Goal: Task Accomplishment & Management: Complete application form

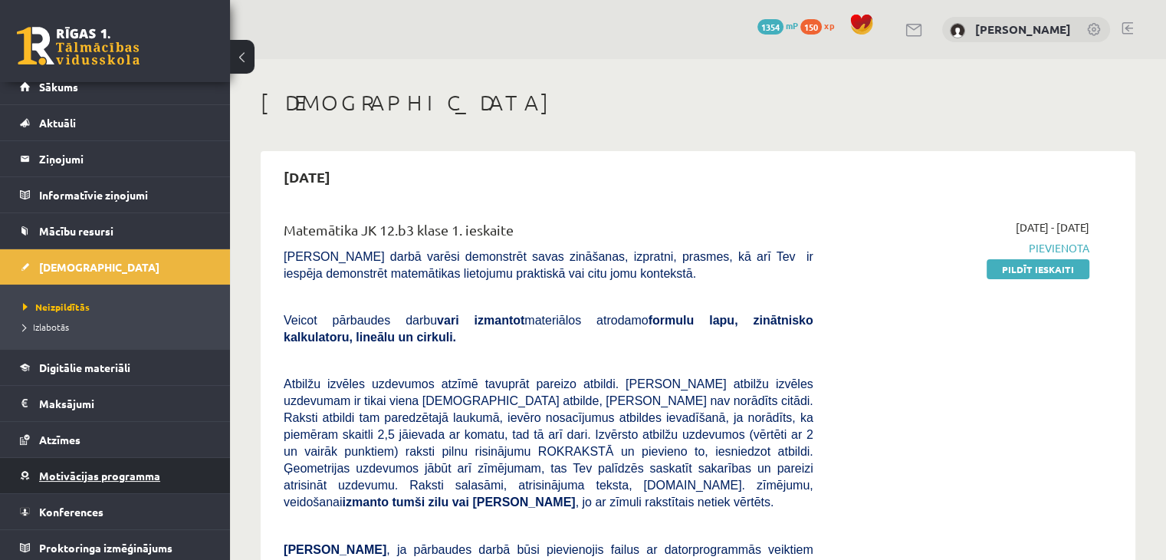
scroll to position [17, 0]
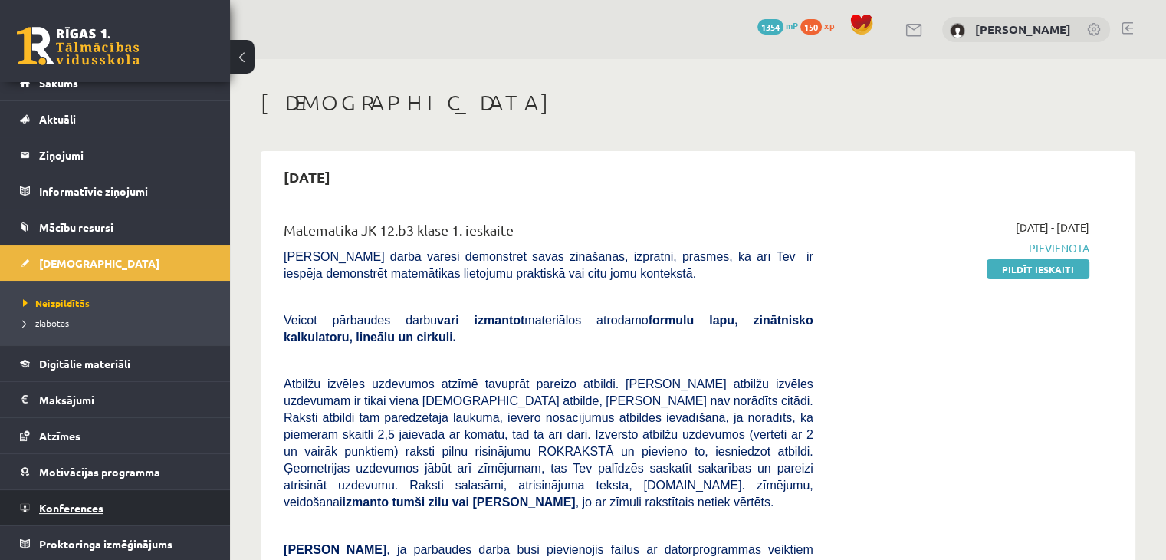
click at [72, 501] on span "Konferences" at bounding box center [71, 508] width 64 height 14
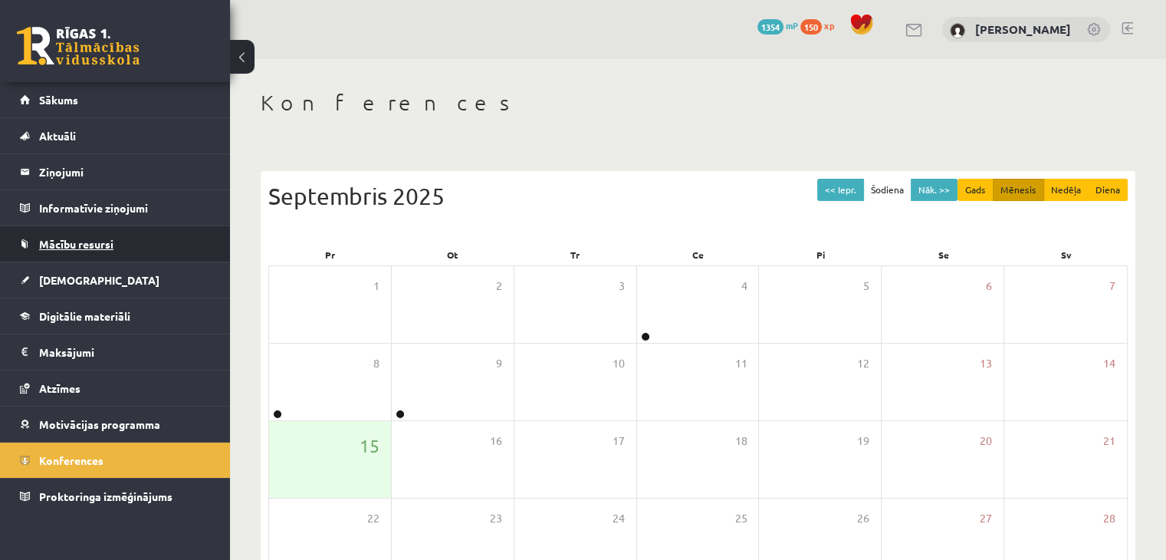
click at [39, 238] on span "Mācību resursi" at bounding box center [76, 244] width 74 height 14
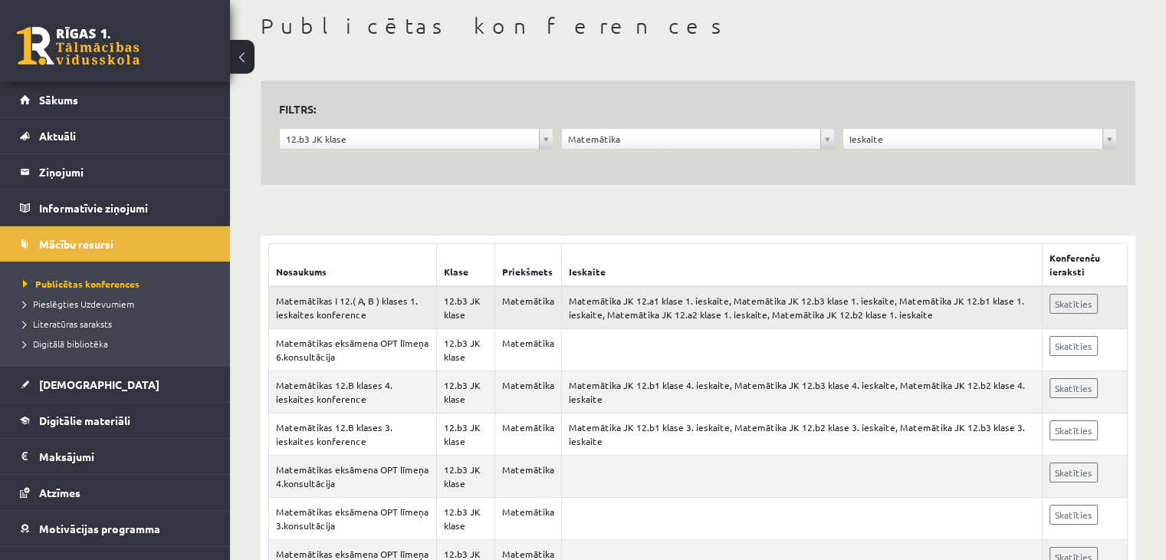
scroll to position [77, 0]
click at [1080, 314] on td "Skatīties" at bounding box center [1084, 307] width 85 height 43
click at [1076, 304] on link "Skatīties" at bounding box center [1074, 304] width 48 height 20
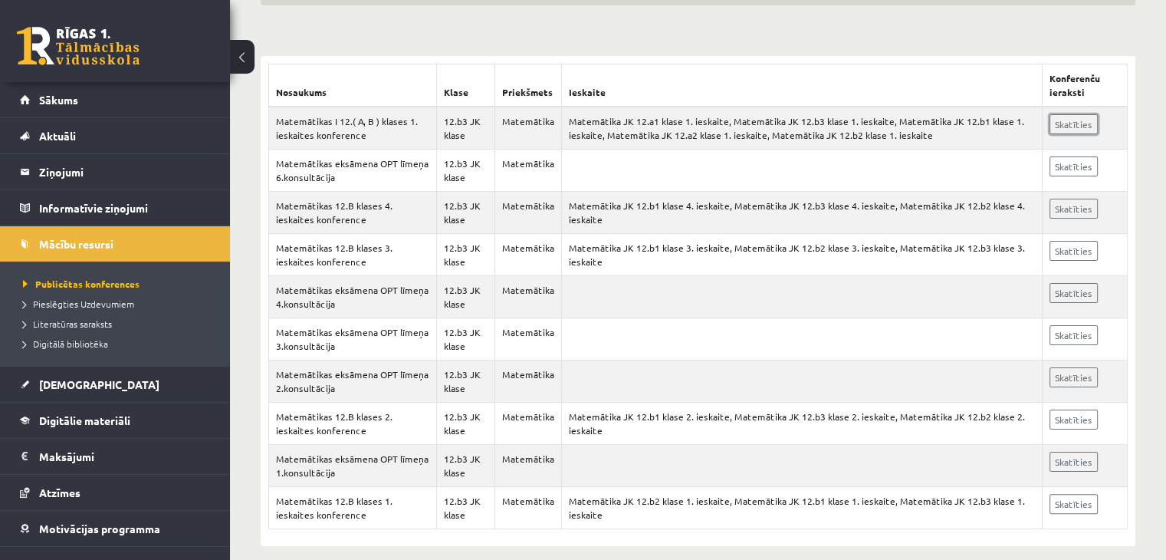
scroll to position [271, 0]
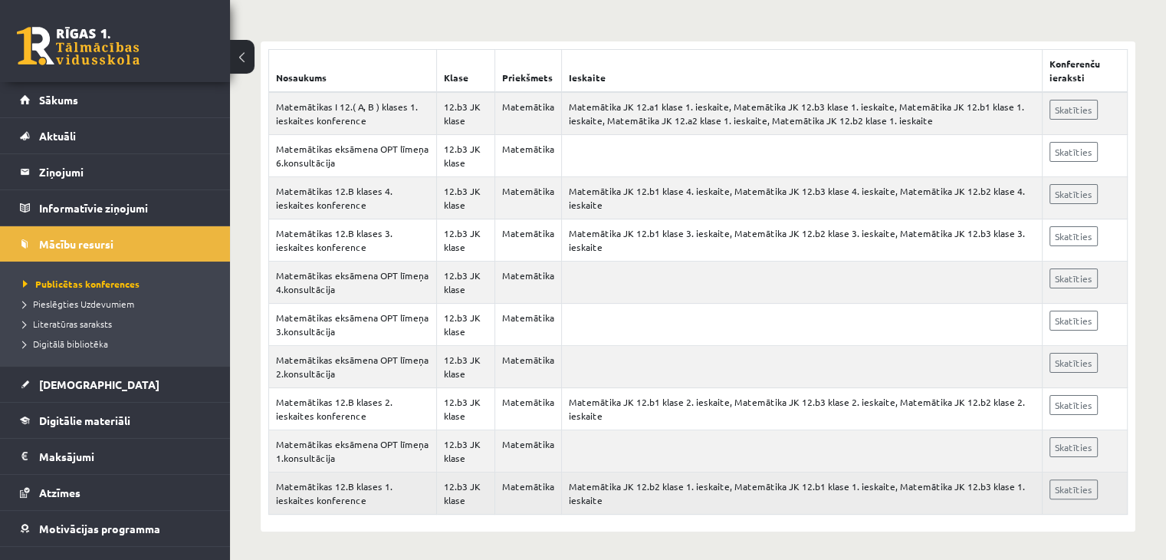
click at [1046, 481] on td "Skatīties" at bounding box center [1084, 493] width 85 height 42
click at [1063, 482] on link "Skatīties" at bounding box center [1074, 489] width 48 height 20
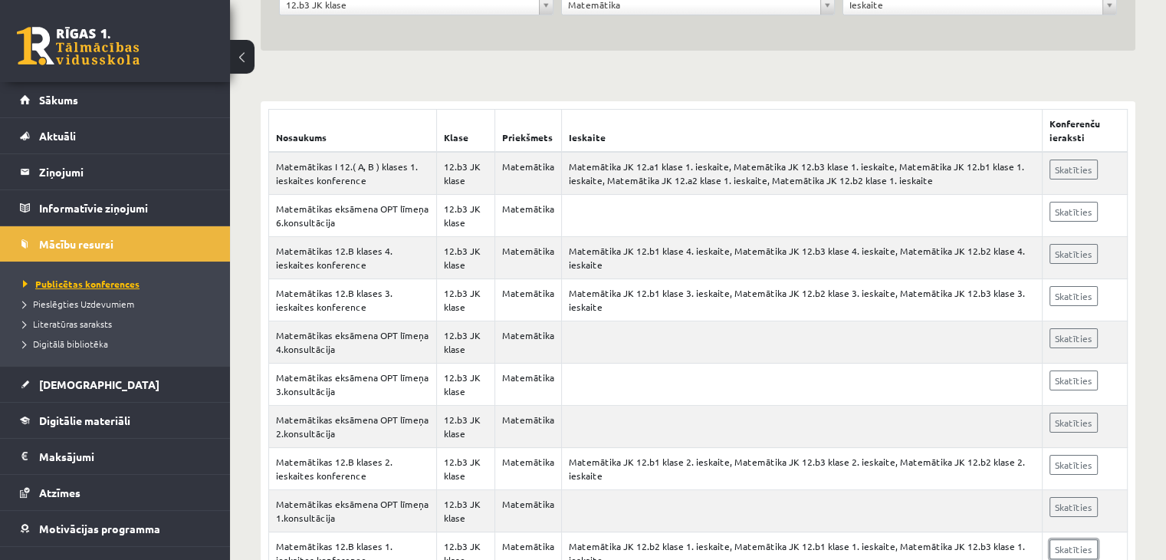
scroll to position [194, 0]
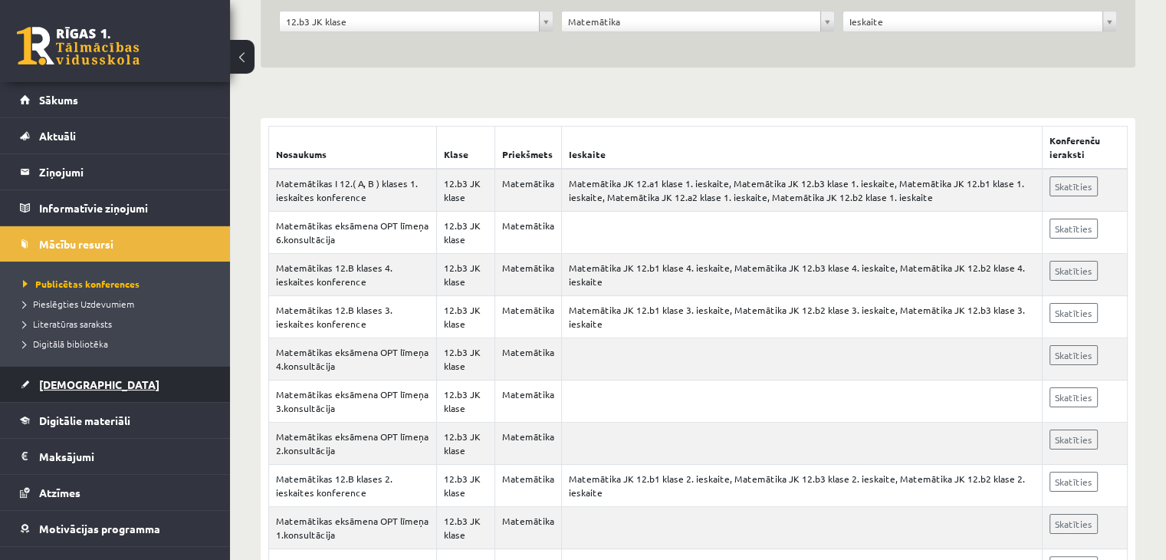
click at [90, 396] on link "[DEMOGRAPHIC_DATA]" at bounding box center [115, 384] width 191 height 35
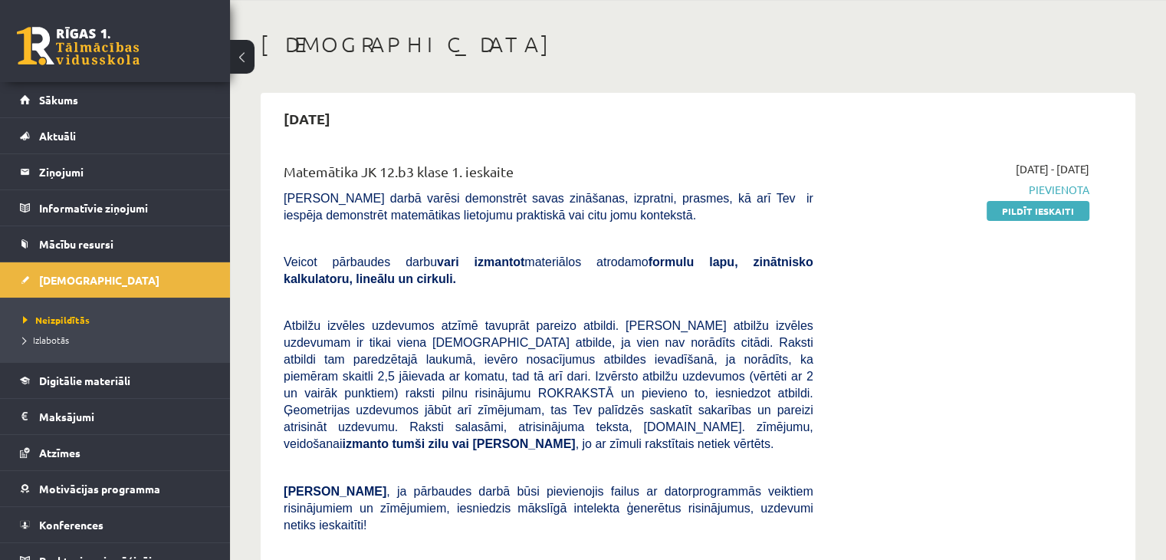
scroll to position [41, 0]
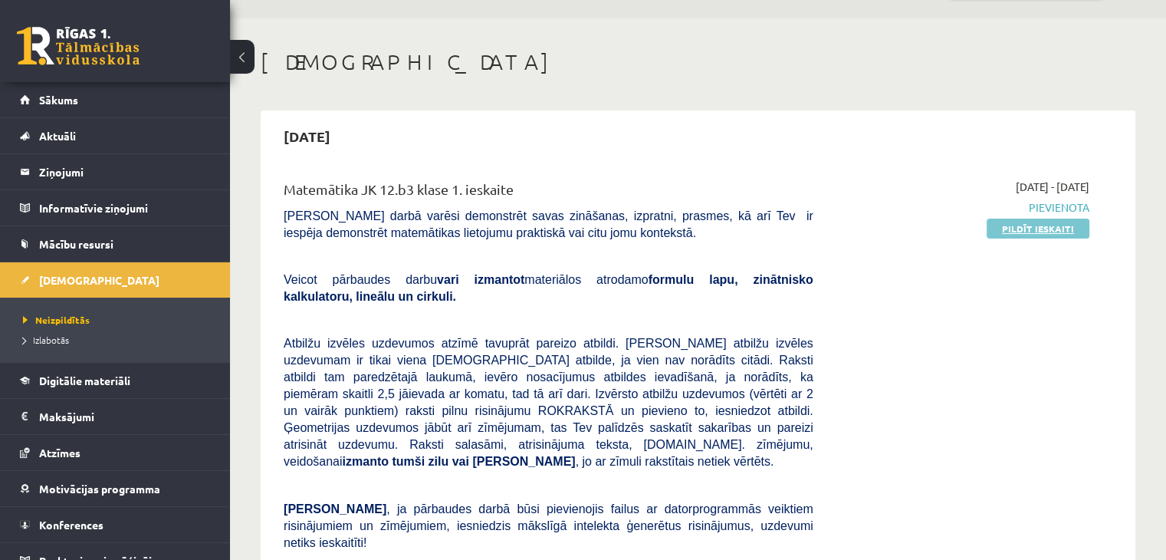
click at [1020, 220] on link "Pildīt ieskaiti" at bounding box center [1038, 229] width 103 height 20
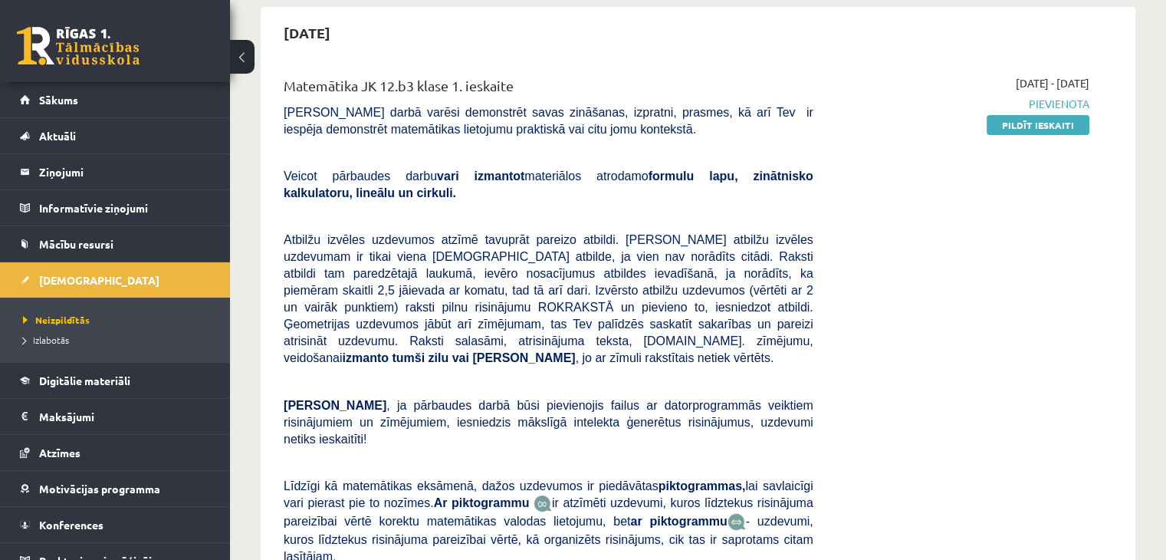
scroll to position [117, 0]
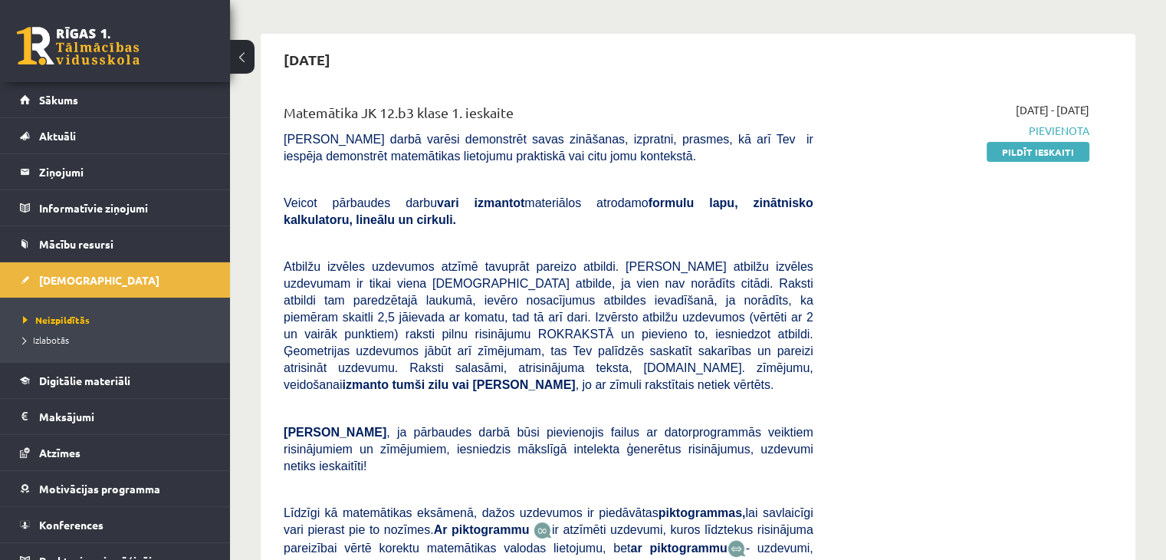
click at [1104, 333] on div "Matemātika JK 12.b3 klase 1. ieskaite Pārbaudes darbā varēsi demonstrēt savas z…" at bounding box center [698, 386] width 829 height 569
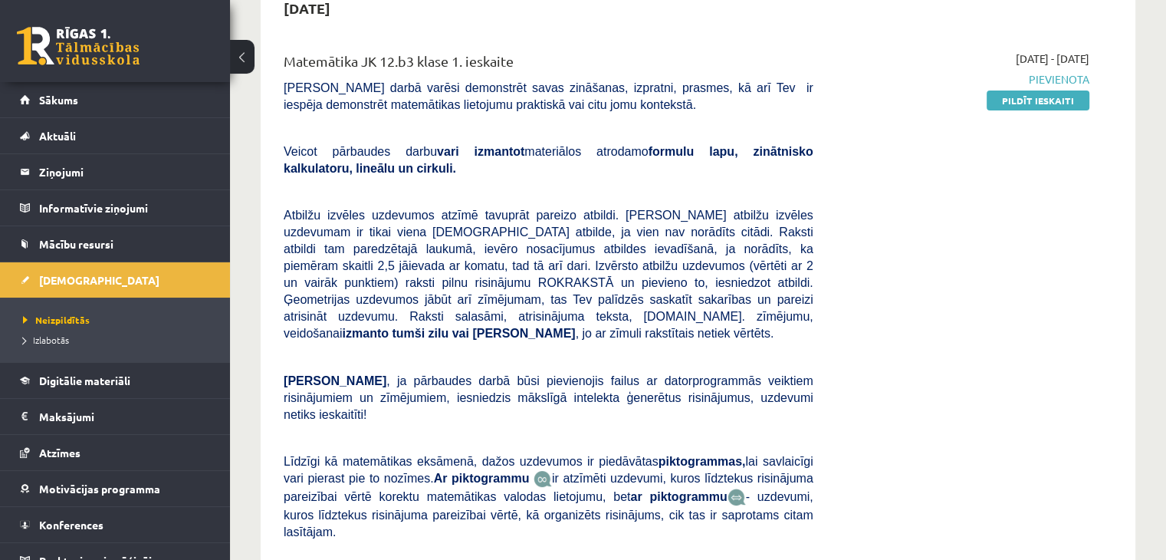
scroll to position [194, 0]
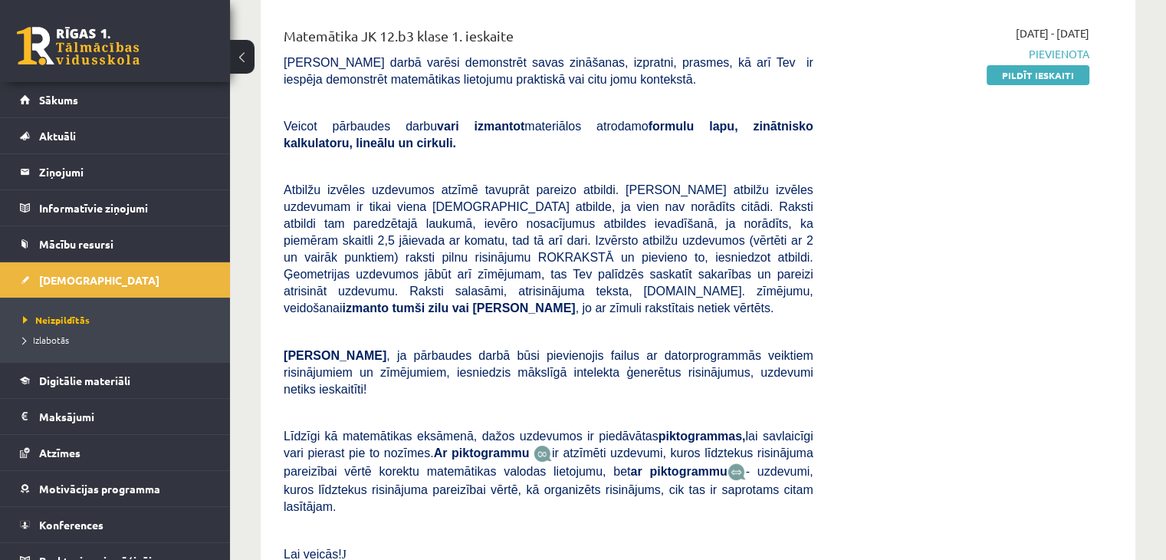
click at [1064, 90] on div "2025-09-01 - 2025-09-15 Pievienota Pildīt ieskaiti" at bounding box center [963, 309] width 276 height 569
click at [1049, 79] on link "Pildīt ieskaiti" at bounding box center [1038, 75] width 103 height 20
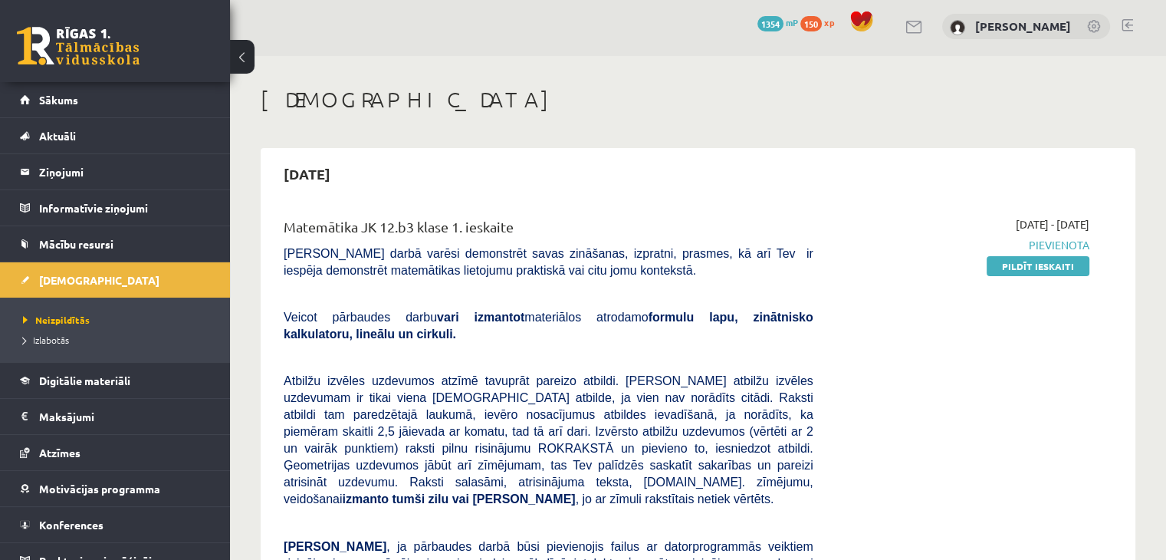
scroll to position [0, 0]
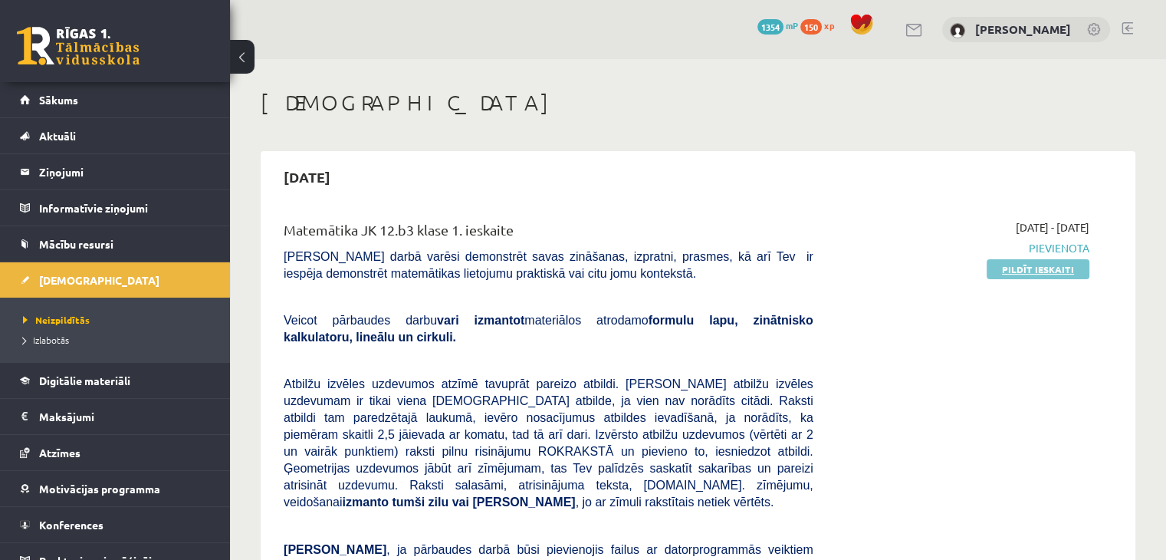
click at [1015, 262] on link "Pildīt ieskaiti" at bounding box center [1038, 269] width 103 height 20
drag, startPoint x: 359, startPoint y: 185, endPoint x: 271, endPoint y: 176, distance: 87.9
click at [272, 176] on h2 "2025-09-15" at bounding box center [306, 177] width 77 height 36
click at [416, 204] on div "Matemātika JK 12.b3 klase 1. ieskaite Pārbaudes darbā varēsi demonstrēt savas z…" at bounding box center [698, 504] width 860 height 600
drag, startPoint x: 522, startPoint y: 225, endPoint x: 251, endPoint y: 237, distance: 271.7
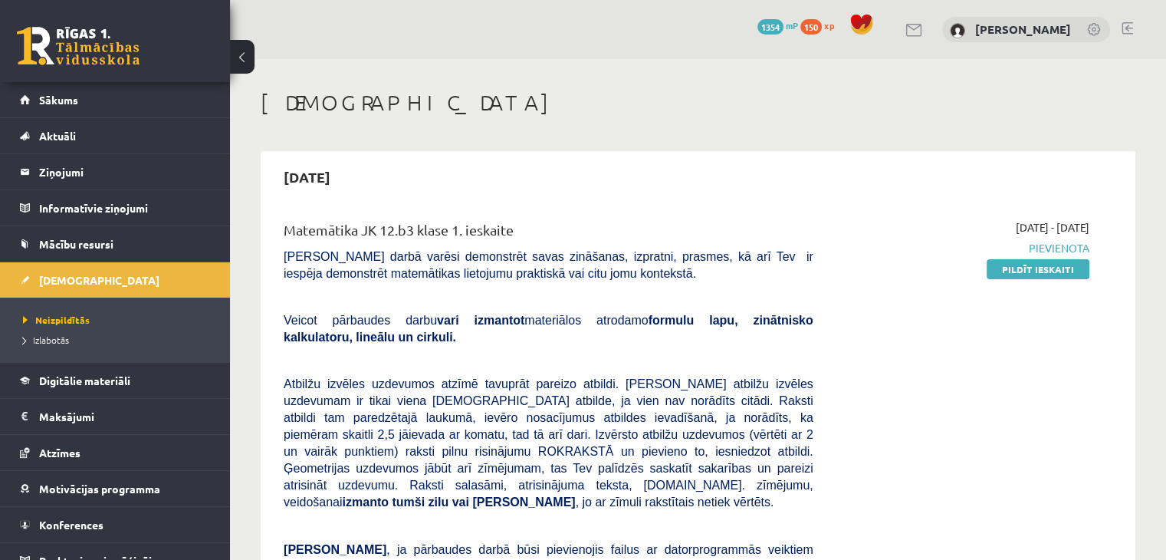
click at [496, 200] on div "2025-09-15 Matemātika JK 12.b3 klase 1. ieskaite Pārbaudes darbā varēsi demonst…" at bounding box center [698, 490] width 875 height 679
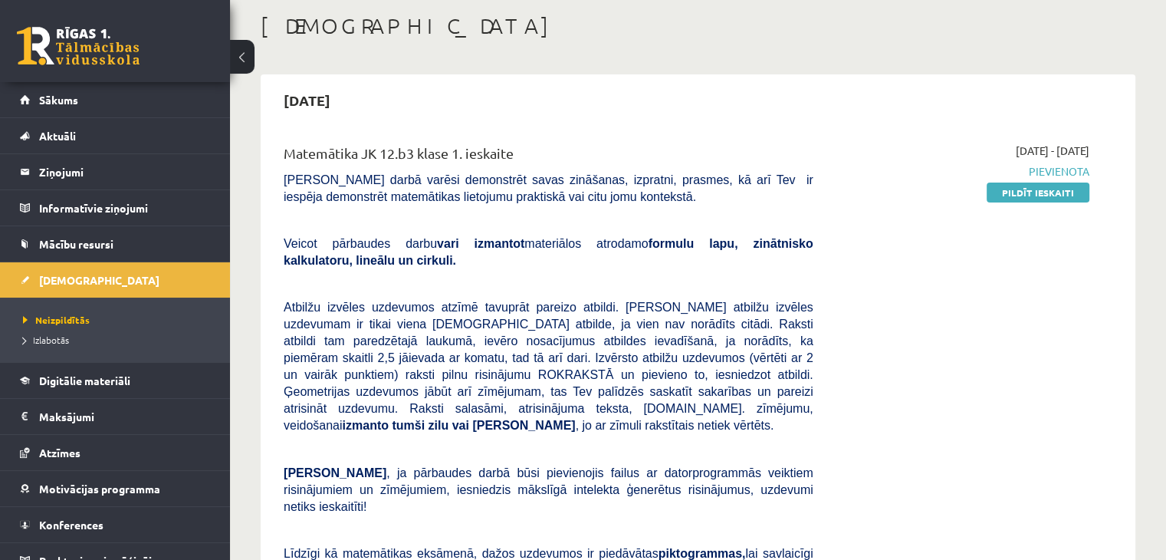
drag, startPoint x: 1052, startPoint y: 199, endPoint x: 696, endPoint y: 77, distance: 376.1
click at [1052, 199] on link "Pildīt ieskaiti" at bounding box center [1038, 192] width 103 height 20
click at [113, 104] on link "Sākums" at bounding box center [115, 99] width 191 height 35
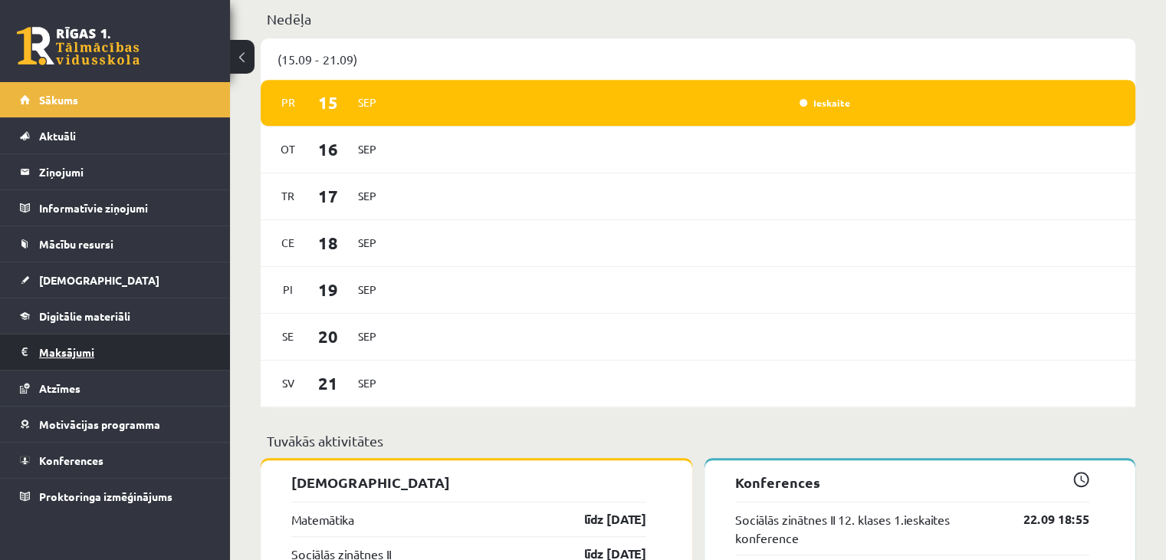
scroll to position [810, 0]
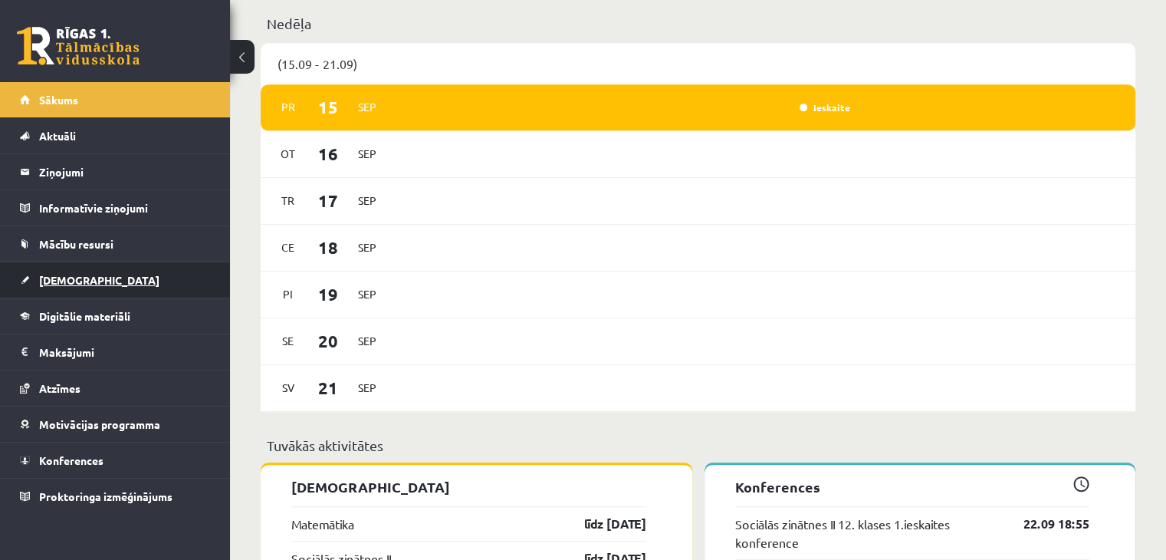
click at [31, 278] on link "[DEMOGRAPHIC_DATA]" at bounding box center [115, 279] width 191 height 35
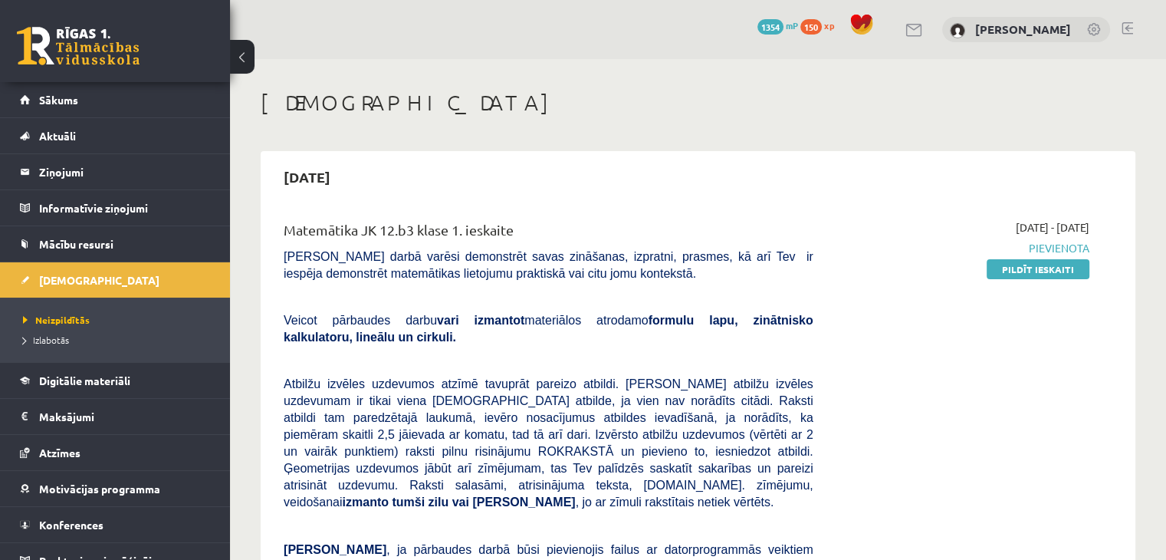
drag, startPoint x: 1091, startPoint y: 251, endPoint x: 1105, endPoint y: 280, distance: 31.5
click at [1105, 280] on div "Matemātika JK 12.b3 klase 1. ieskaite Pārbaudes darbā varēsi demonstrēt savas z…" at bounding box center [698, 503] width 829 height 569
click at [1080, 337] on div "2025-09-01 - 2025-09-15 Pievienota Pildīt ieskaiti" at bounding box center [963, 503] width 276 height 569
drag, startPoint x: 960, startPoint y: 232, endPoint x: 1144, endPoint y: 207, distance: 185.7
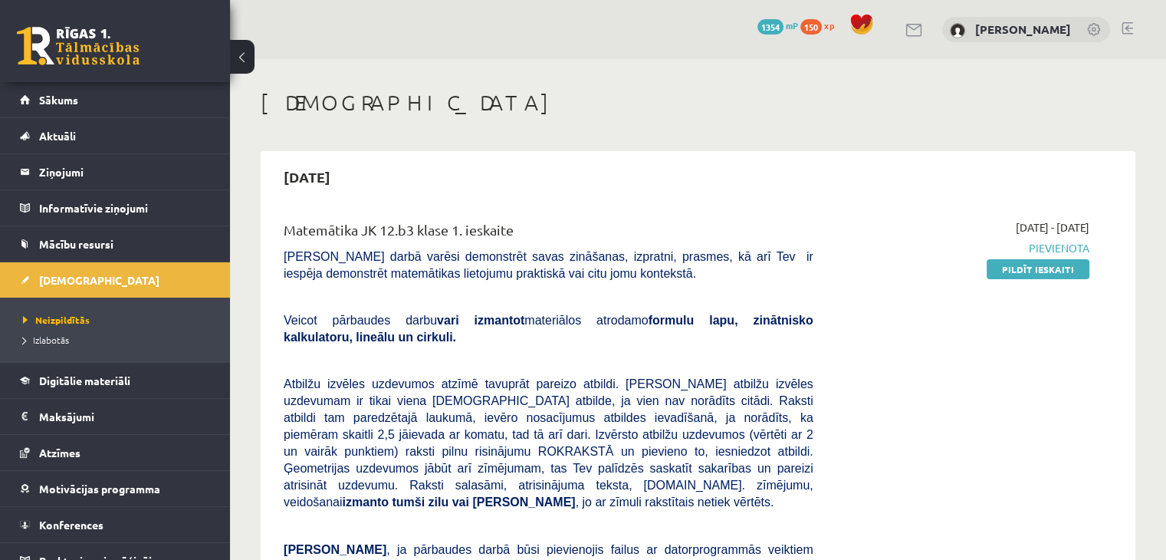
click at [1115, 185] on div "2025-09-15" at bounding box center [698, 177] width 860 height 36
drag, startPoint x: 1102, startPoint y: 222, endPoint x: 960, endPoint y: 226, distance: 141.9
click at [960, 227] on div "Matemātika JK 12.b3 klase 1. ieskaite Pārbaudes darbā varēsi demonstrēt savas z…" at bounding box center [698, 503] width 829 height 569
click at [862, 235] on div "2025-09-01 - 2025-09-15 Pievienota Pildīt ieskaiti" at bounding box center [963, 503] width 276 height 569
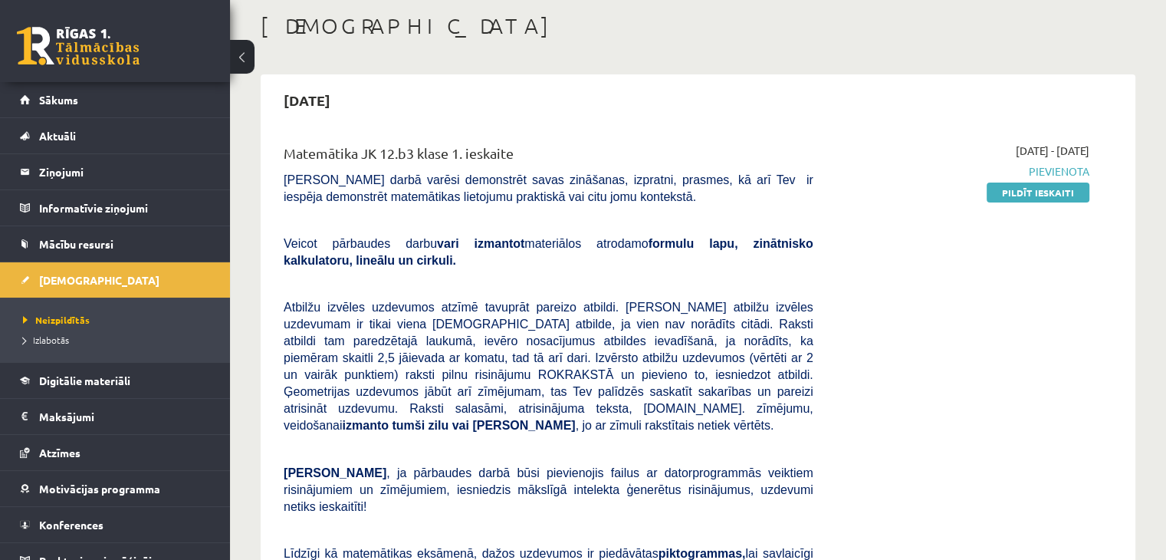
drag, startPoint x: 1122, startPoint y: 169, endPoint x: 1004, endPoint y: 237, distance: 135.3
click at [990, 237] on div "Matemātika JK 12.b3 klase 1. ieskaite Pārbaudes darbā varēsi demonstrēt savas z…" at bounding box center [698, 427] width 860 height 600
drag, startPoint x: 1150, startPoint y: 209, endPoint x: 956, endPoint y: 148, distance: 203.2
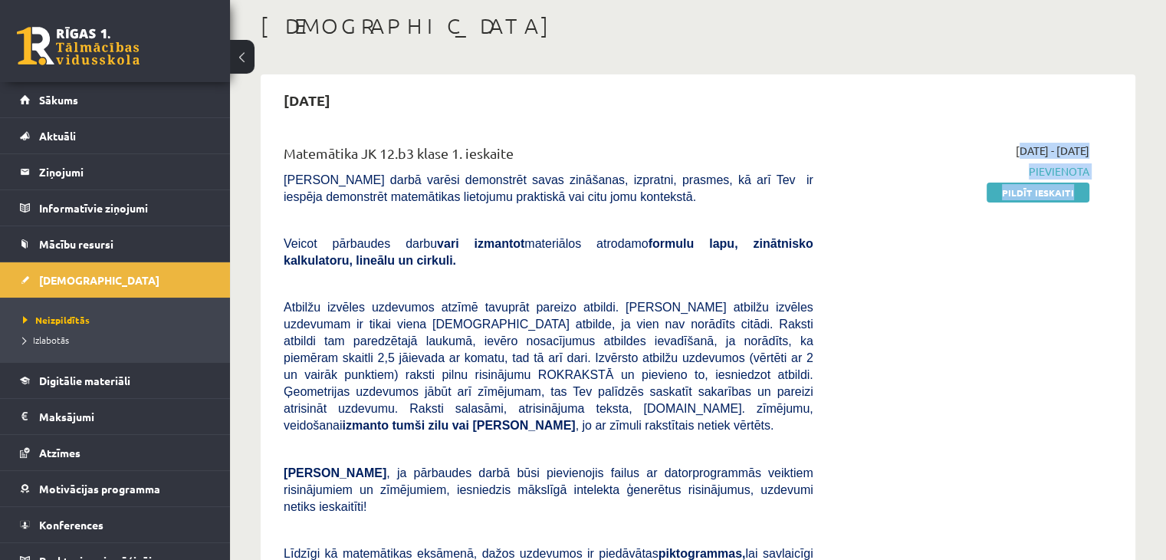
click at [936, 209] on div "2025-09-01 - 2025-09-15 Pievienota Pildīt ieskaiti" at bounding box center [963, 427] width 276 height 569
click at [955, 229] on div "2025-09-01 - 2025-09-15 Pievienota Pildīt ieskaiti" at bounding box center [963, 427] width 276 height 569
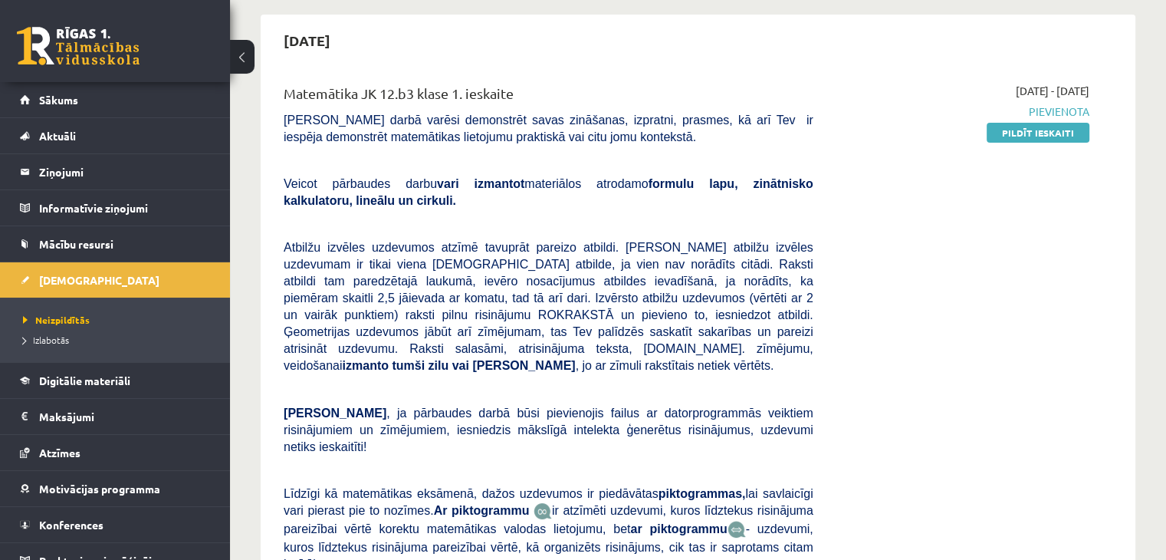
scroll to position [0, 0]
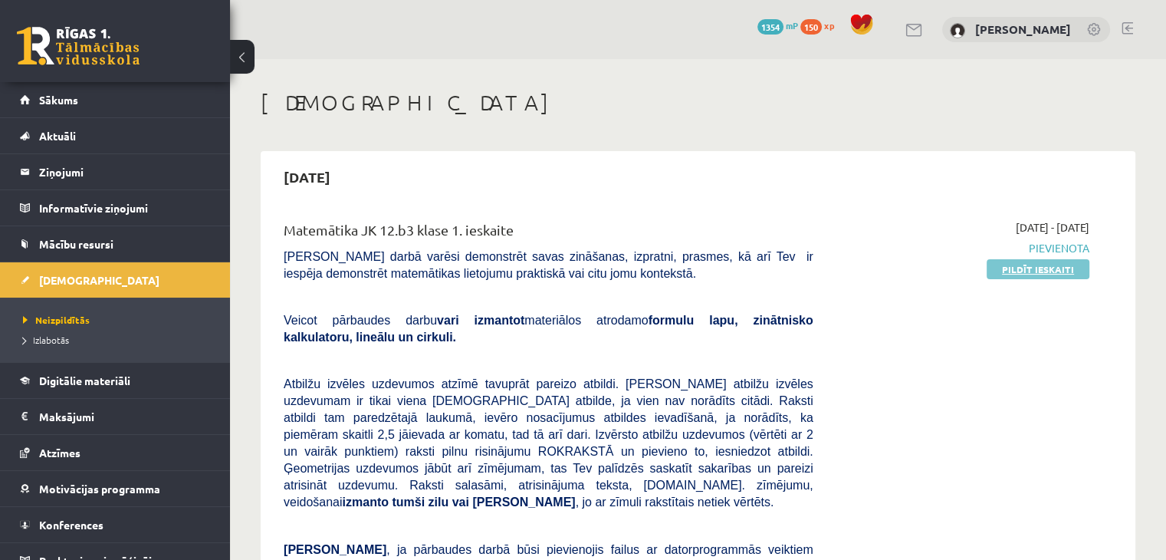
click at [1004, 265] on link "Pildīt ieskaiti" at bounding box center [1038, 269] width 103 height 20
click at [1083, 274] on link "Pildīt ieskaiti" at bounding box center [1038, 269] width 103 height 20
drag, startPoint x: 1013, startPoint y: 266, endPoint x: 662, endPoint y: 85, distance: 394.4
click at [1013, 266] on link "Pildīt ieskaiti" at bounding box center [1038, 269] width 103 height 20
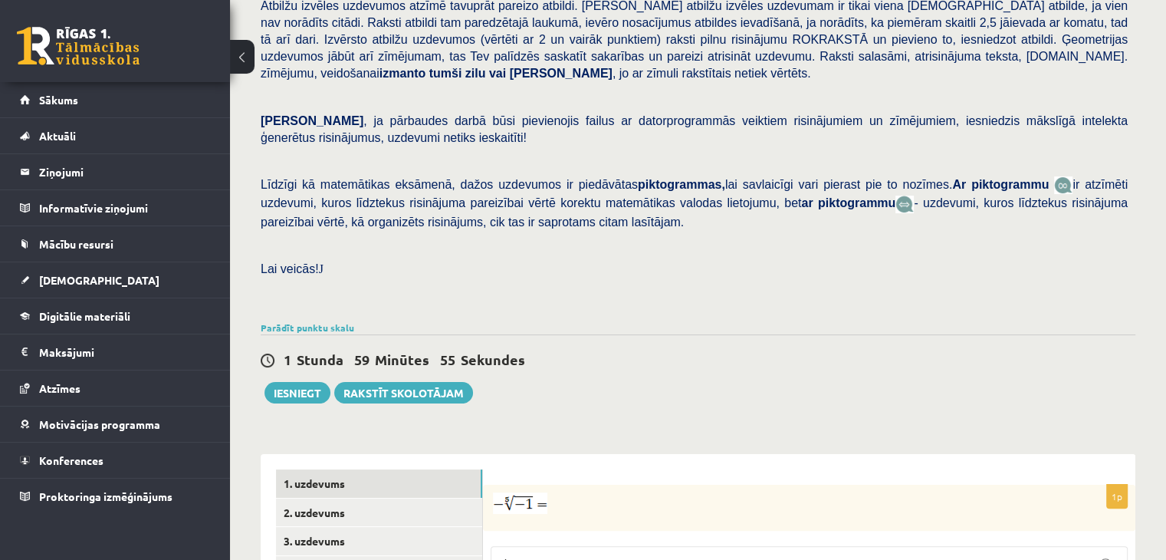
scroll to position [230, 0]
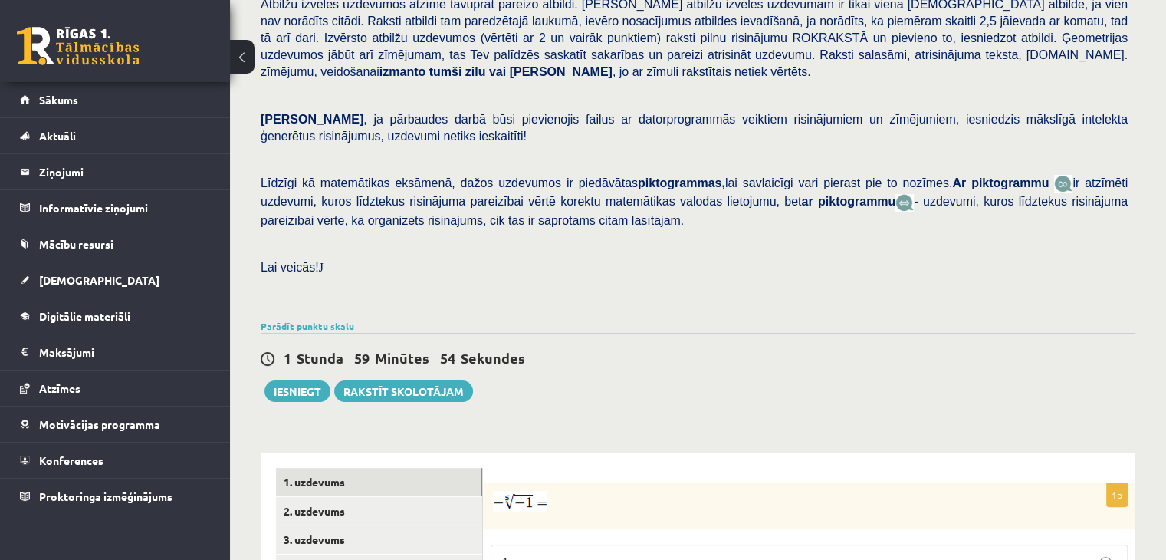
drag, startPoint x: 316, startPoint y: 302, endPoint x: 313, endPoint y: 284, distance: 17.9
click at [315, 333] on div "1 Stunda 59 Minūtes 54 Sekundes Iesniegt Rakstīt skolotājam" at bounding box center [698, 367] width 875 height 69
click at [313, 319] on div "Parādīt punktu skalu Atzīme No Līdz 1 0 7 2 8 10 3 11 14 4 15 18 5 19 22 6 23 2…" at bounding box center [698, 326] width 875 height 14
click at [328, 320] on link "Parādīt punktu skalu" at bounding box center [308, 326] width 94 height 12
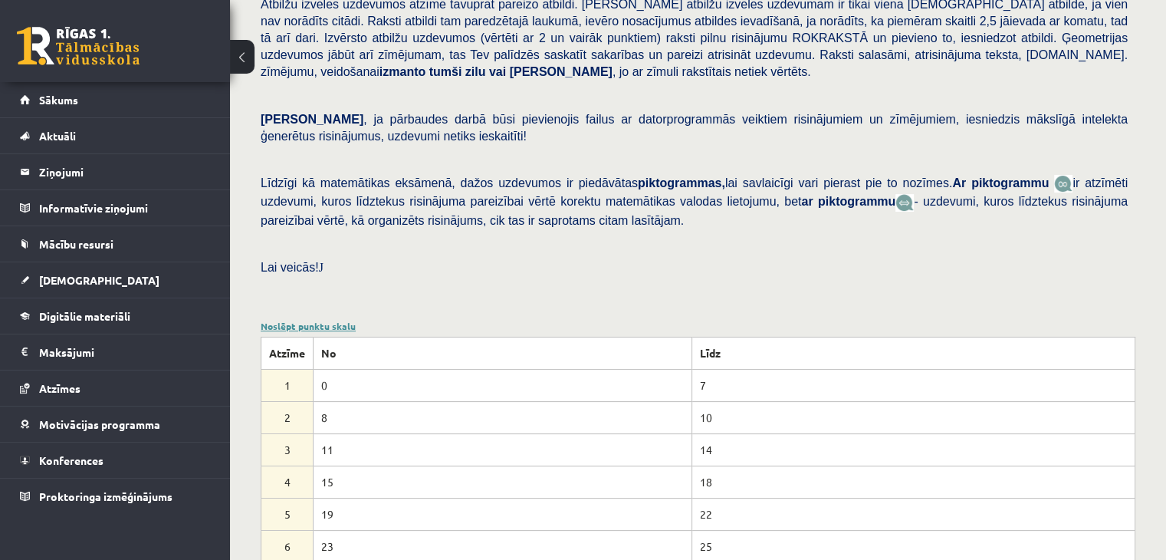
click at [328, 320] on link "Noslēpt punktu skalu" at bounding box center [308, 326] width 95 height 12
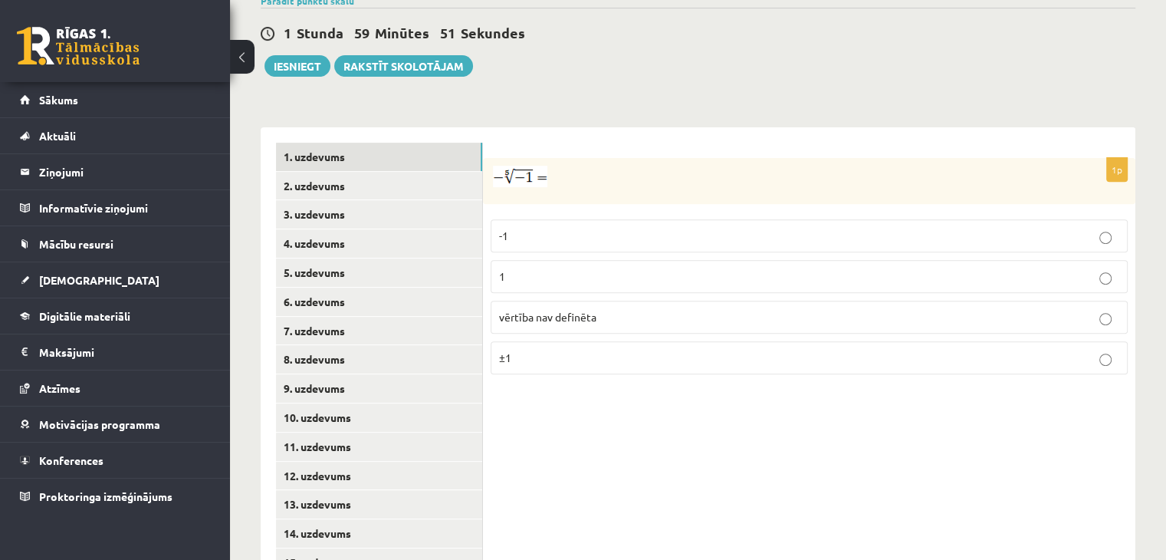
scroll to position [584, 0]
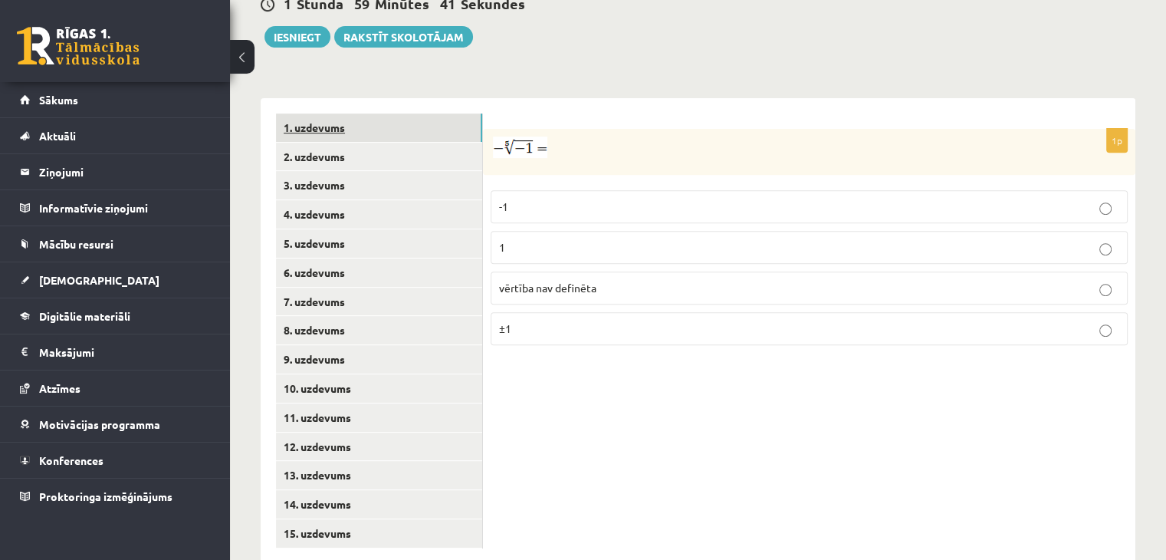
click at [368, 113] on link "1. uzdevums" at bounding box center [379, 127] width 206 height 28
click at [368, 143] on link "2. uzdevums" at bounding box center [379, 157] width 206 height 28
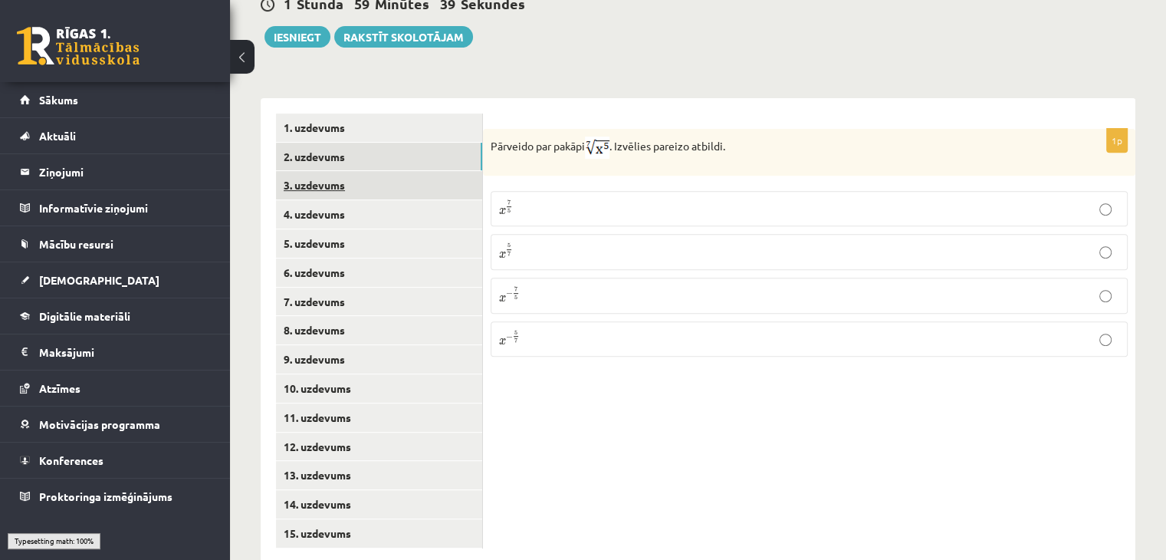
click at [373, 171] on link "3. uzdevums" at bounding box center [379, 185] width 206 height 28
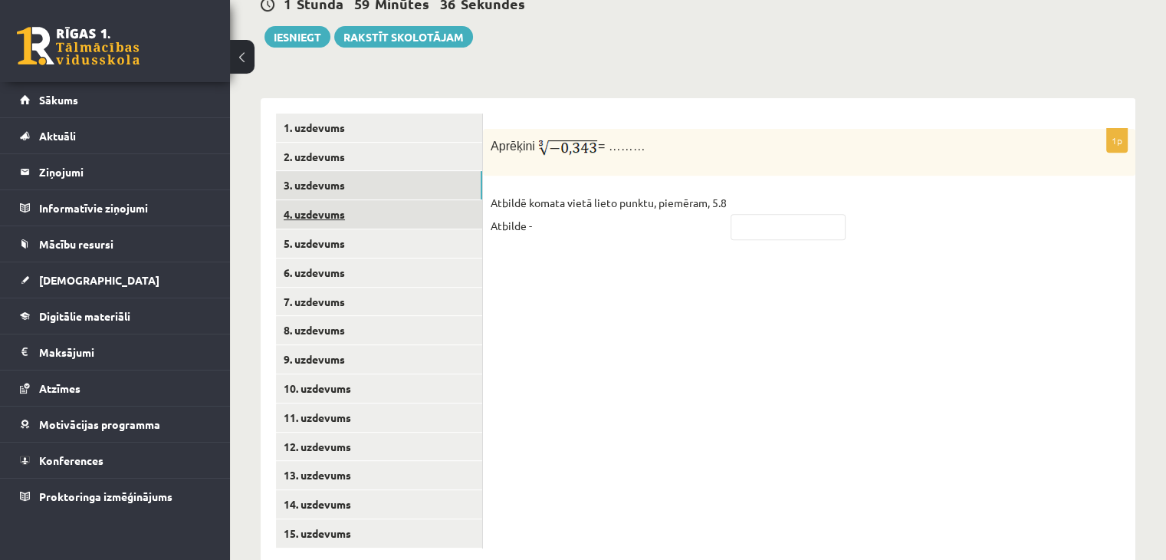
click at [377, 200] on link "4. uzdevums" at bounding box center [379, 214] width 206 height 28
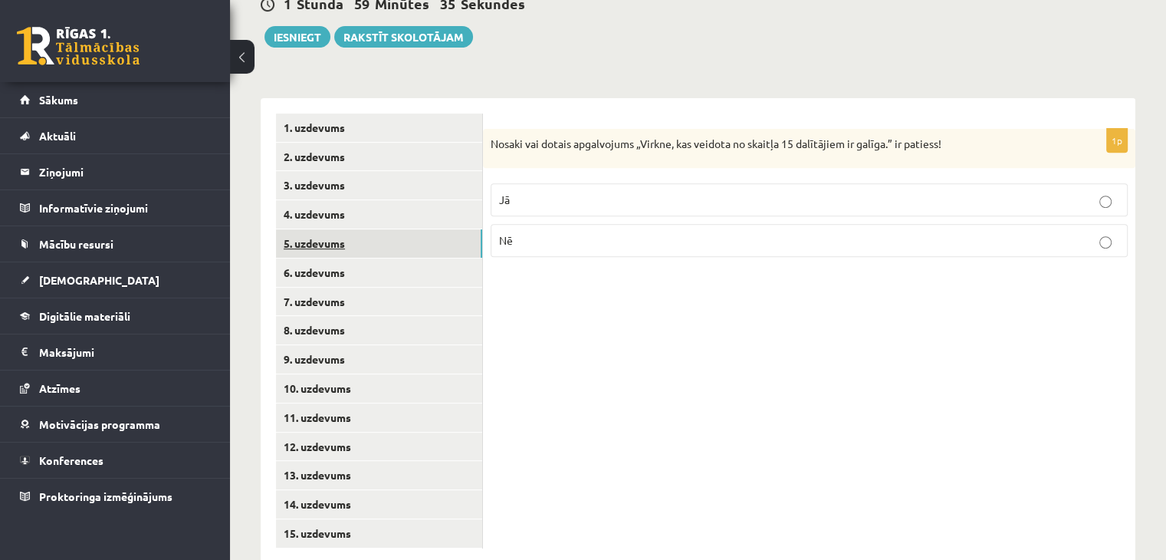
click at [383, 229] on link "5. uzdevums" at bounding box center [379, 243] width 206 height 28
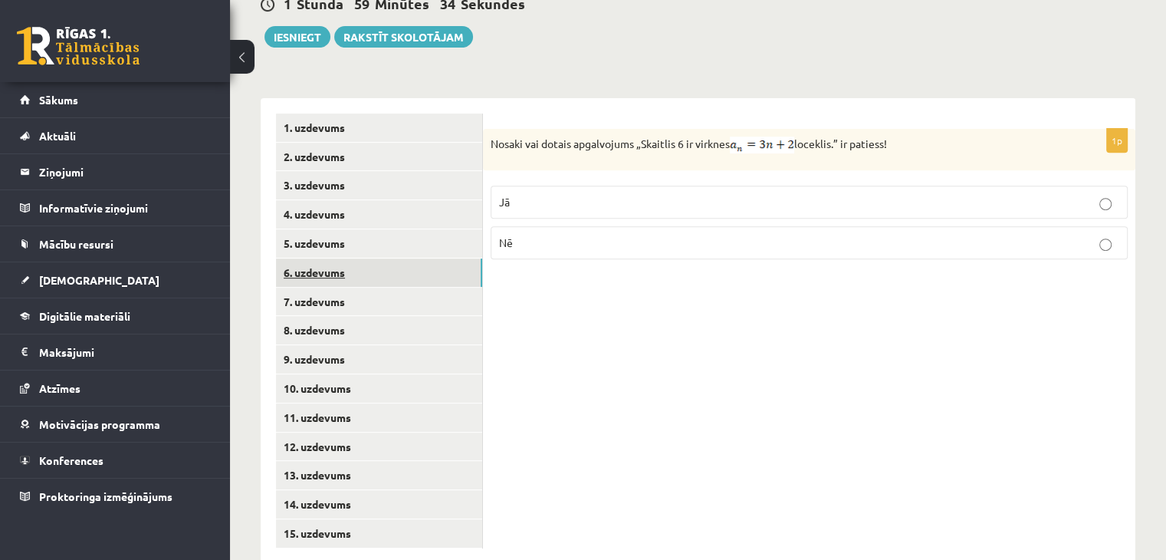
click at [386, 258] on link "6. uzdevums" at bounding box center [379, 272] width 206 height 28
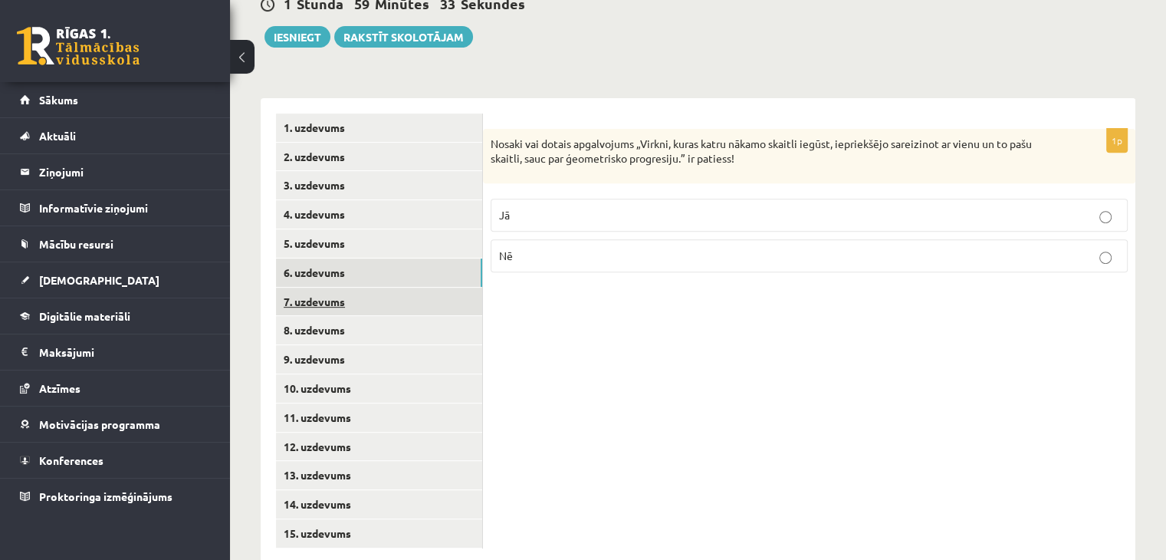
click at [392, 288] on link "7. uzdevums" at bounding box center [379, 302] width 206 height 28
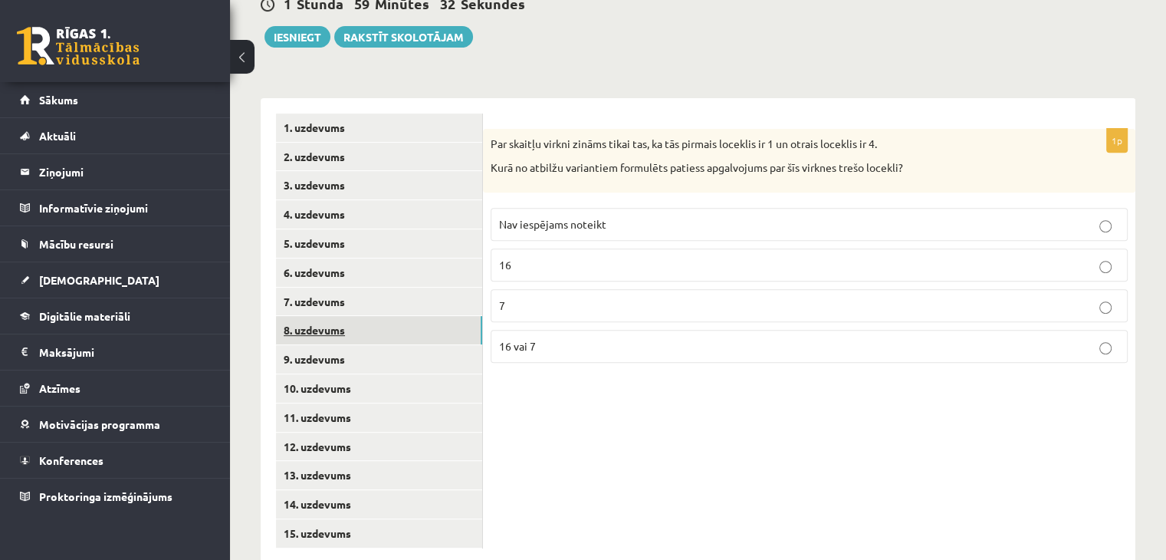
click at [396, 316] on link "8. uzdevums" at bounding box center [379, 330] width 206 height 28
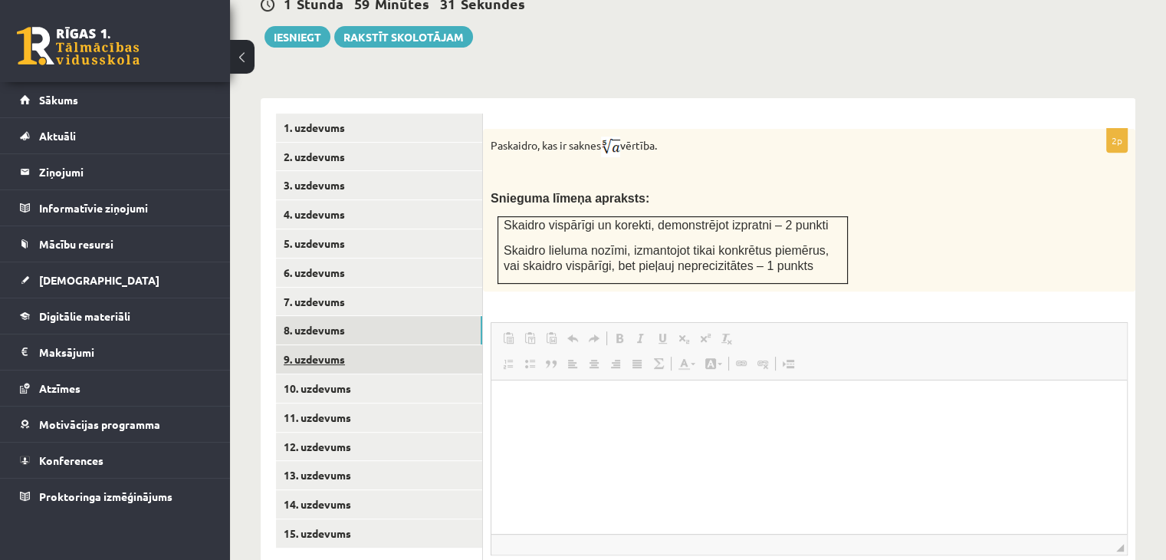
scroll to position [0, 0]
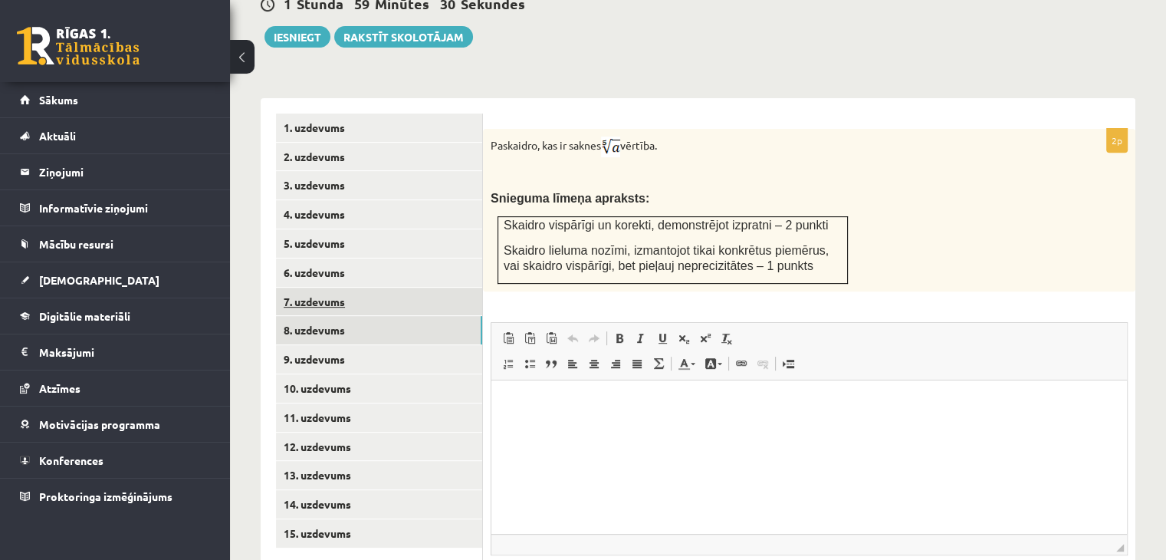
click at [399, 288] on link "7. uzdevums" at bounding box center [379, 302] width 206 height 28
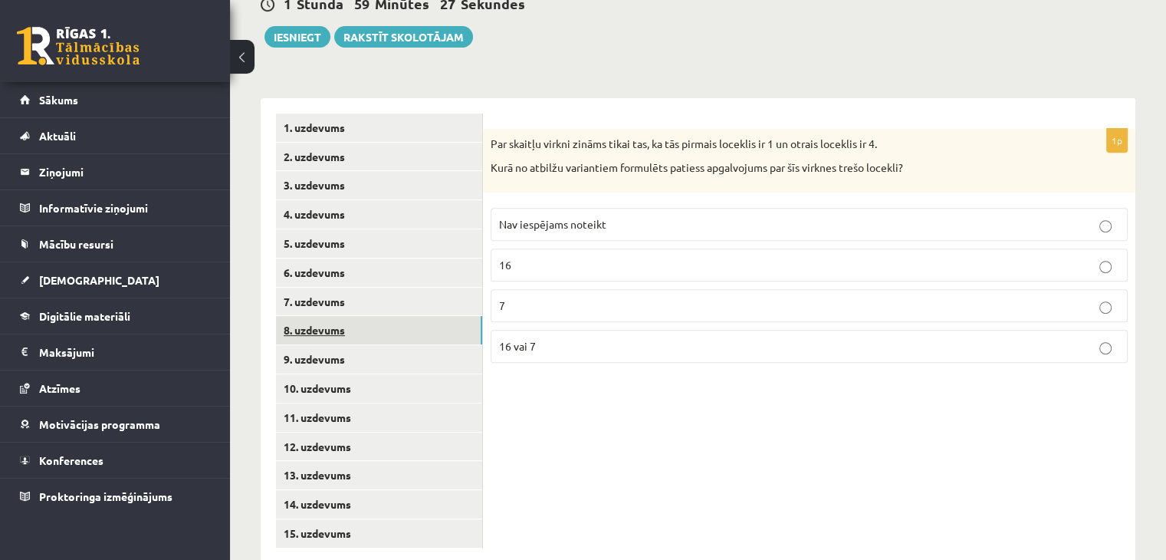
click at [395, 316] on link "8. uzdevums" at bounding box center [379, 330] width 206 height 28
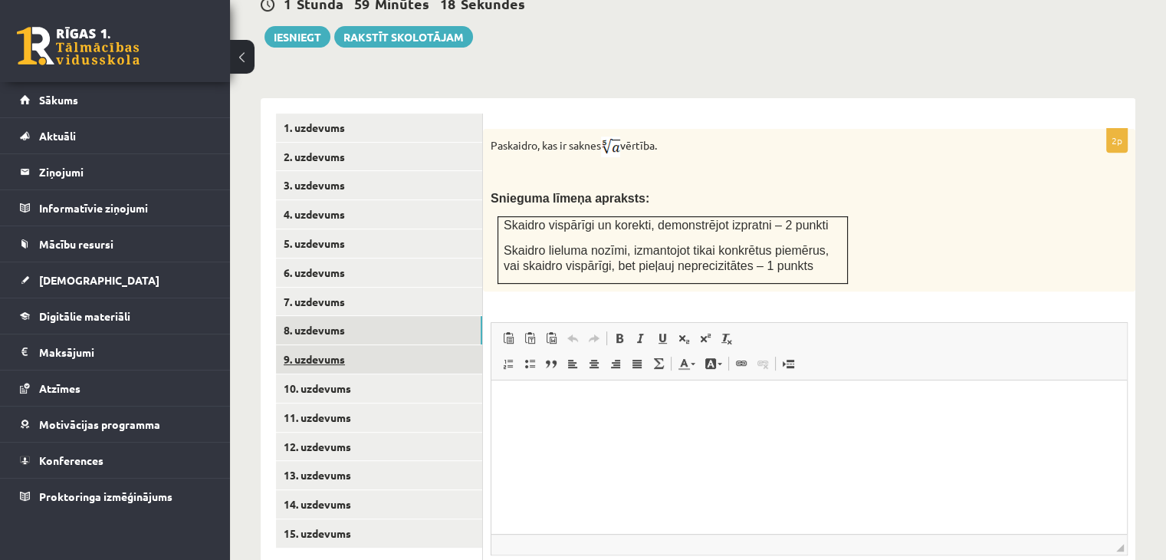
click at [399, 345] on link "9. uzdevums" at bounding box center [379, 359] width 206 height 28
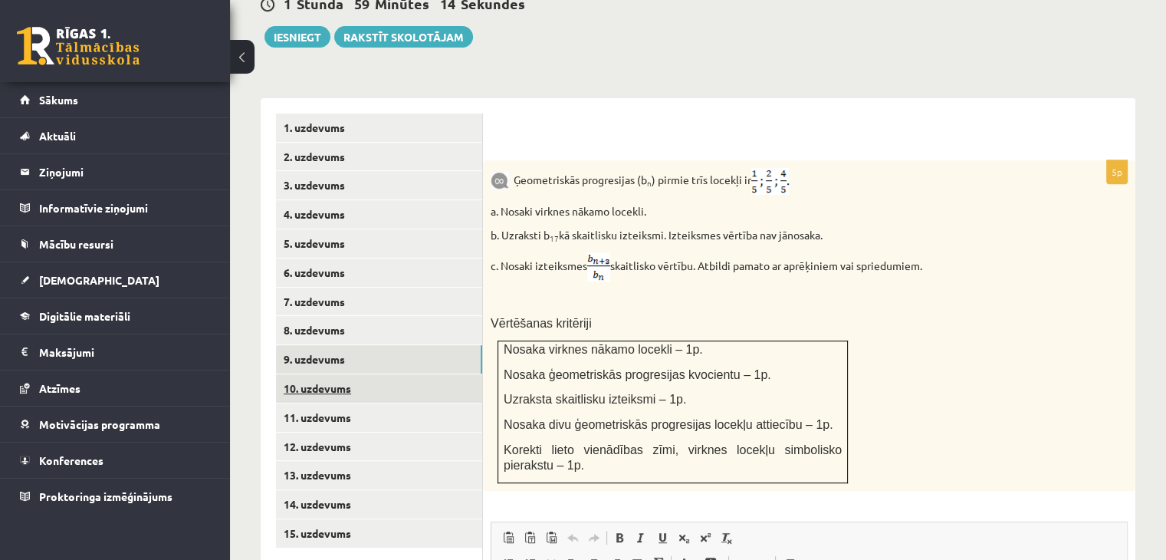
click at [393, 374] on link "10. uzdevums" at bounding box center [379, 388] width 206 height 28
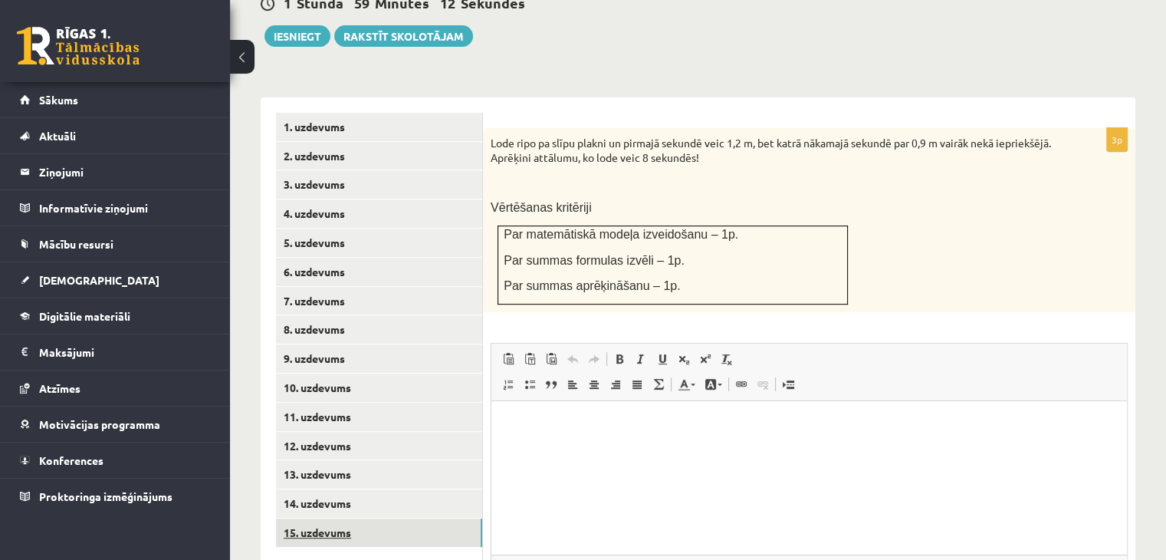
click at [353, 518] on link "15. uzdevums" at bounding box center [379, 532] width 206 height 28
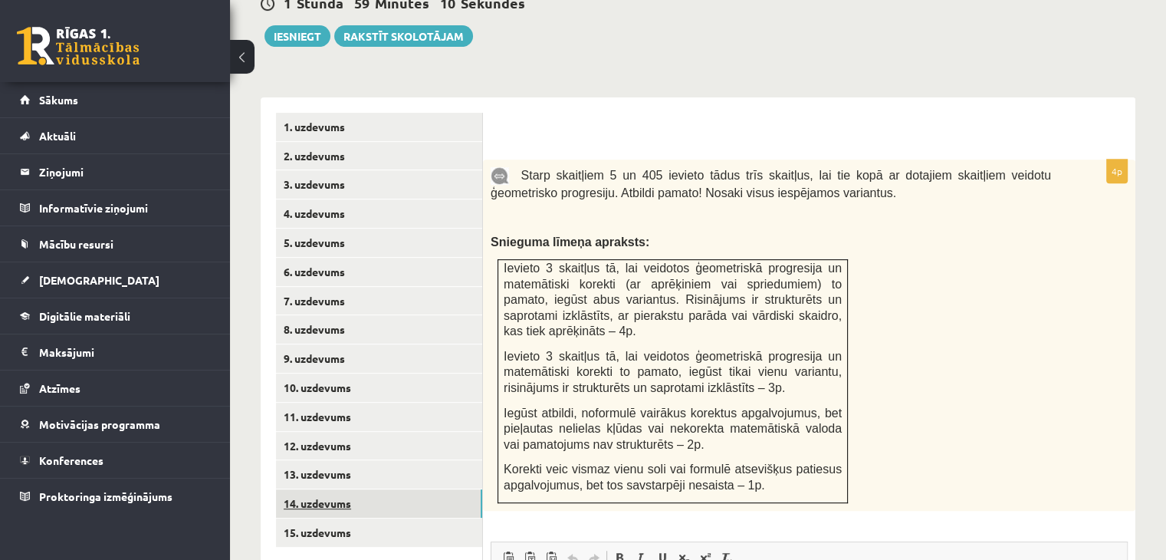
click at [357, 489] on link "14. uzdevums" at bounding box center [379, 503] width 206 height 28
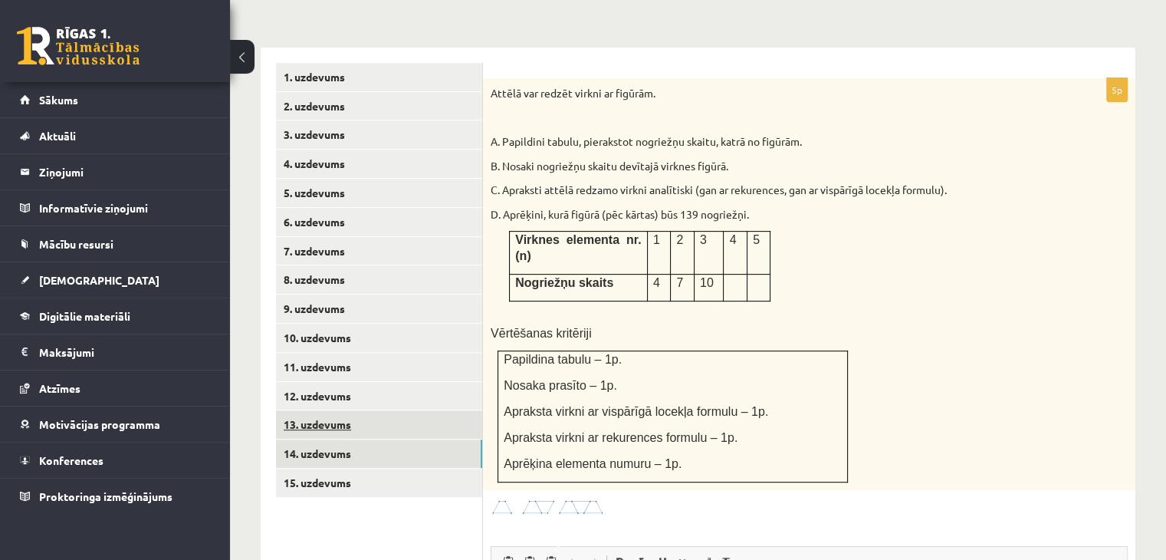
scroll to position [662, 0]
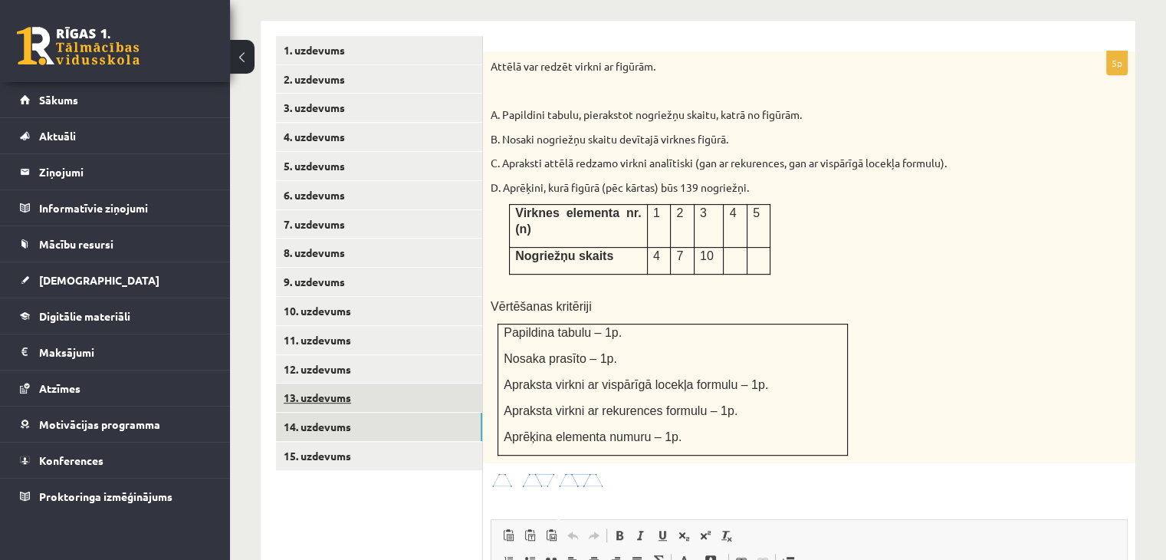
click at [373, 383] on link "13. uzdevums" at bounding box center [379, 397] width 206 height 28
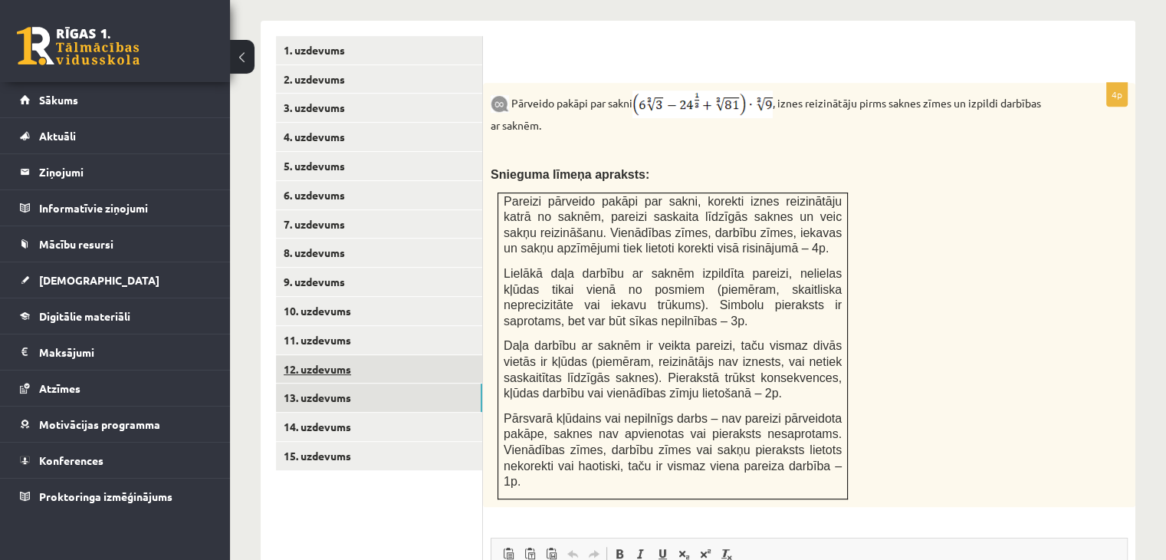
scroll to position [0, 0]
click at [399, 355] on link "12. uzdevums" at bounding box center [379, 369] width 206 height 28
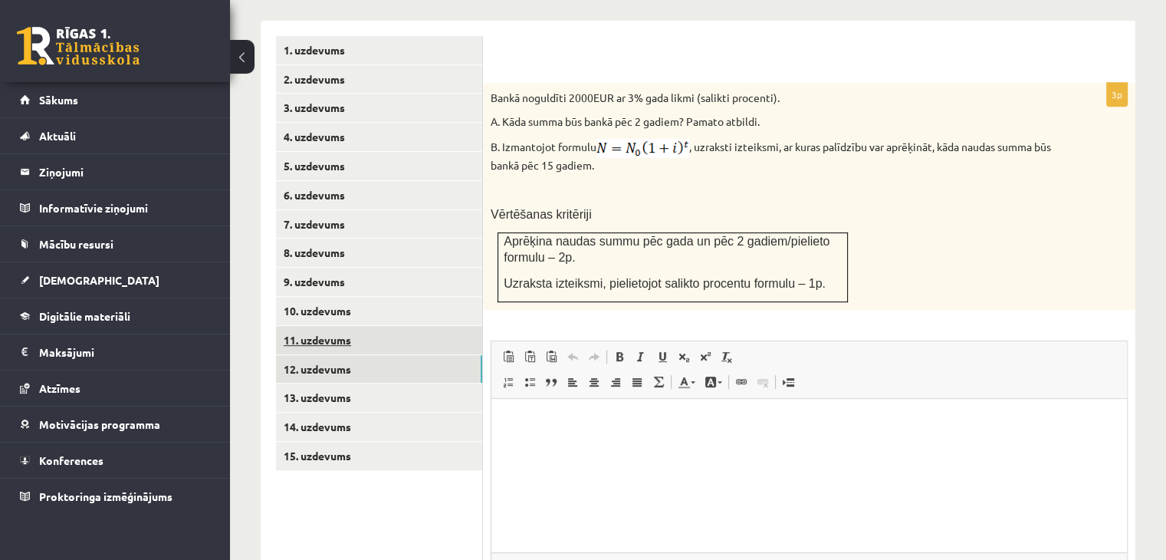
click at [406, 326] on link "11. uzdevums" at bounding box center [379, 340] width 206 height 28
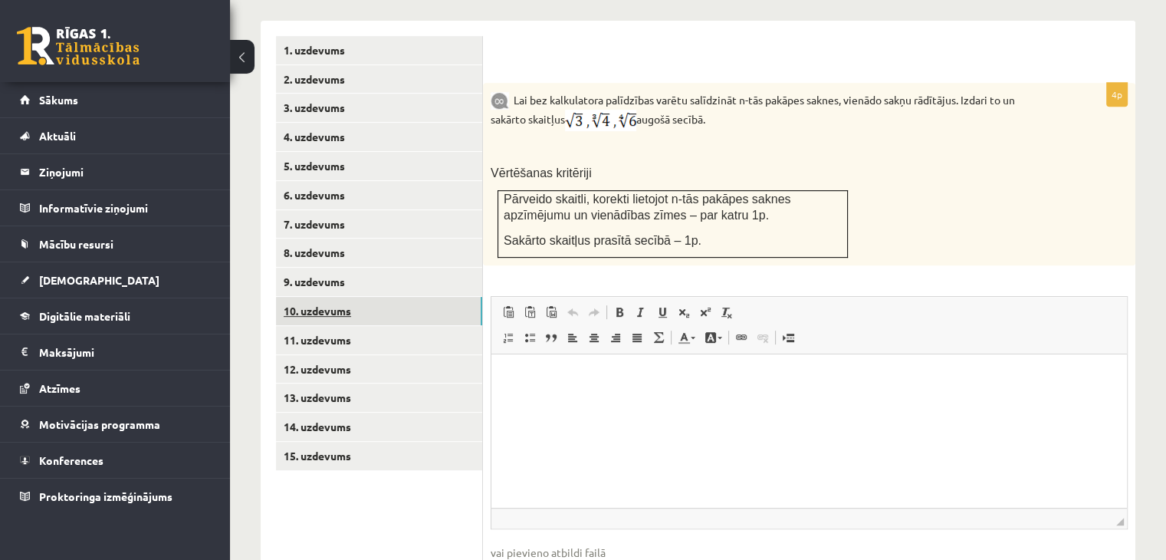
click at [409, 297] on link "10. uzdevums" at bounding box center [379, 311] width 206 height 28
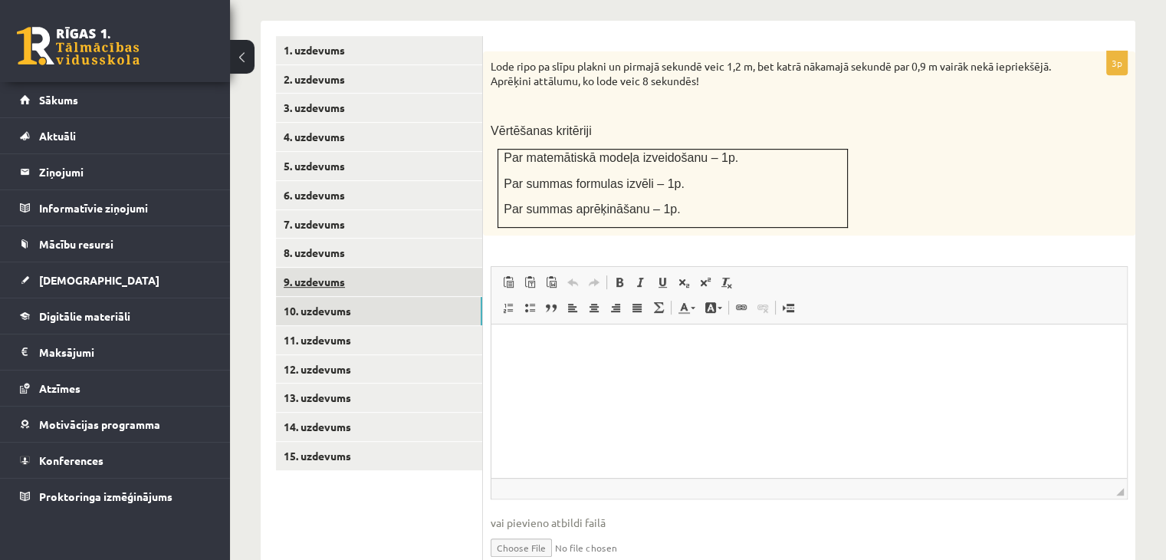
click at [417, 268] on link "9. uzdevums" at bounding box center [379, 282] width 206 height 28
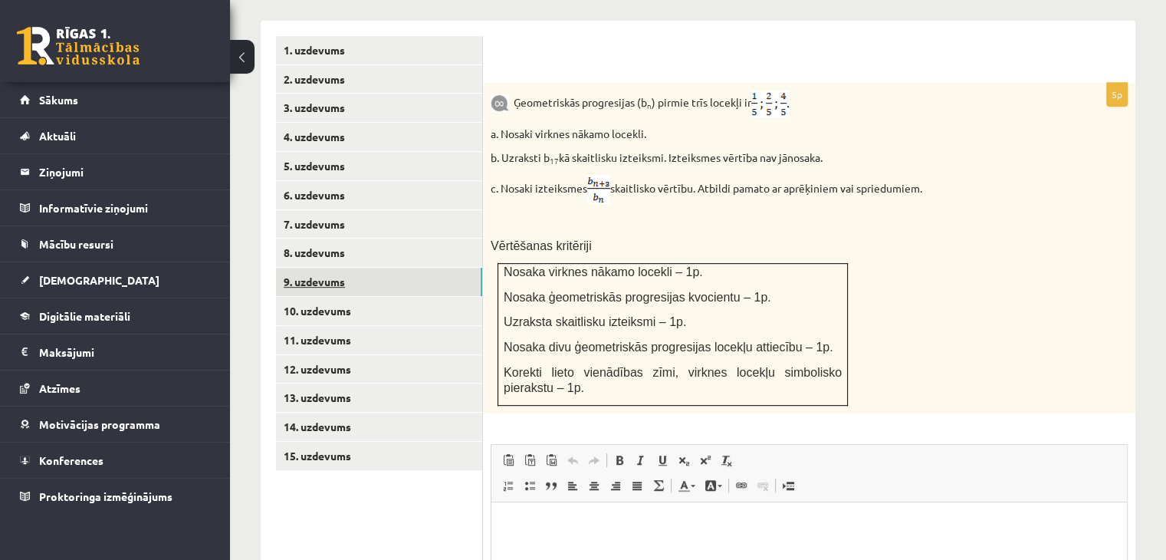
click at [417, 268] on link "9. uzdevums" at bounding box center [379, 282] width 206 height 28
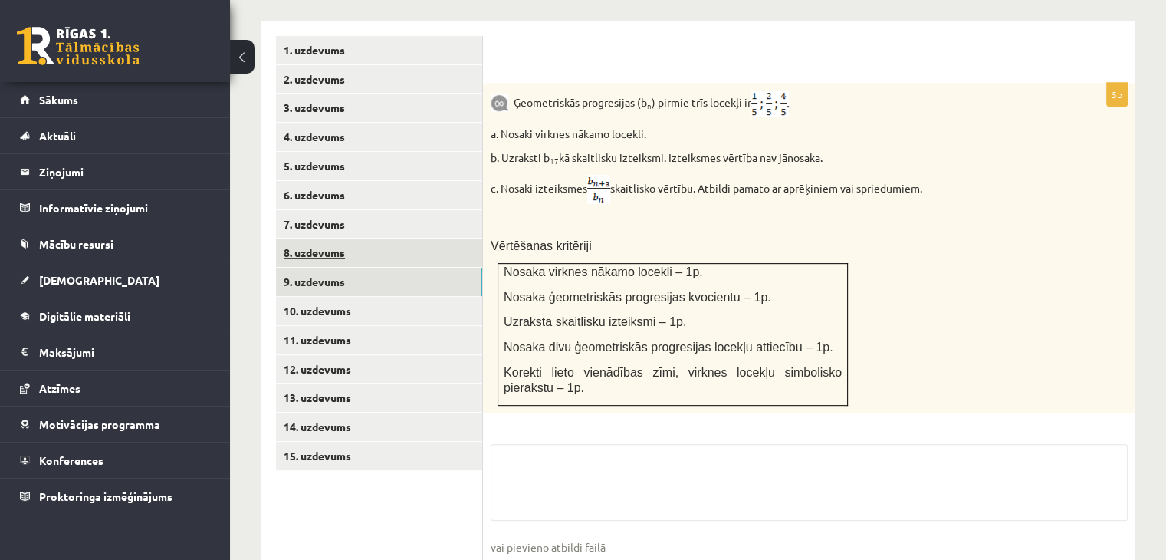
click at [419, 238] on link "8. uzdevums" at bounding box center [379, 252] width 206 height 28
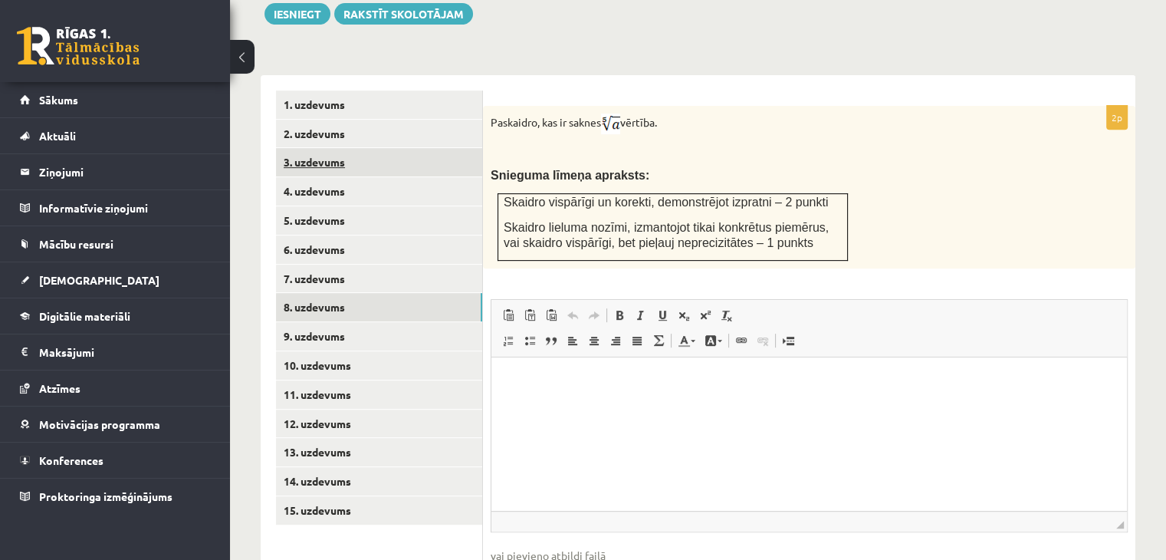
scroll to position [508, 0]
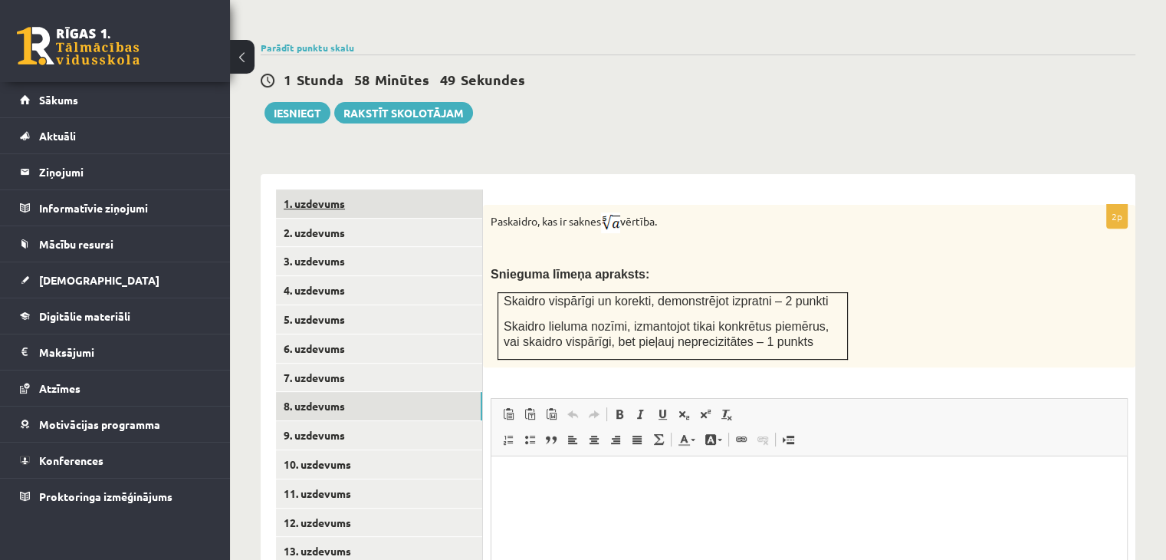
click at [386, 189] on link "1. uzdevums" at bounding box center [379, 203] width 206 height 28
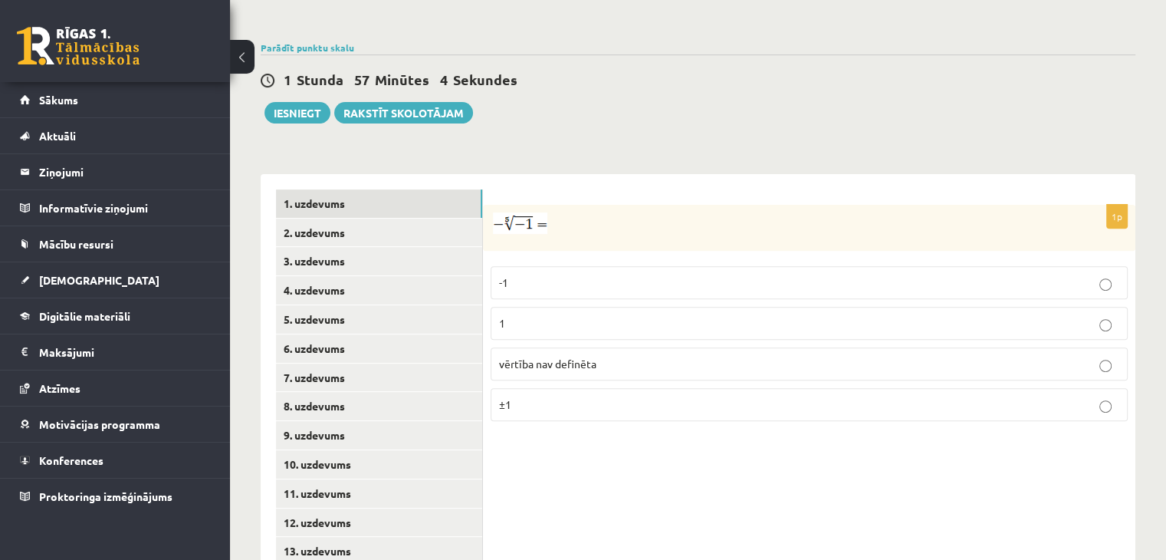
click at [570, 274] on p "-1" at bounding box center [809, 282] width 620 height 16
click at [354, 219] on link "2. uzdevums" at bounding box center [379, 233] width 206 height 28
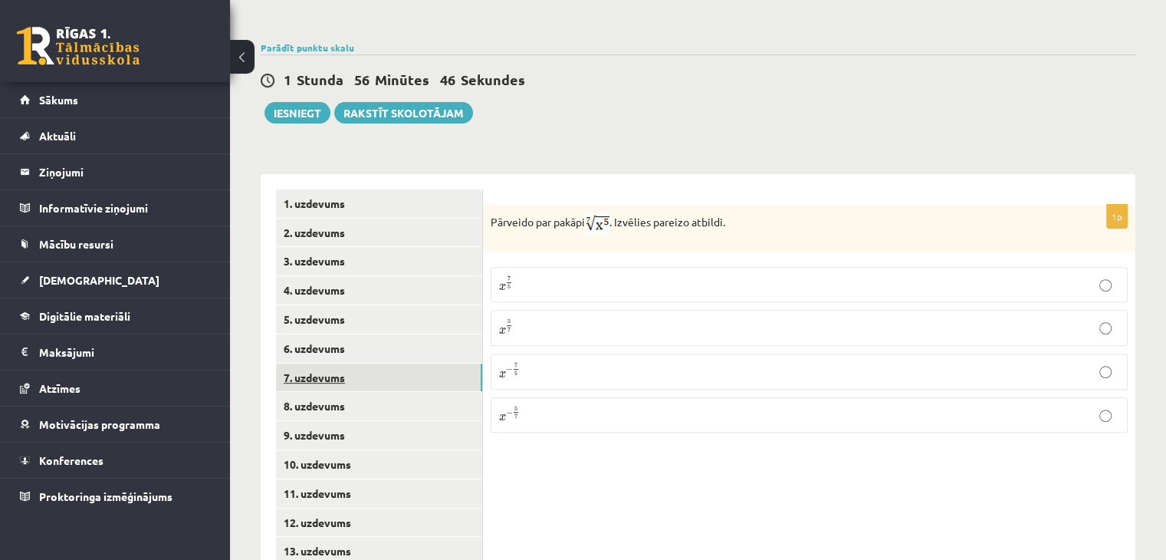
click at [350, 363] on link "7. uzdevums" at bounding box center [379, 377] width 206 height 28
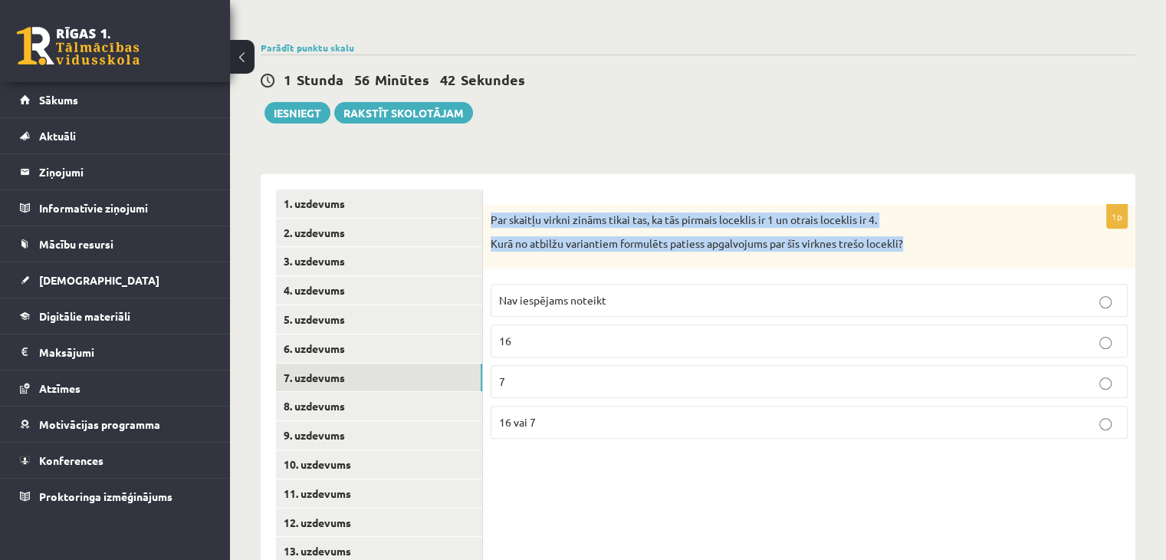
drag, startPoint x: 490, startPoint y: 186, endPoint x: 1007, endPoint y: 232, distance: 519.7
click at [1007, 232] on div "Par skaitļu virkni zināms tikai tas, ka tās pirmais loceklis ir 1 un otrais loc…" at bounding box center [809, 237] width 652 height 64
copy div "Par skaitļu virkni zināms tikai tas, ka tās pirmais loceklis ir 1 un otrais loc…"
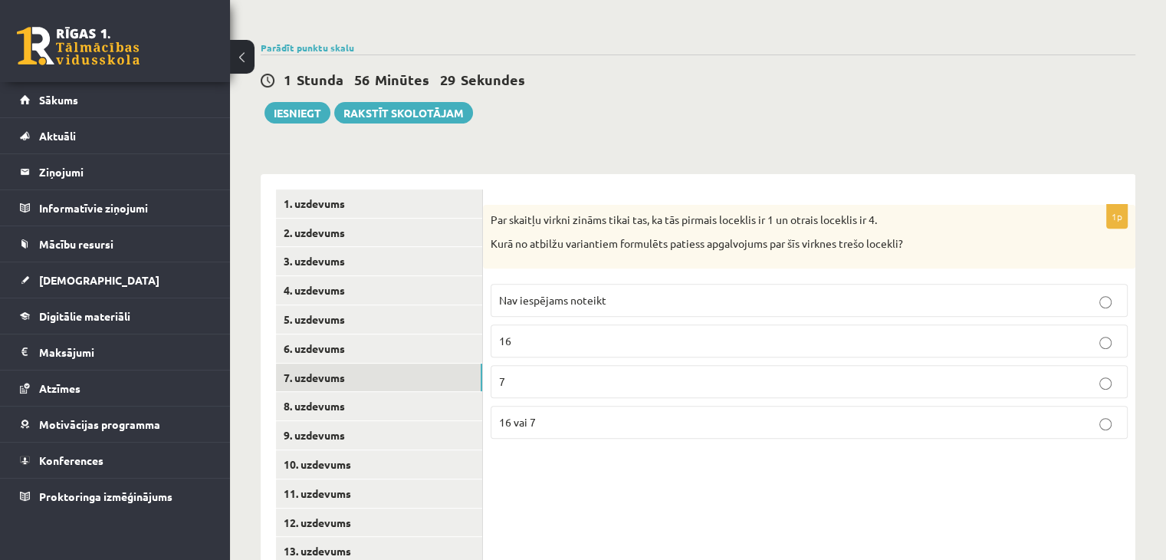
click at [601, 461] on div "1p Par skaitļu virkni zināms tikai tas, ka tās pirmais loceklis ir 1 un otrais …" at bounding box center [809, 406] width 652 height 465
click at [552, 292] on p "Nav iespējams noteikt" at bounding box center [809, 300] width 620 height 16
click at [423, 334] on link "6. uzdevums" at bounding box center [379, 348] width 206 height 28
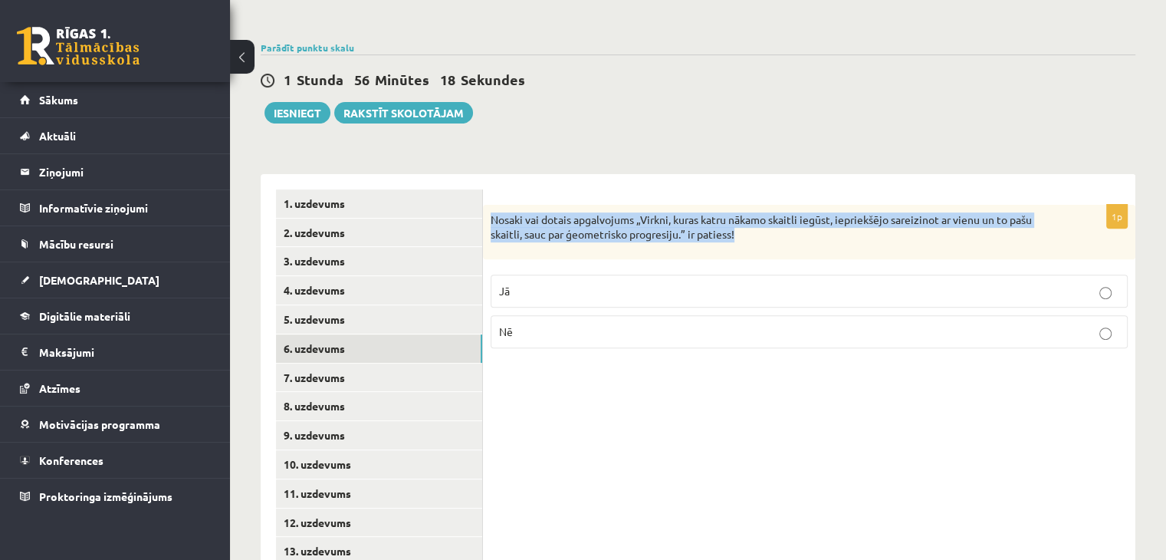
drag, startPoint x: 718, startPoint y: 200, endPoint x: 482, endPoint y: 175, distance: 237.5
click at [483, 205] on div "Nosaki vai dotais apgalvojums „Virkni, kuras katru nākamo skaitli iegūst, iepri…" at bounding box center [809, 232] width 652 height 54
copy p "Nosaki vai dotais apgalvojums „Virkni, kuras katru nākamo skaitli iegūst, iepri…"
click at [338, 305] on link "5. uzdevums" at bounding box center [379, 319] width 206 height 28
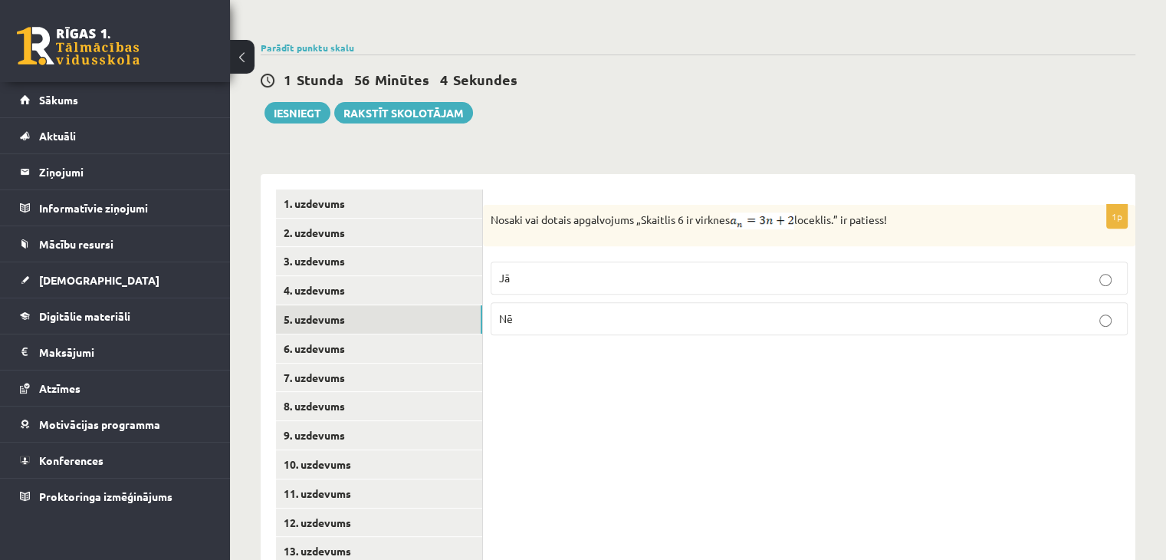
drag, startPoint x: 488, startPoint y: 177, endPoint x: 951, endPoint y: 189, distance: 463.3
click at [951, 205] on div "Nosaki vai dotais apgalvojums „Skaitlis 6 ir virknes loceklis.” ir patiess!" at bounding box center [809, 225] width 652 height 41
copy p "Nosaki vai dotais apgalvojums „Skaitlis 6 ir virknes loceklis.” ir patiess!"
click at [635, 378] on div "1p Nosaki vai dotais apgalvojums „Skaitlis 6 ir virknes loceklis.” ir patiess! …" at bounding box center [809, 406] width 652 height 465
click at [334, 334] on link "6. uzdevums" at bounding box center [379, 348] width 206 height 28
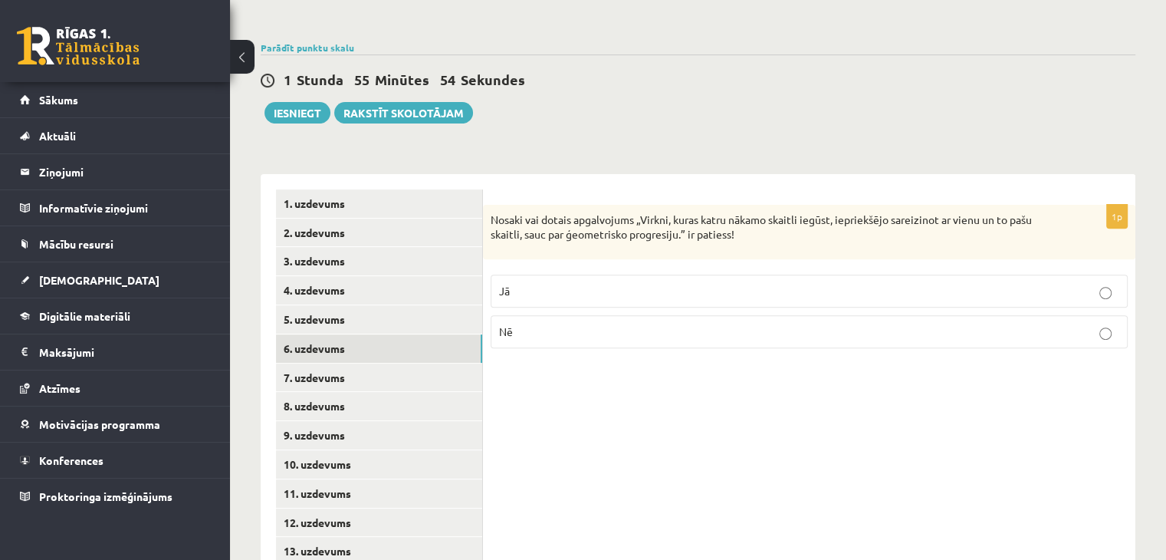
click at [643, 274] on label "Jā" at bounding box center [809, 290] width 637 height 33
click at [351, 305] on link "5. uzdevums" at bounding box center [379, 319] width 206 height 28
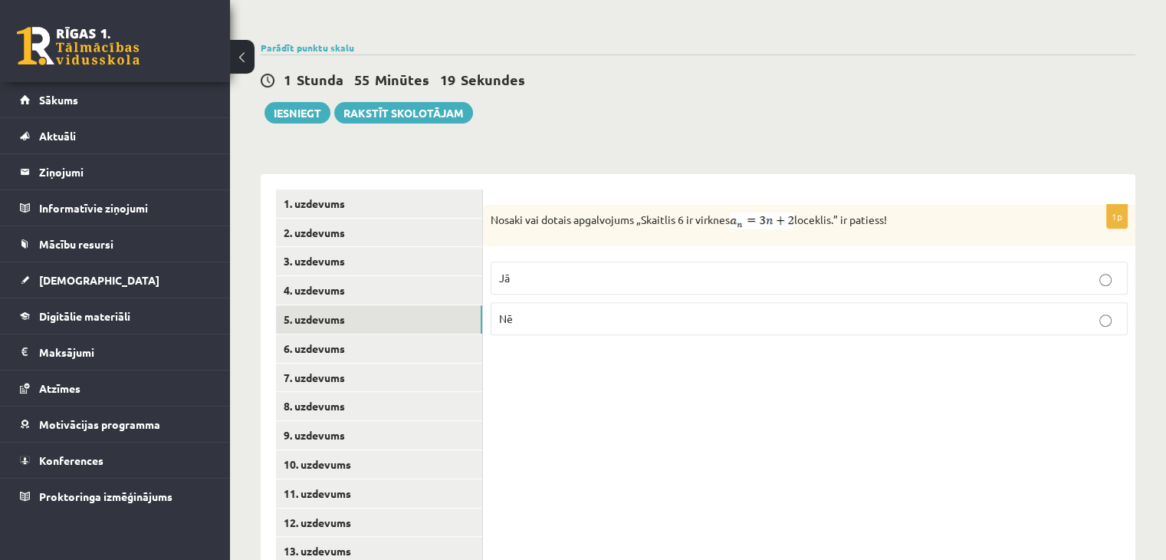
click at [694, 311] on p "Nē" at bounding box center [809, 319] width 620 height 16
click at [314, 276] on link "4. uzdevums" at bounding box center [379, 290] width 206 height 28
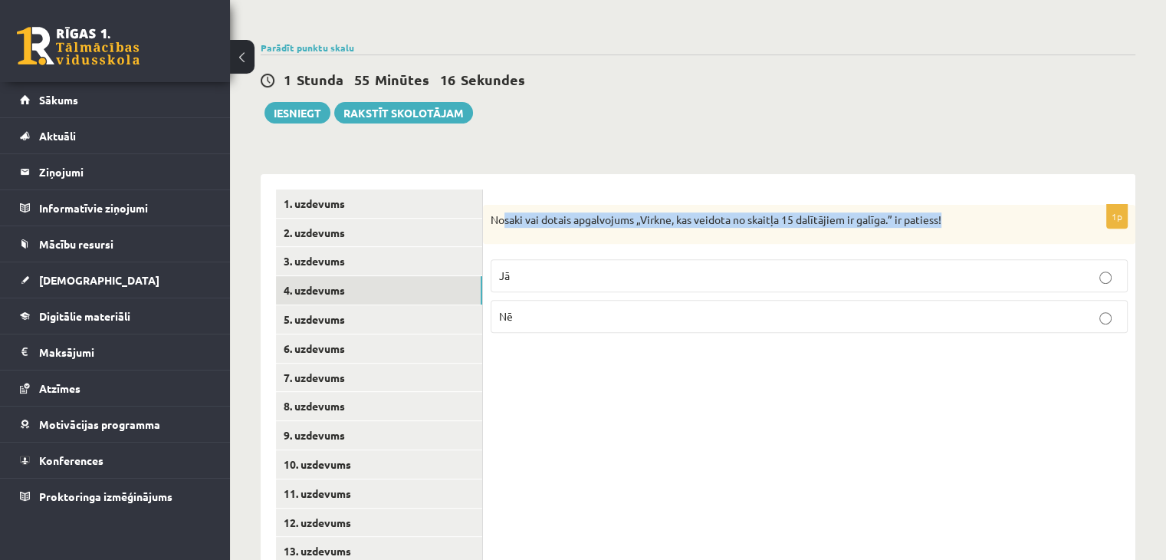
drag, startPoint x: 1003, startPoint y: 188, endPoint x: 503, endPoint y: 189, distance: 499.9
click at [503, 212] on p "Nosaki vai dotais apgalvojums „Virkne, kas veidota no skaitļa 15 dalītājiem ir …" at bounding box center [771, 219] width 560 height 15
drag, startPoint x: 488, startPoint y: 188, endPoint x: 921, endPoint y: 205, distance: 433.5
click at [921, 205] on div "Nosaki vai dotais apgalvojums „Virkne, kas veidota no skaitļa 15 dalītājiem ir …" at bounding box center [809, 225] width 652 height 40
drag, startPoint x: 960, startPoint y: 188, endPoint x: 488, endPoint y: 160, distance: 472.4
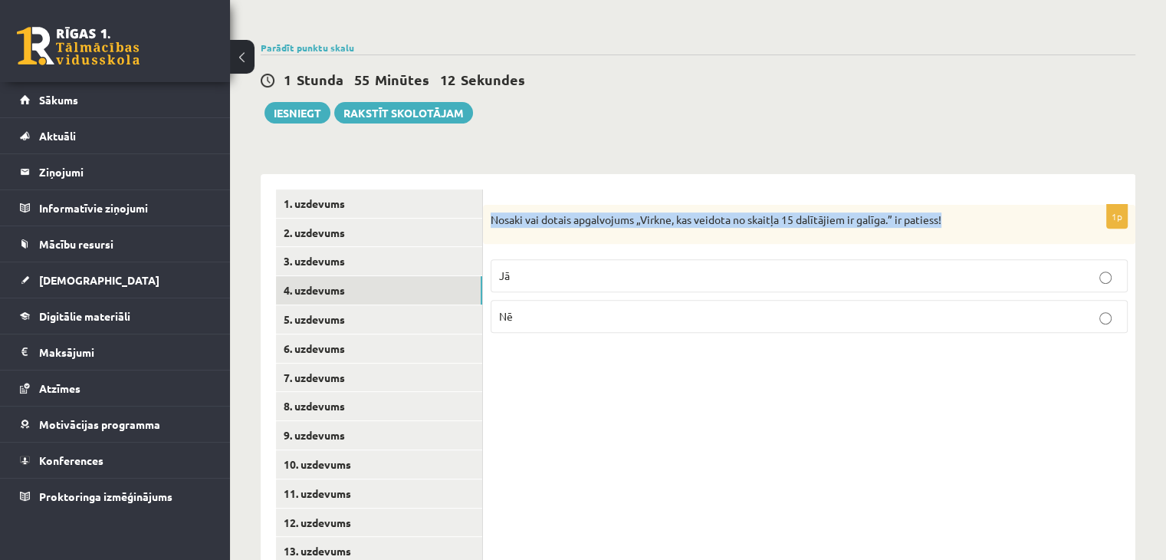
click at [488, 174] on div "1p Nosaki vai dotais apgalvojums „Virkne, kas veidota no skaitļa 15 dalītājiem …" at bounding box center [809, 406] width 652 height 465
copy p "Nosaki vai dotais apgalvojums „Virkne, kas veidota no skaitļa 15 dalītājiem ir …"
click at [380, 247] on link "3. uzdevums" at bounding box center [379, 261] width 206 height 28
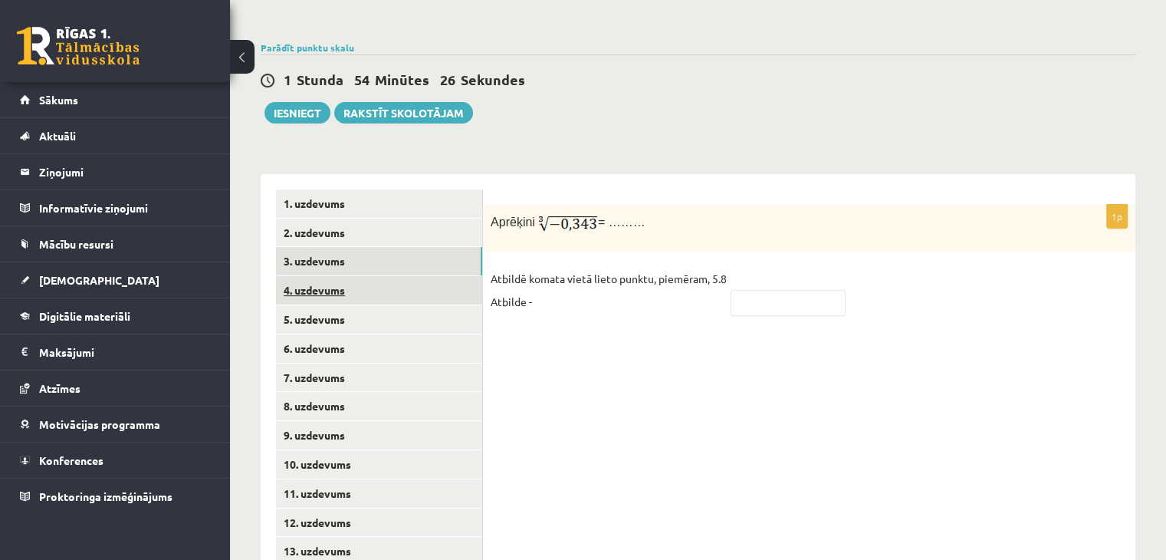
click at [311, 276] on link "4. uzdevums" at bounding box center [379, 290] width 206 height 28
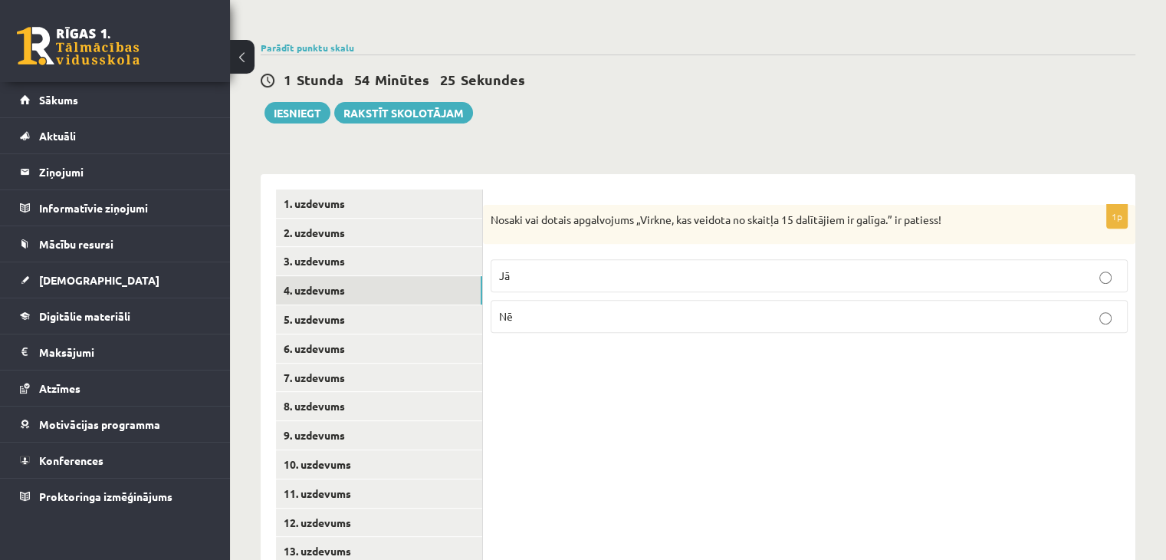
click at [630, 268] on p "Jā" at bounding box center [809, 276] width 620 height 16
click at [375, 247] on link "3. uzdevums" at bounding box center [379, 261] width 206 height 28
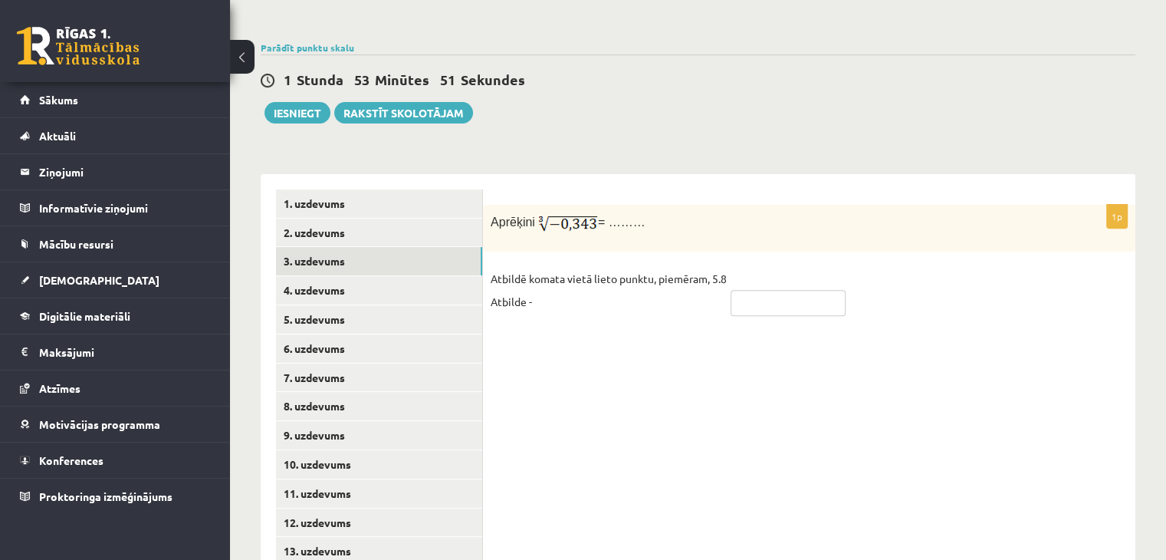
click at [737, 290] on input "text" at bounding box center [788, 303] width 115 height 26
type input "****"
click at [355, 219] on link "2. uzdevums" at bounding box center [379, 233] width 206 height 28
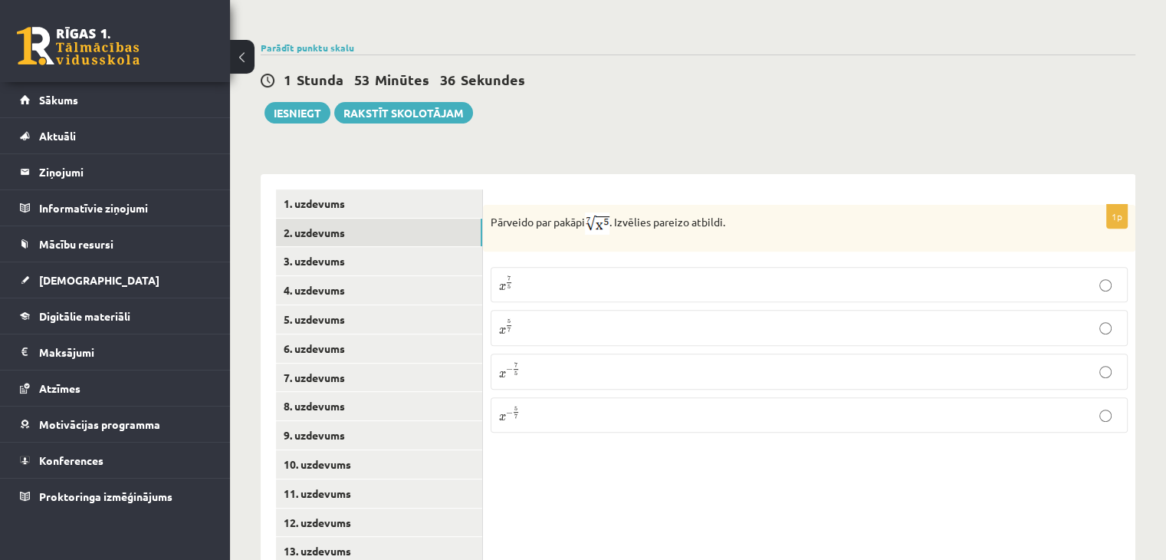
click at [607, 275] on p "x 7 5 x 7 5" at bounding box center [809, 284] width 620 height 19
click at [587, 318] on p "x 5 7 x 5 7" at bounding box center [809, 327] width 620 height 19
click at [353, 189] on link "1. uzdevums" at bounding box center [379, 203] width 206 height 28
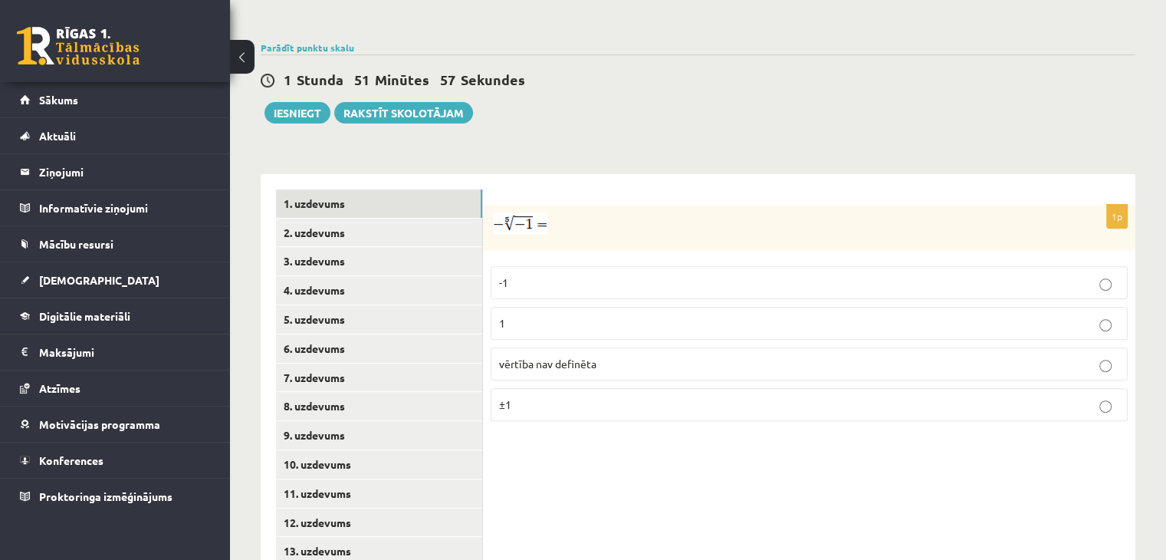
click at [548, 315] on p "1" at bounding box center [809, 323] width 620 height 16
click at [360, 363] on link "7. uzdevums" at bounding box center [379, 377] width 206 height 28
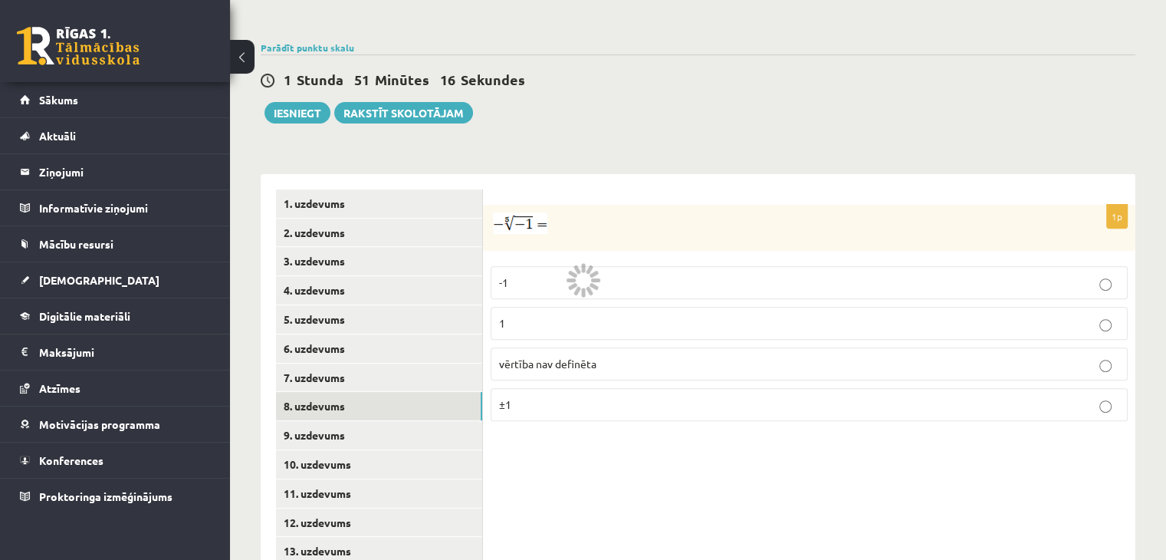
click at [363, 392] on link "8. uzdevums" at bounding box center [379, 406] width 206 height 28
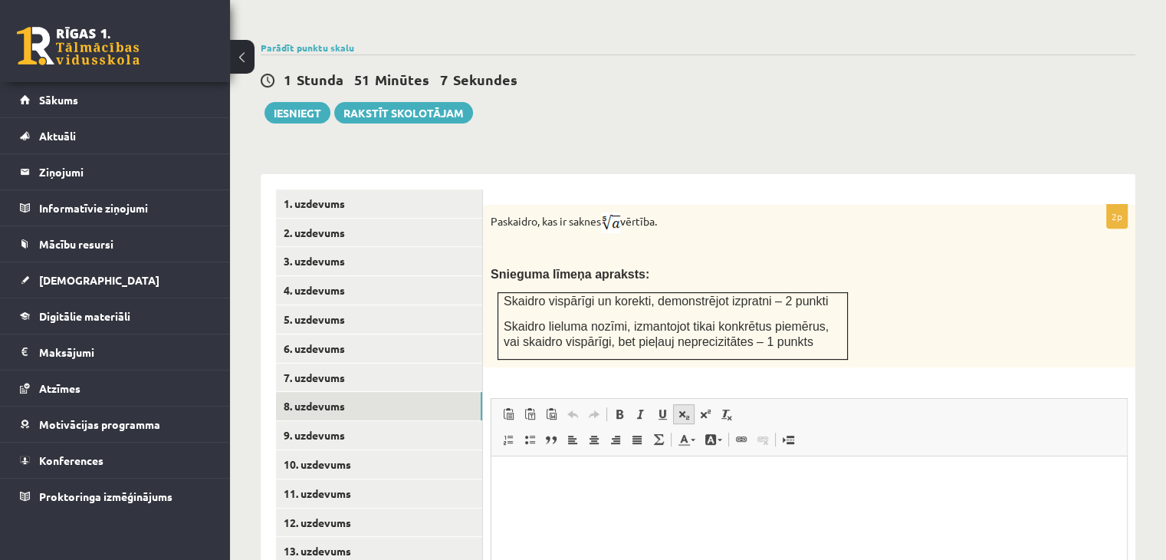
scroll to position [585, 0]
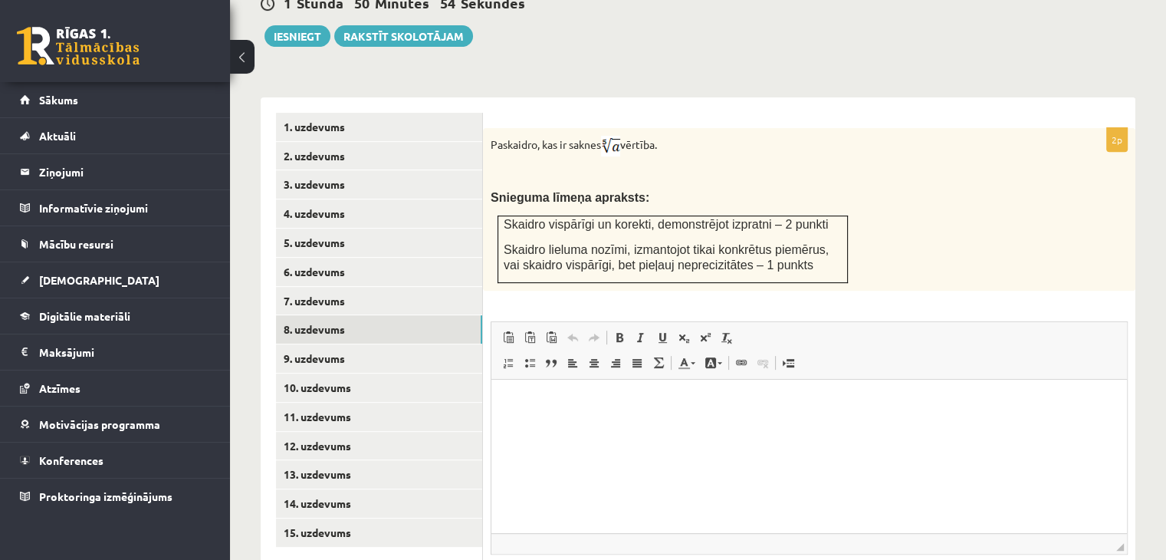
click at [537, 426] on html at bounding box center [809, 402] width 636 height 47
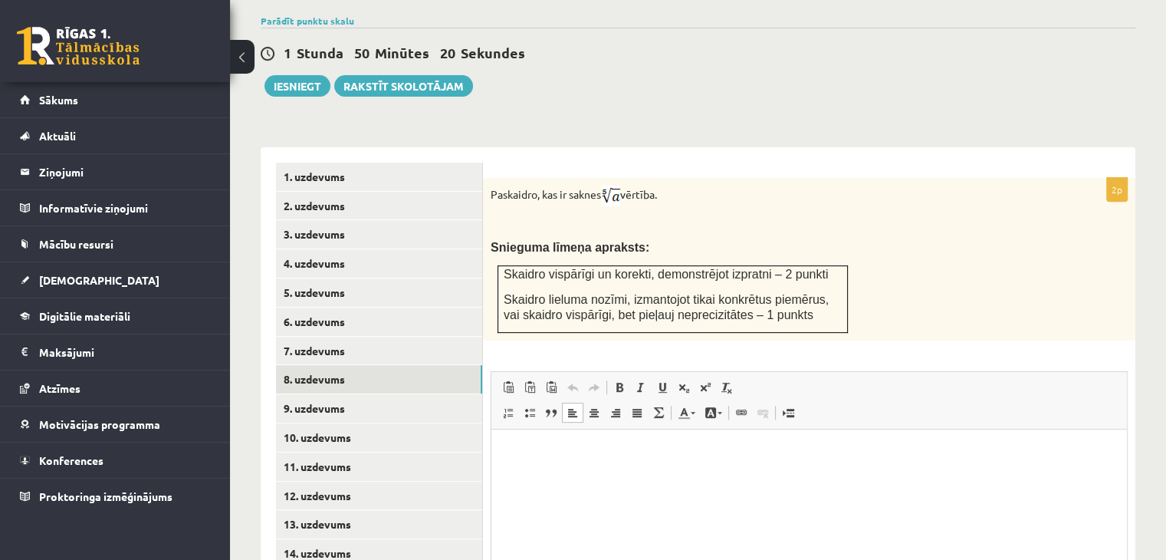
scroll to position [523, 0]
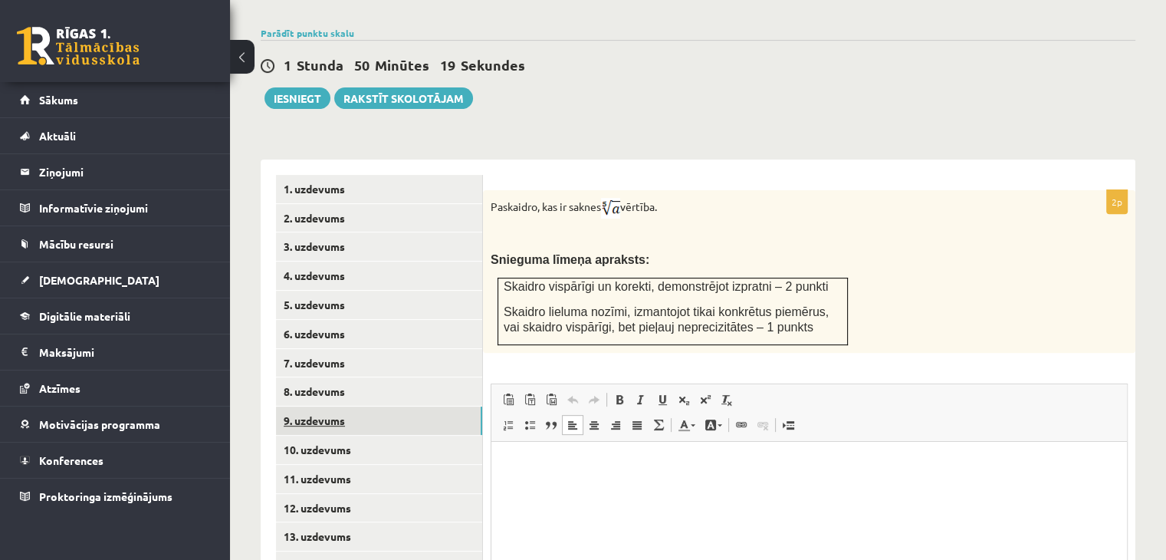
click at [331, 406] on link "9. uzdevums" at bounding box center [379, 420] width 206 height 28
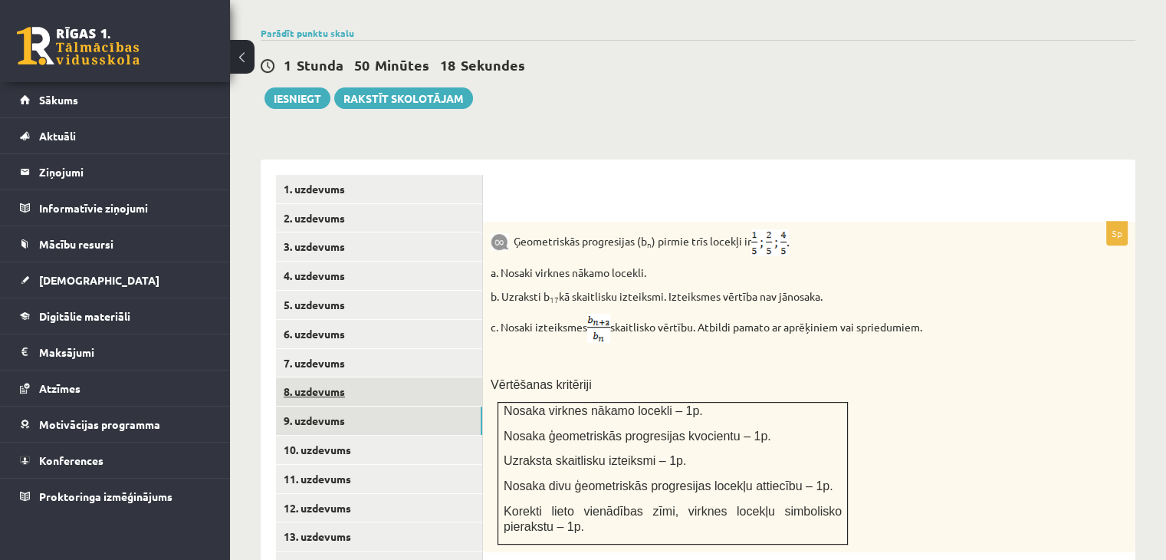
scroll to position [0, 0]
click at [351, 377] on link "8. uzdevums" at bounding box center [379, 391] width 206 height 28
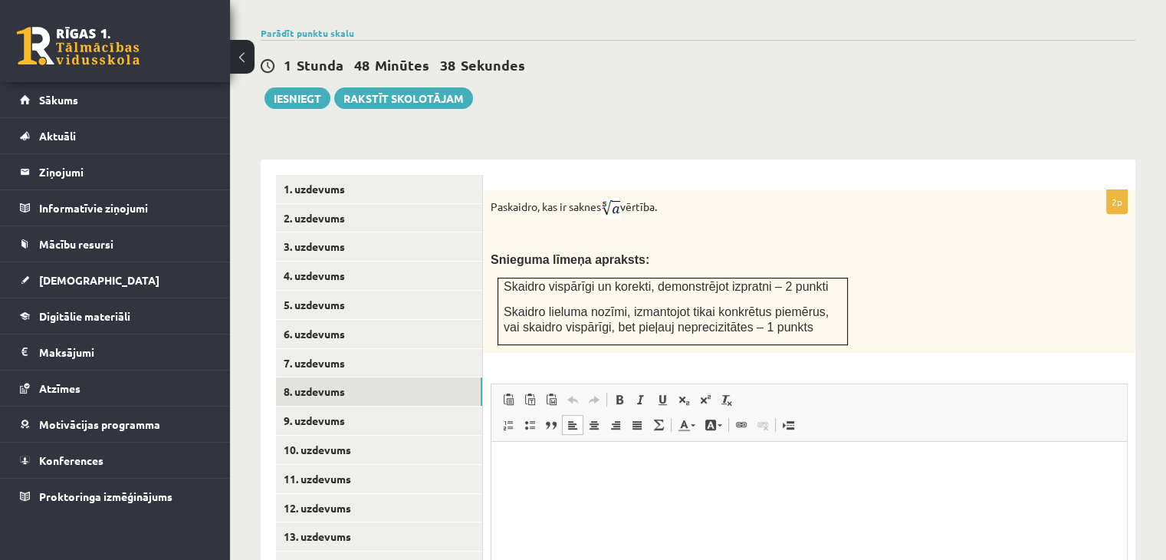
click at [626, 488] on html at bounding box center [809, 464] width 636 height 47
click at [709, 488] on html at bounding box center [809, 464] width 636 height 47
click at [501, 472] on html "**********" at bounding box center [809, 464] width 636 height 47
click at [725, 447] on html "**********" at bounding box center [809, 464] width 636 height 47
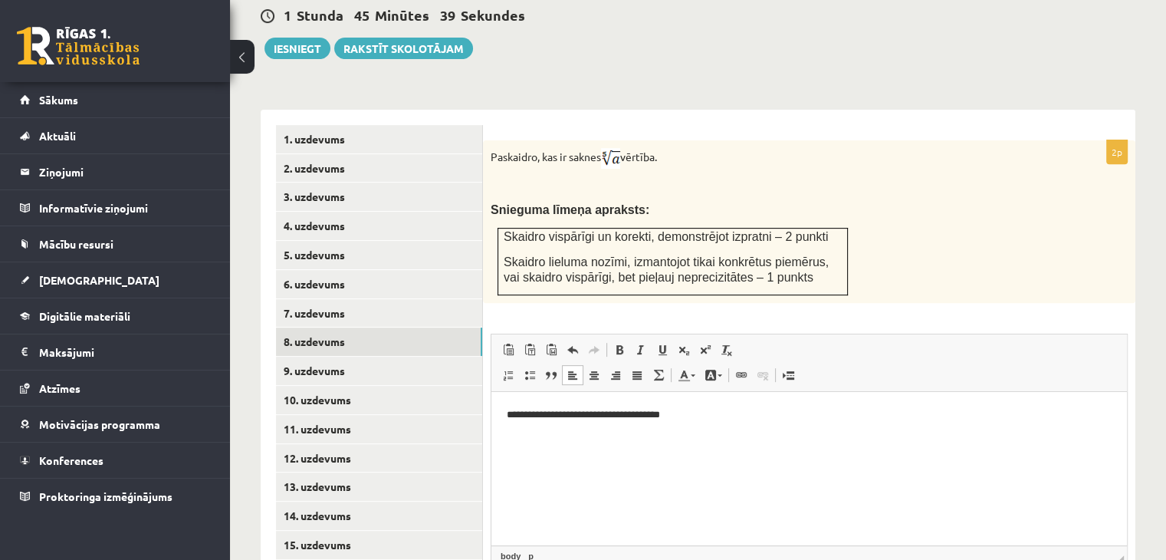
scroll to position [600, 0]
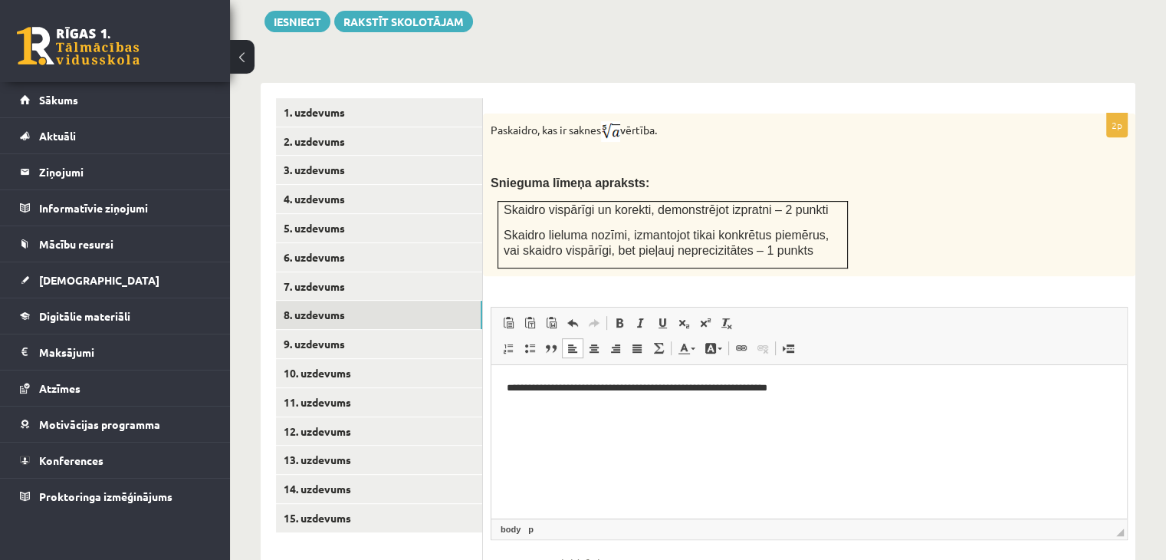
click at [508, 390] on p "**********" at bounding box center [810, 388] width 606 height 16
click at [758, 388] on p "**********" at bounding box center [810, 388] width 606 height 16
click at [505, 386] on html "**********" at bounding box center [809, 387] width 636 height 47
click at [920, 386] on p "**********" at bounding box center [810, 388] width 606 height 16
drag, startPoint x: 968, startPoint y: 385, endPoint x: 958, endPoint y: 385, distance: 10.0
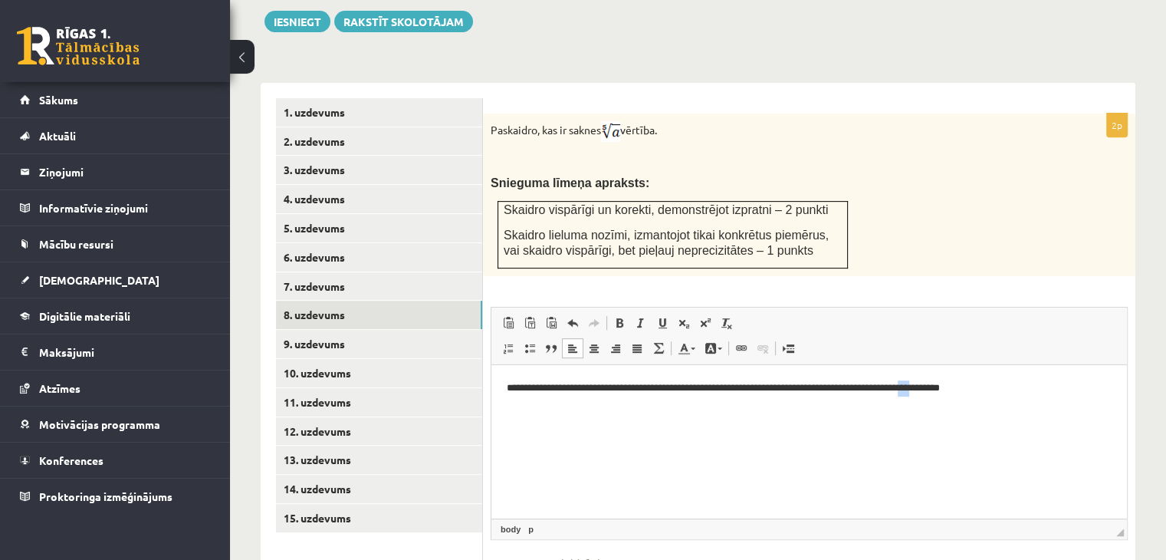
click at [958, 385] on p "**********" at bounding box center [810, 388] width 606 height 16
click at [612, 313] on link "Полужирный Комбинация клавиш Ctrl+B" at bounding box center [619, 323] width 21 height 20
click at [793, 388] on p "**********" at bounding box center [810, 388] width 606 height 16
click at [618, 317] on span at bounding box center [619, 323] width 12 height 12
click at [731, 390] on p "**********" at bounding box center [810, 388] width 606 height 16
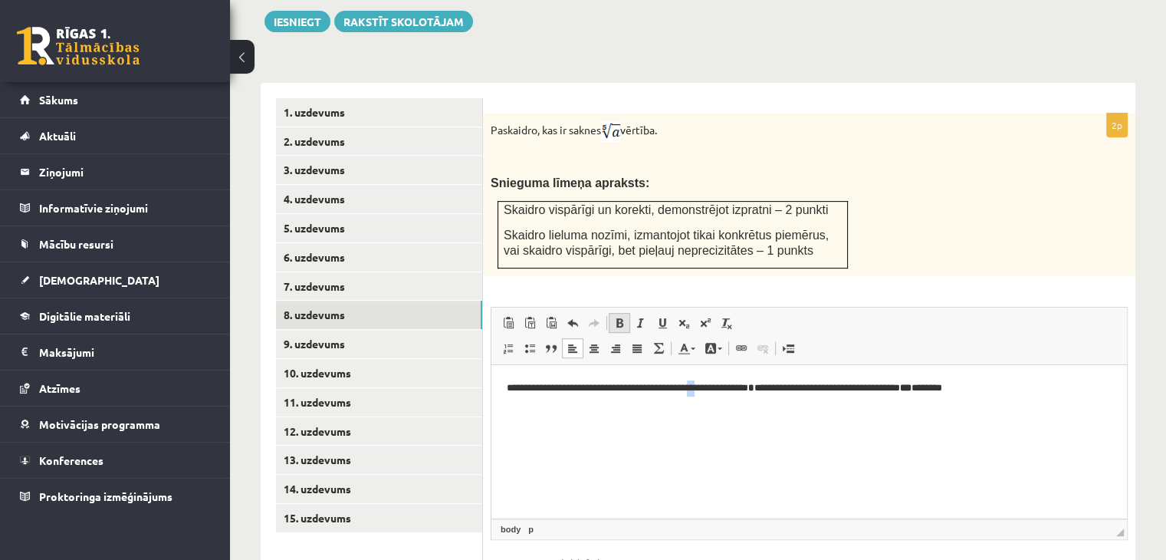
click at [622, 313] on link "Полужирный Комбинация клавиш Ctrl+B" at bounding box center [619, 323] width 21 height 20
click at [771, 411] on html "**********" at bounding box center [809, 387] width 636 height 47
drag, startPoint x: 659, startPoint y: 383, endPoint x: 595, endPoint y: 386, distance: 63.7
click at [595, 386] on p "**********" at bounding box center [810, 388] width 606 height 16
drag, startPoint x: 626, startPoint y: 284, endPoint x: 117, endPoint y: 0, distance: 583.2
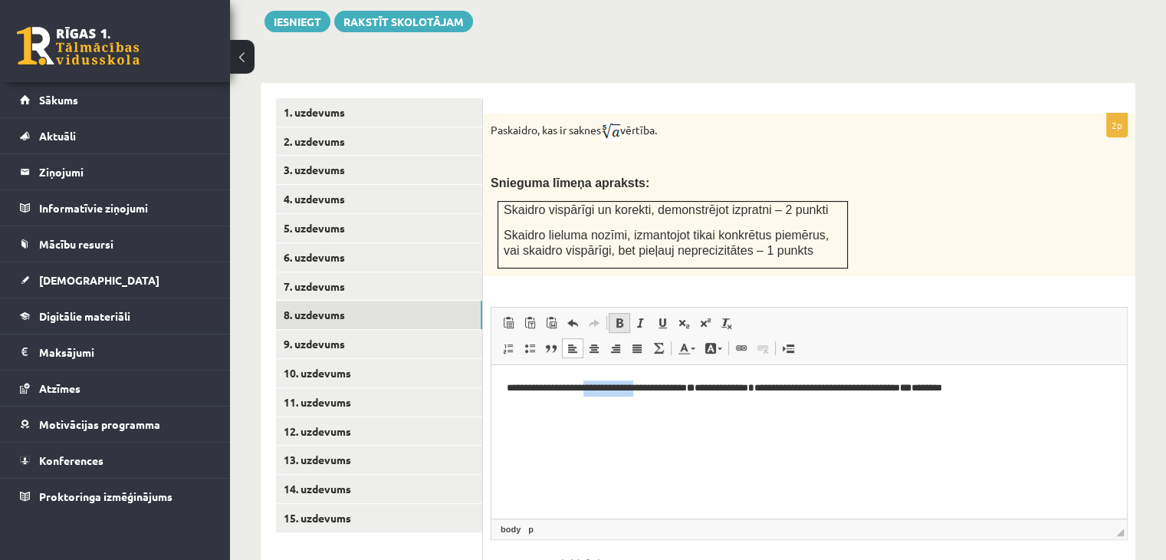
click at [626, 313] on link "Полужирный Комбинация клавиш Ctrl+B" at bounding box center [619, 323] width 21 height 20
click at [592, 397] on html "**********" at bounding box center [809, 387] width 636 height 47
click at [599, 393] on p "**********" at bounding box center [810, 388] width 606 height 16
drag, startPoint x: 599, startPoint y: 390, endPoint x: 625, endPoint y: 393, distance: 26.3
click at [625, 393] on p "**********" at bounding box center [810, 388] width 606 height 16
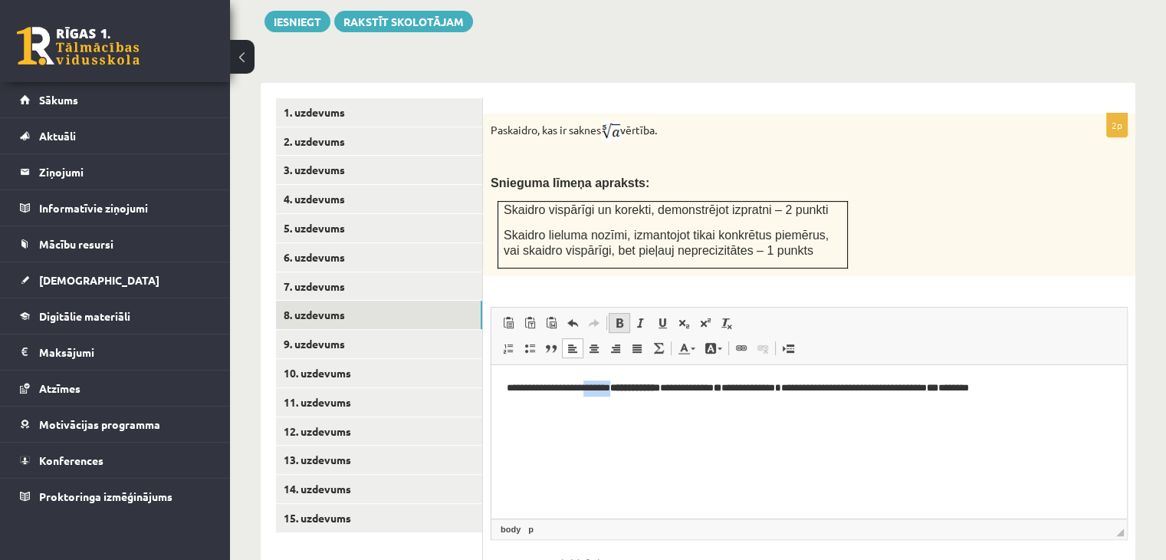
click at [614, 317] on span at bounding box center [619, 323] width 12 height 12
click at [706, 409] on html "**********" at bounding box center [809, 387] width 636 height 47
click at [703, 390] on p "**********" at bounding box center [810, 388] width 606 height 16
click at [698, 384] on p "**********" at bounding box center [810, 388] width 606 height 16
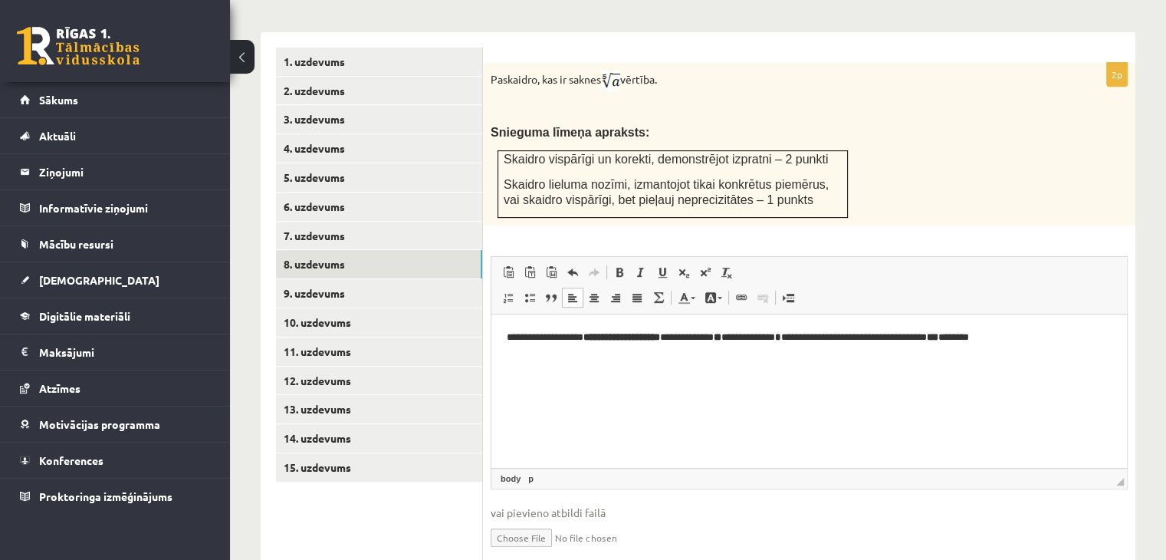
scroll to position [676, 0]
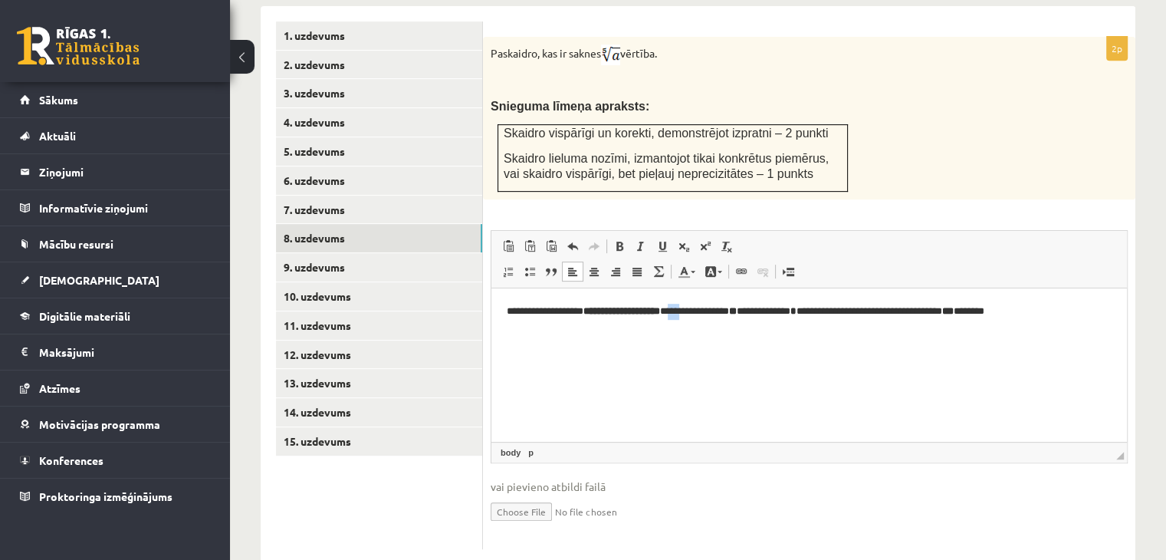
drag, startPoint x: 714, startPoint y: 310, endPoint x: 700, endPoint y: 309, distance: 13.8
click at [700, 309] on p "**********" at bounding box center [810, 311] width 606 height 16
click at [660, 314] on strong "**********" at bounding box center [621, 310] width 77 height 10
click at [700, 307] on p "**********" at bounding box center [810, 311] width 606 height 16
drag, startPoint x: 875, startPoint y: 310, endPoint x: 839, endPoint y: 322, distance: 38.1
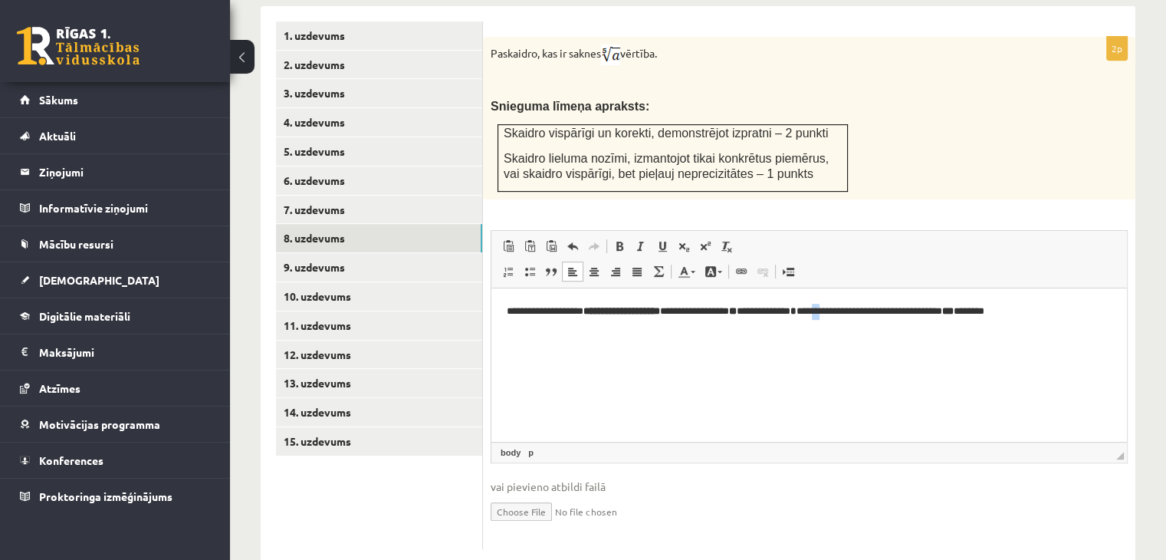
click at [863, 315] on p "**********" at bounding box center [810, 311] width 606 height 16
click at [715, 307] on p "**********" at bounding box center [810, 311] width 606 height 16
click at [703, 310] on p "**********" at bounding box center [810, 311] width 606 height 16
drag, startPoint x: 712, startPoint y: 313, endPoint x: 698, endPoint y: 316, distance: 14.9
click at [699, 313] on p "**********" at bounding box center [810, 311] width 606 height 16
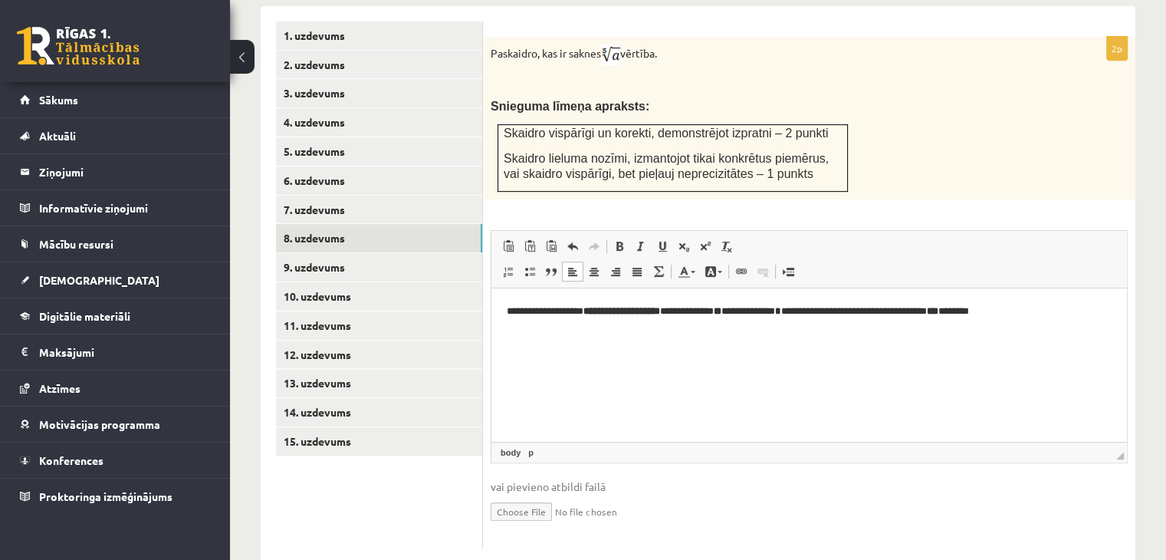
scroll to position [600, 0]
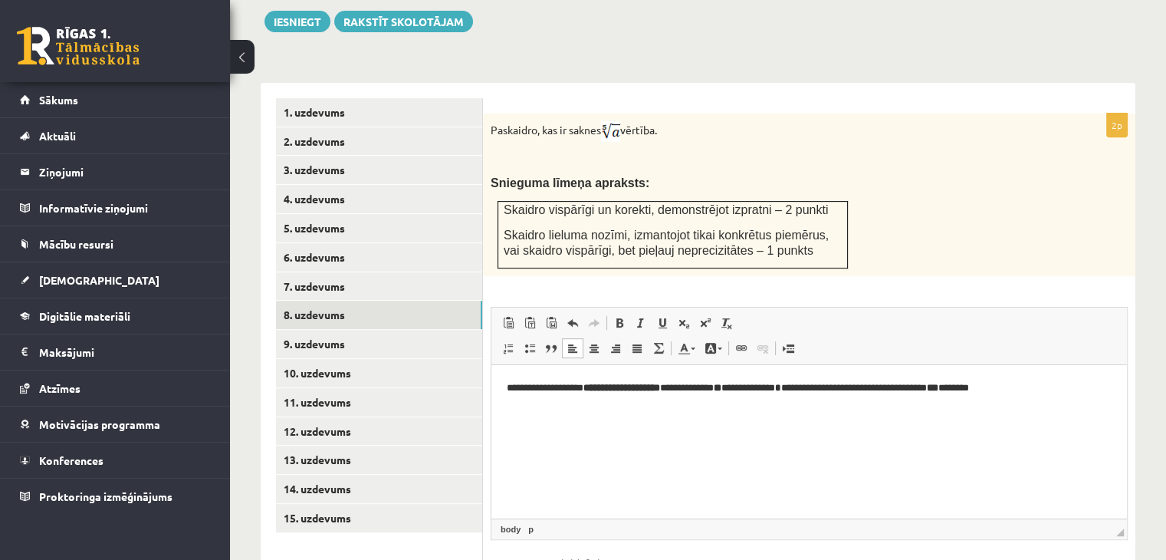
click at [1068, 385] on p "**********" at bounding box center [810, 388] width 606 height 16
click at [341, 330] on link "9. uzdevums" at bounding box center [379, 344] width 206 height 28
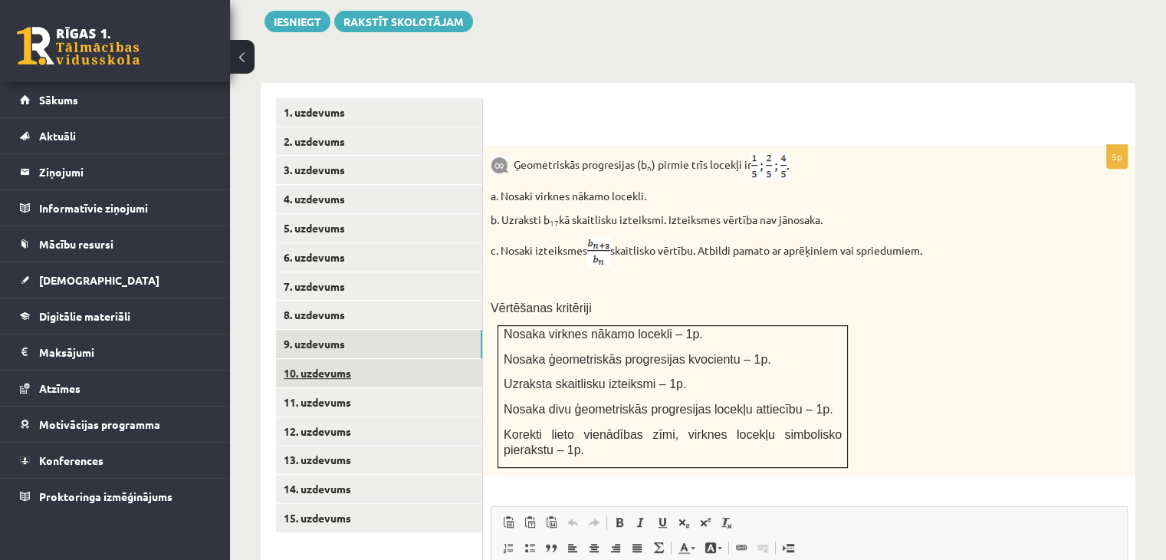
scroll to position [0, 0]
click at [320, 359] on link "10. uzdevums" at bounding box center [379, 373] width 206 height 28
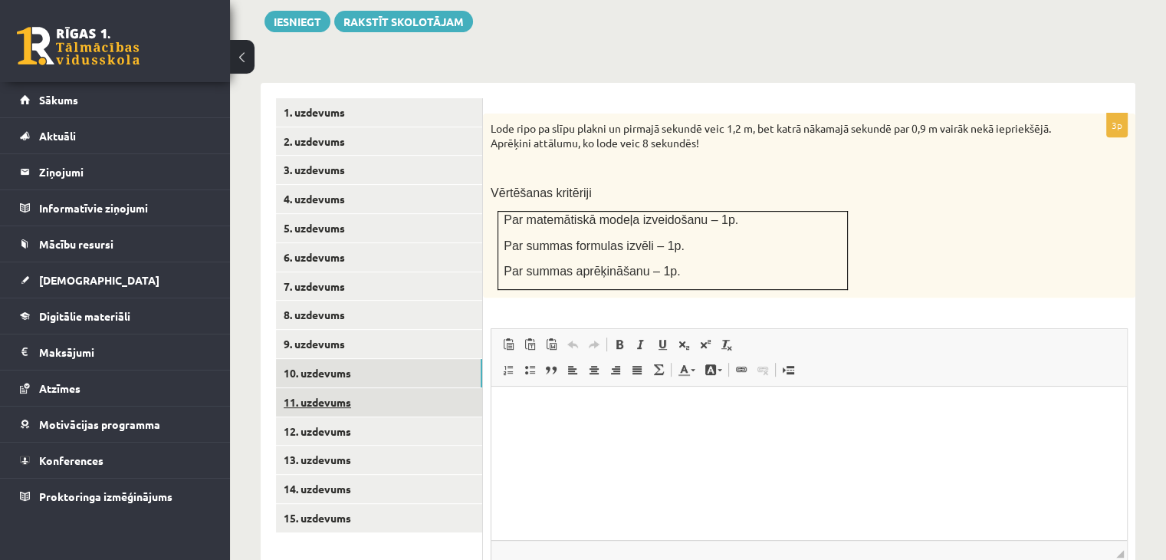
click at [322, 388] on link "11. uzdevums" at bounding box center [379, 402] width 206 height 28
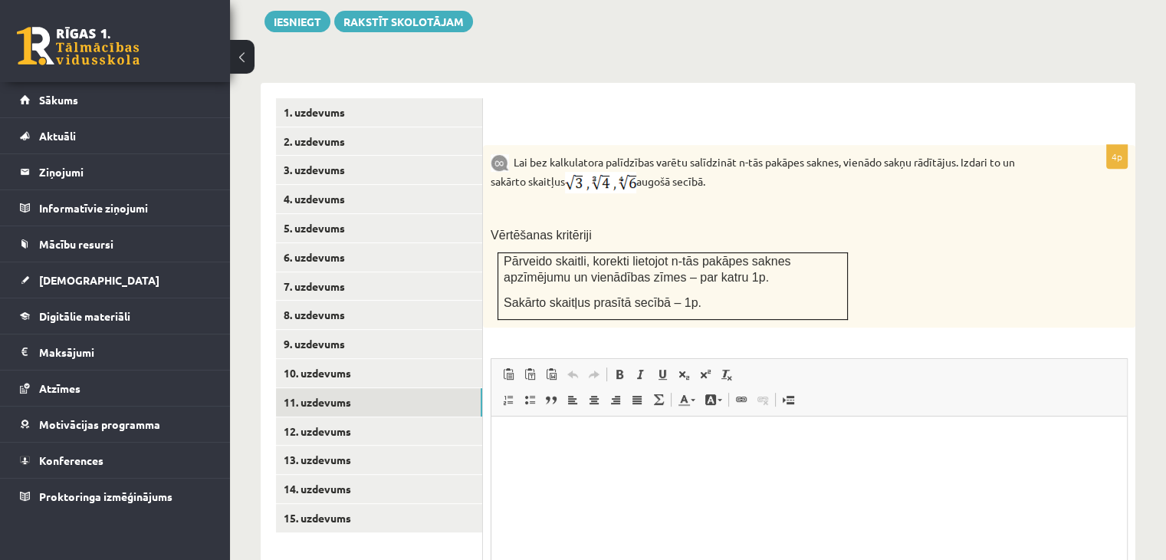
click at [565, 463] on html at bounding box center [809, 439] width 636 height 47
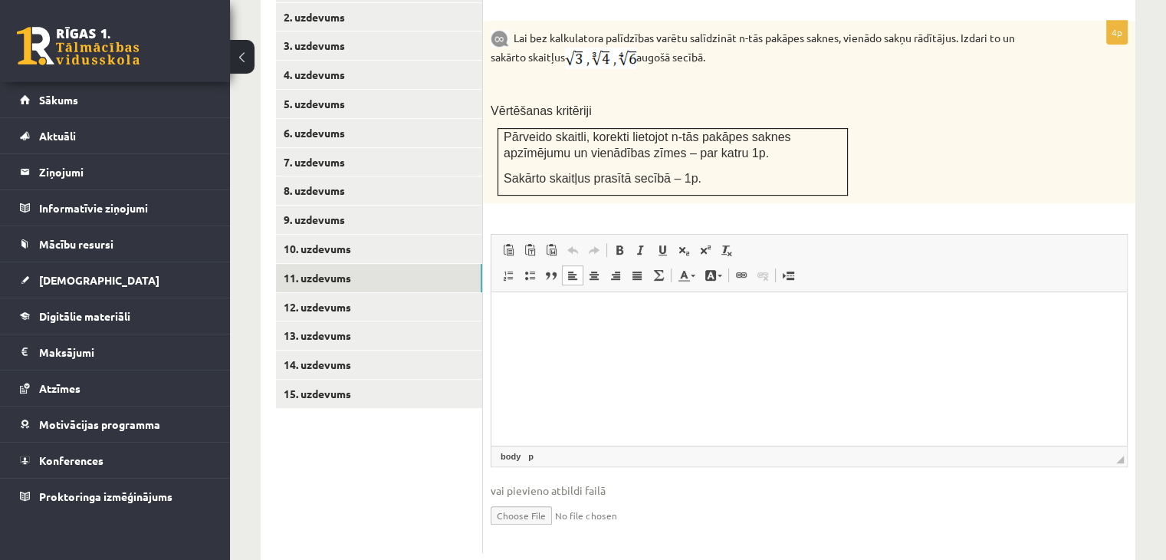
scroll to position [727, 0]
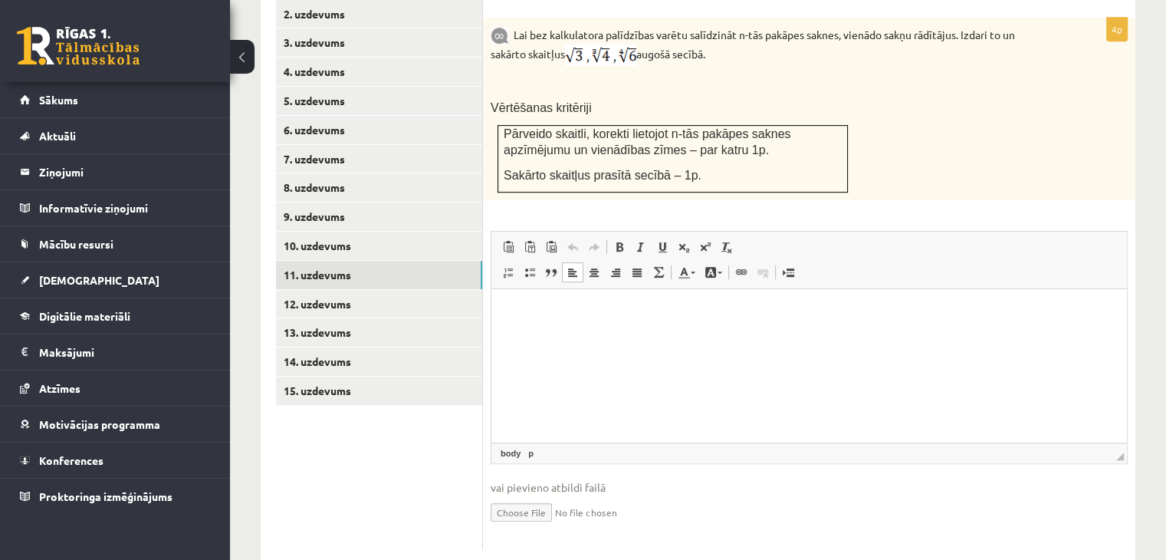
click at [540, 495] on input "file" at bounding box center [809, 510] width 637 height 31
type input "**********"
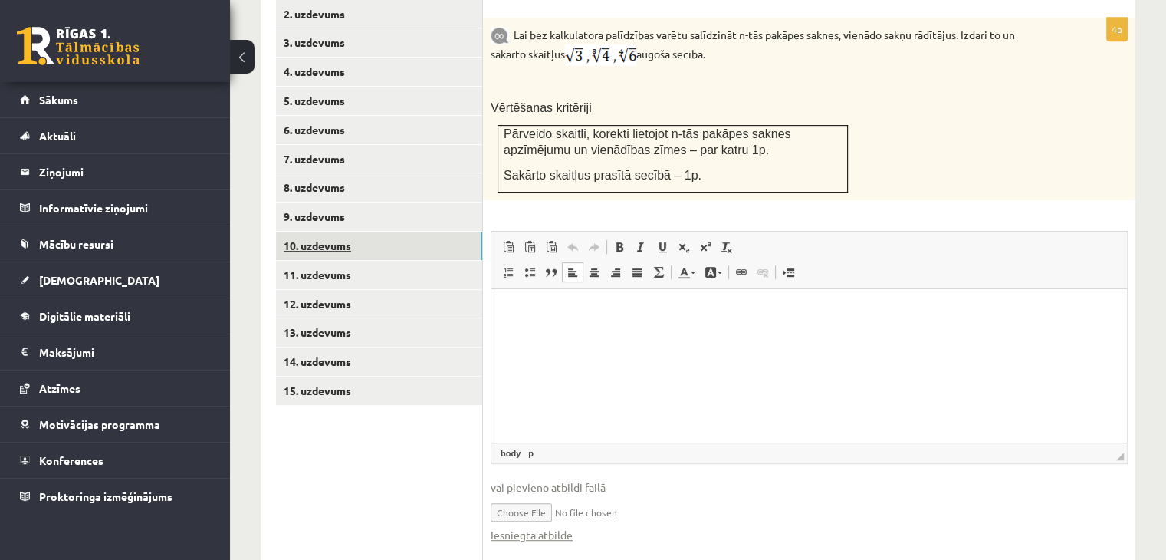
click at [411, 232] on link "10. uzdevums" at bounding box center [379, 246] width 206 height 28
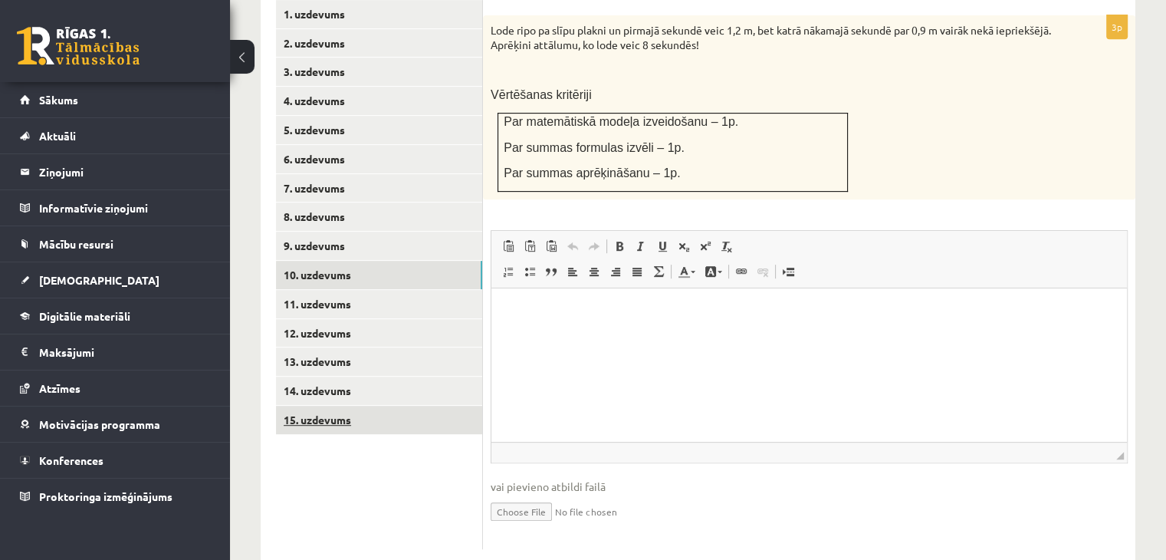
scroll to position [0, 0]
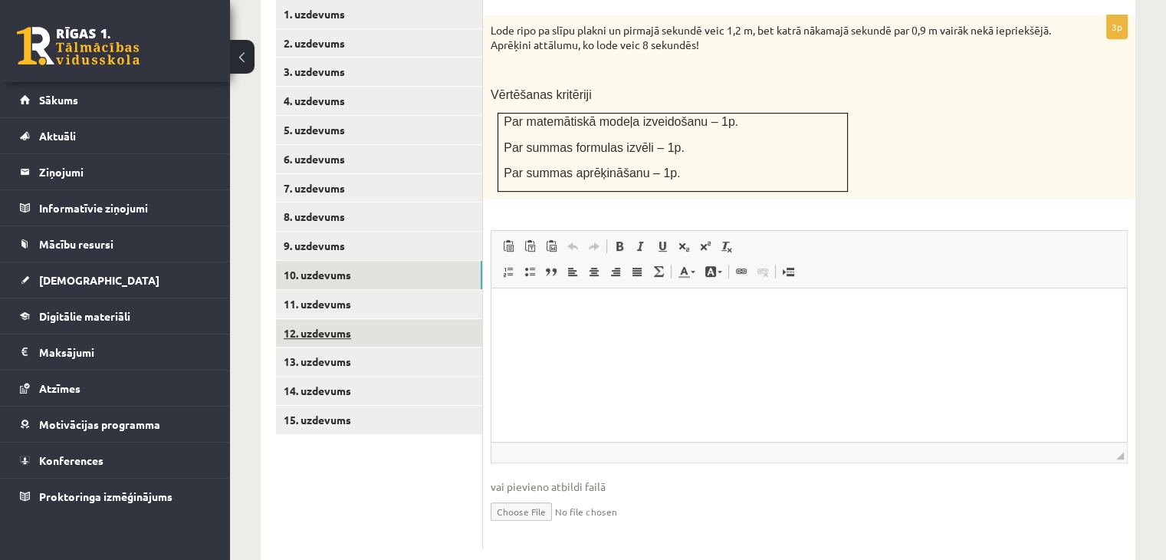
click at [363, 319] on link "12. uzdevums" at bounding box center [379, 333] width 206 height 28
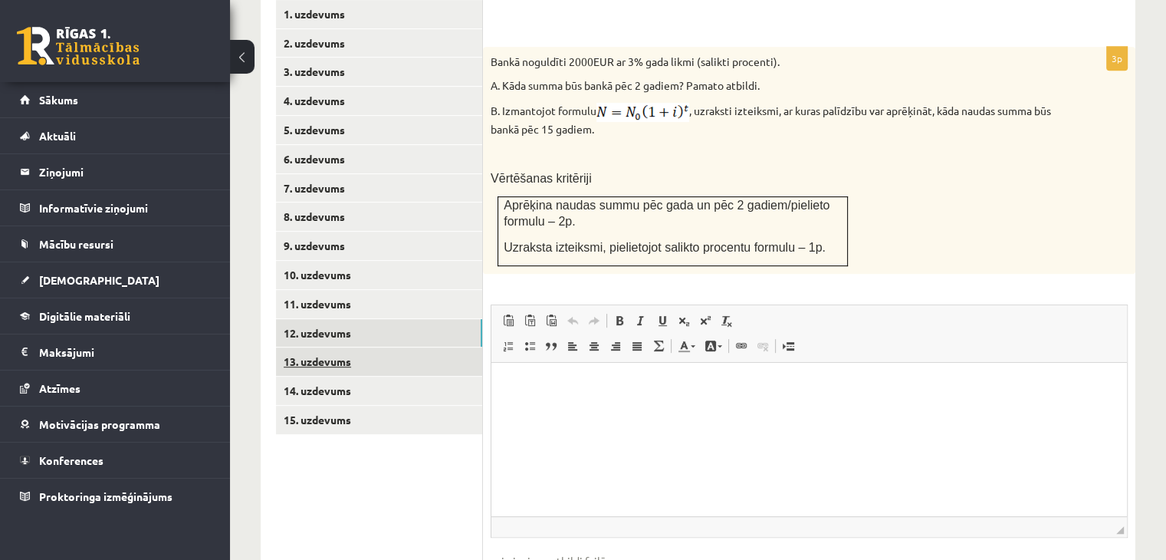
click at [330, 347] on link "13. uzdevums" at bounding box center [379, 361] width 206 height 28
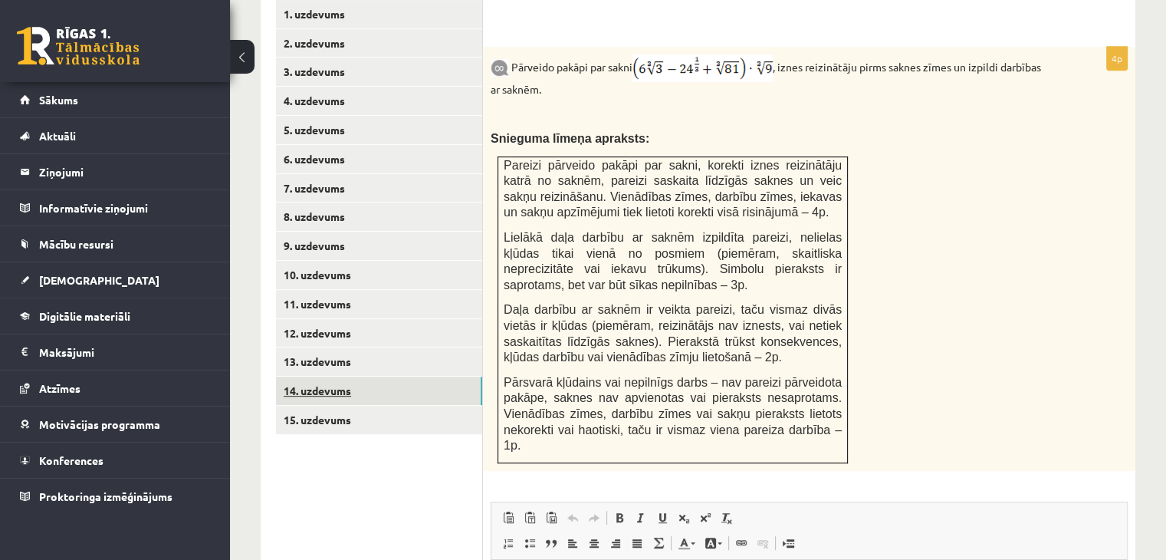
click at [333, 376] on link "14. uzdevums" at bounding box center [379, 390] width 206 height 28
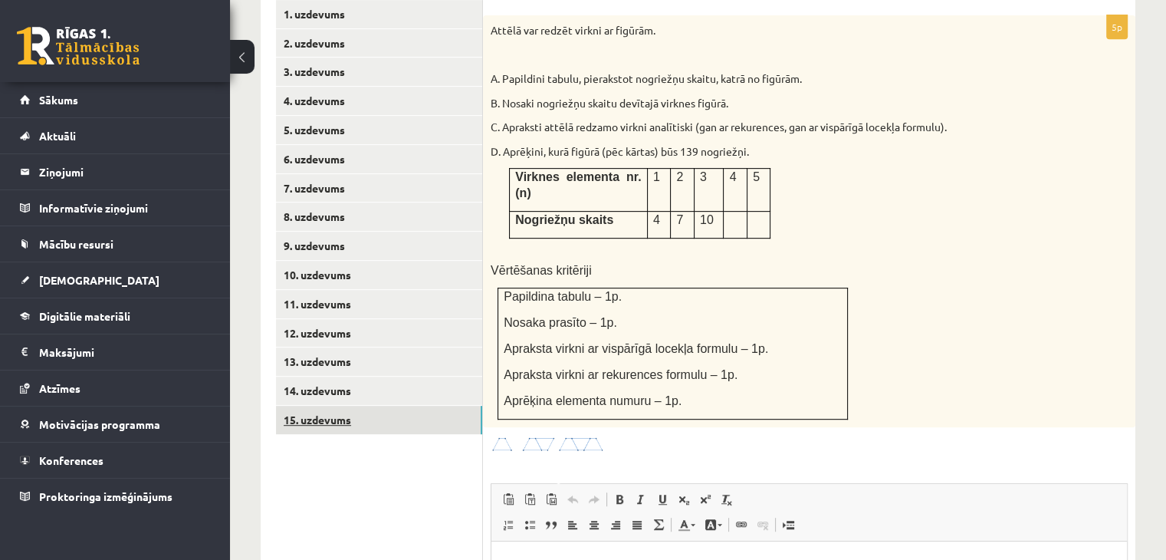
click at [444, 406] on link "15. uzdevums" at bounding box center [379, 420] width 206 height 28
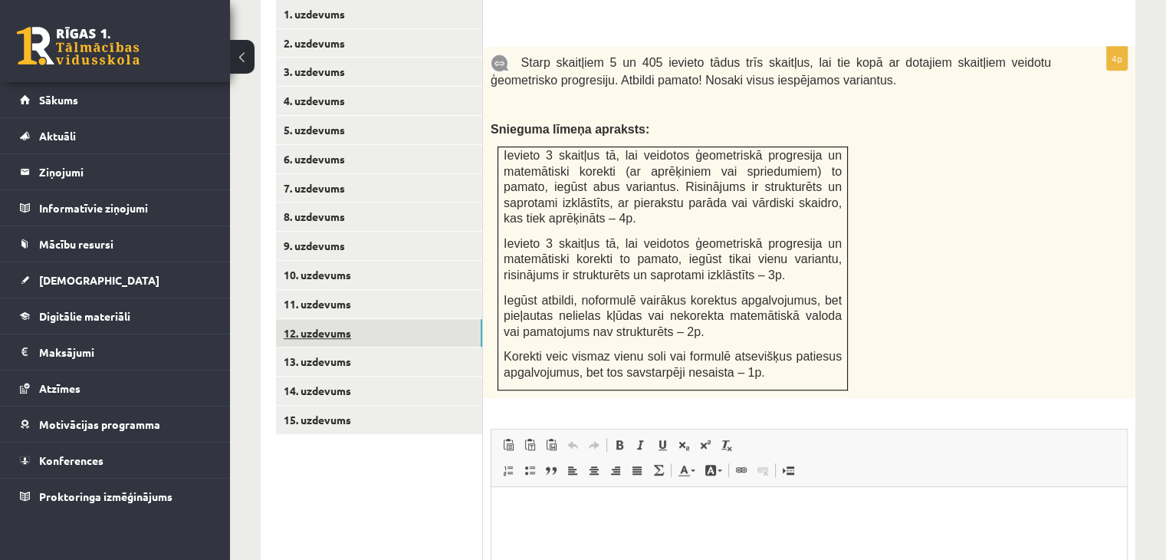
click at [395, 319] on link "12. uzdevums" at bounding box center [379, 333] width 206 height 28
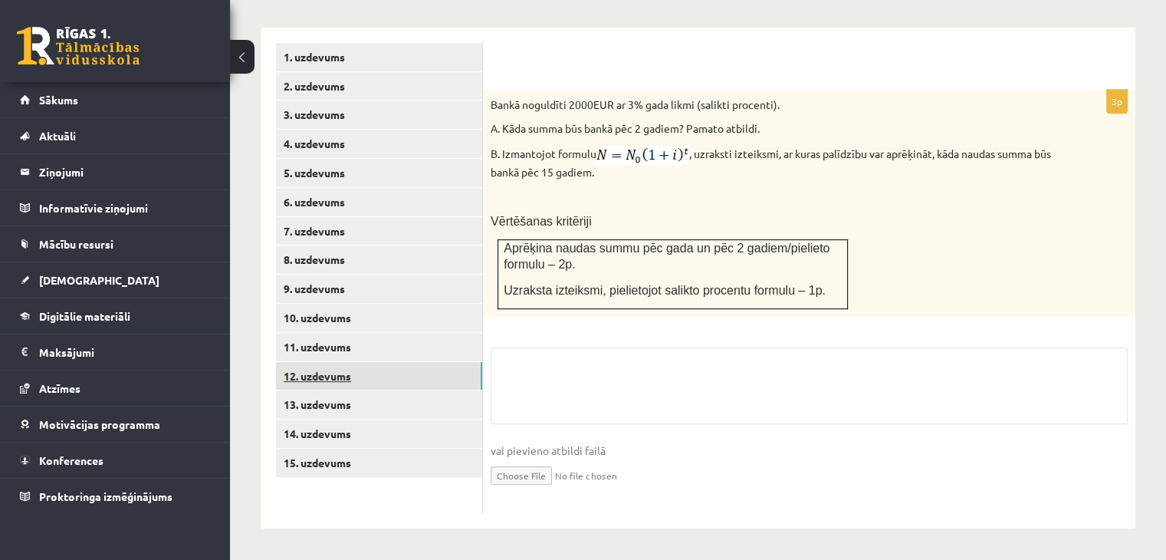
scroll to position [620, 0]
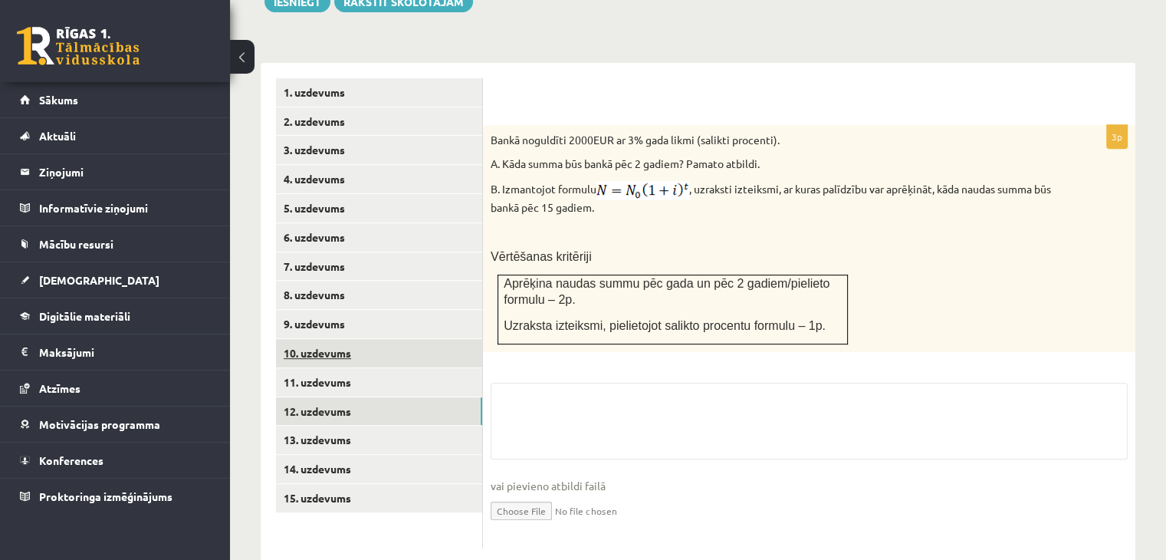
click at [394, 339] on link "10. uzdevums" at bounding box center [379, 353] width 206 height 28
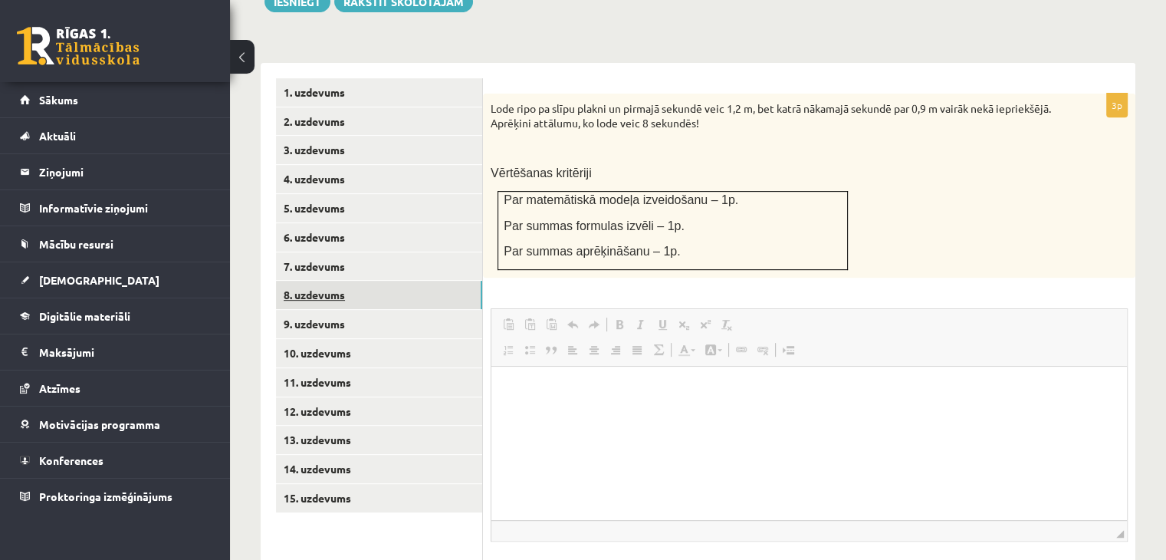
scroll to position [0, 0]
click at [357, 281] on link "8. uzdevums" at bounding box center [379, 295] width 206 height 28
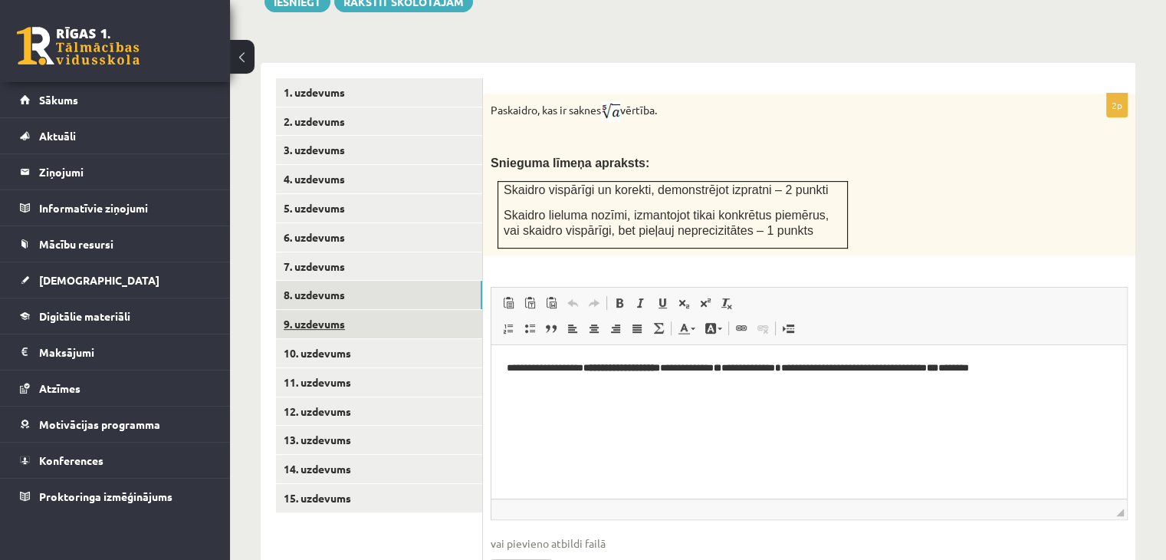
click at [311, 310] on link "9. uzdevums" at bounding box center [379, 324] width 206 height 28
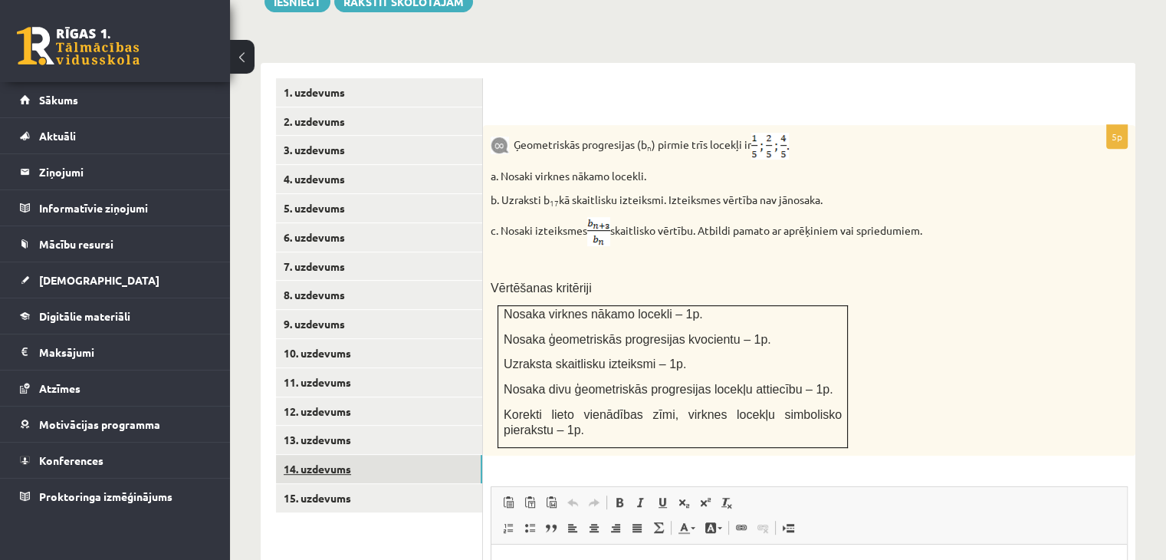
click at [370, 455] on link "14. uzdevums" at bounding box center [379, 469] width 206 height 28
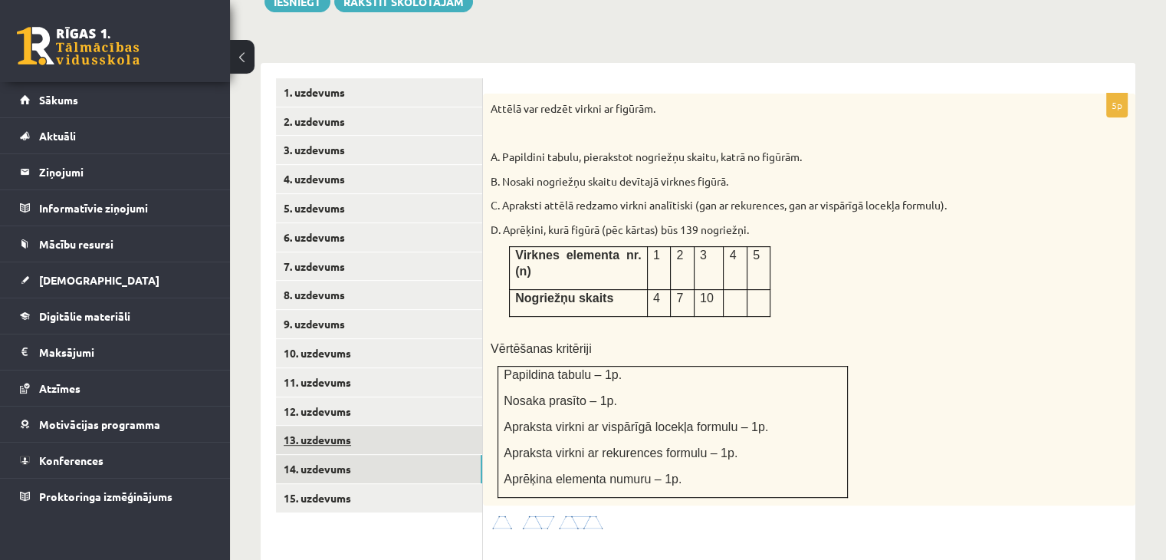
click at [369, 426] on link "13. uzdevums" at bounding box center [379, 440] width 206 height 28
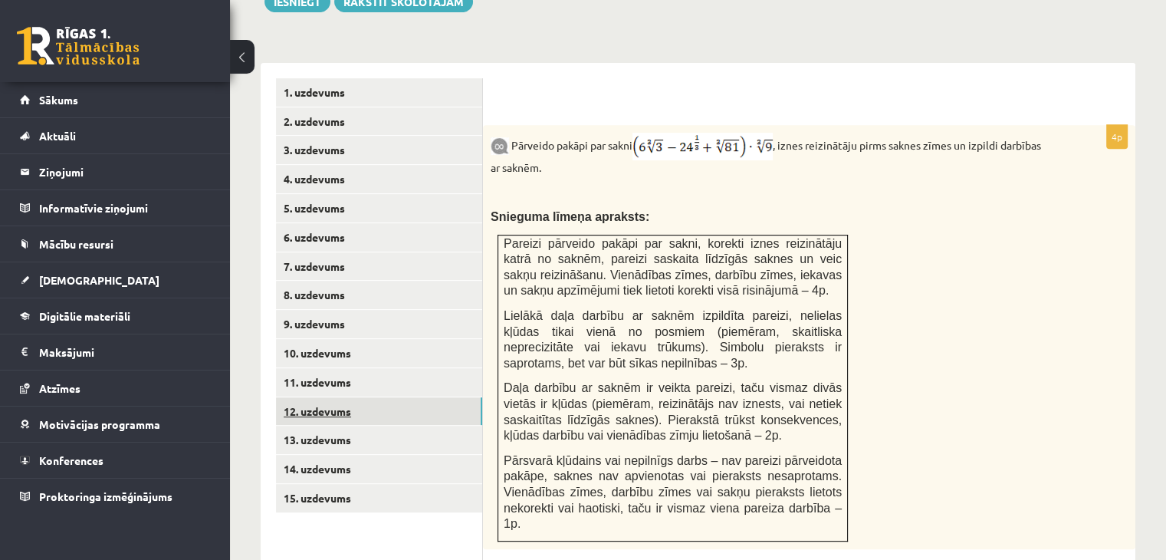
click at [359, 397] on link "12. uzdevums" at bounding box center [379, 411] width 206 height 28
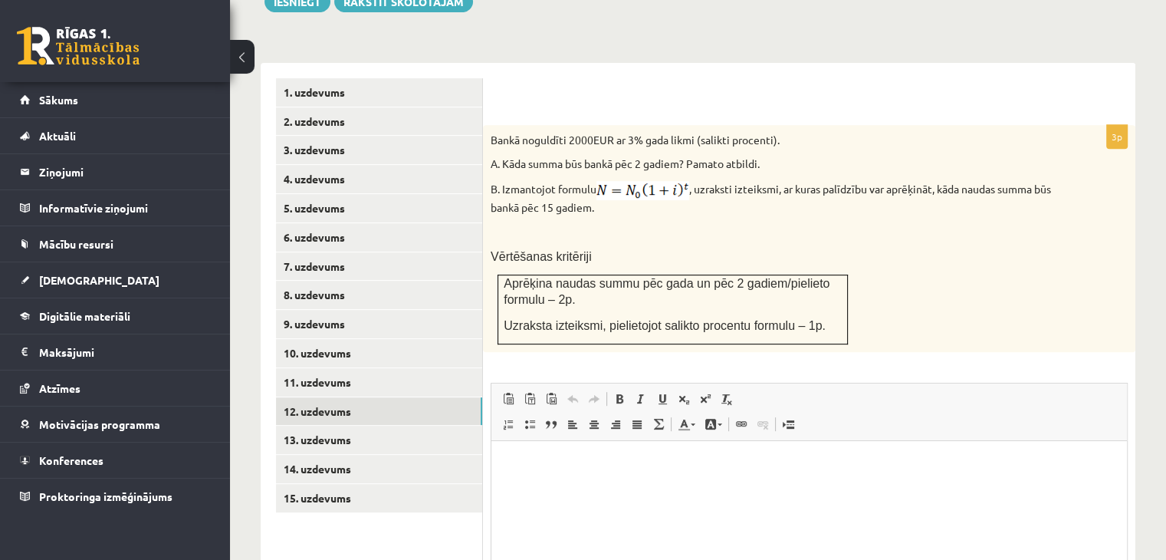
click at [625, 225] on p at bounding box center [771, 232] width 560 height 15
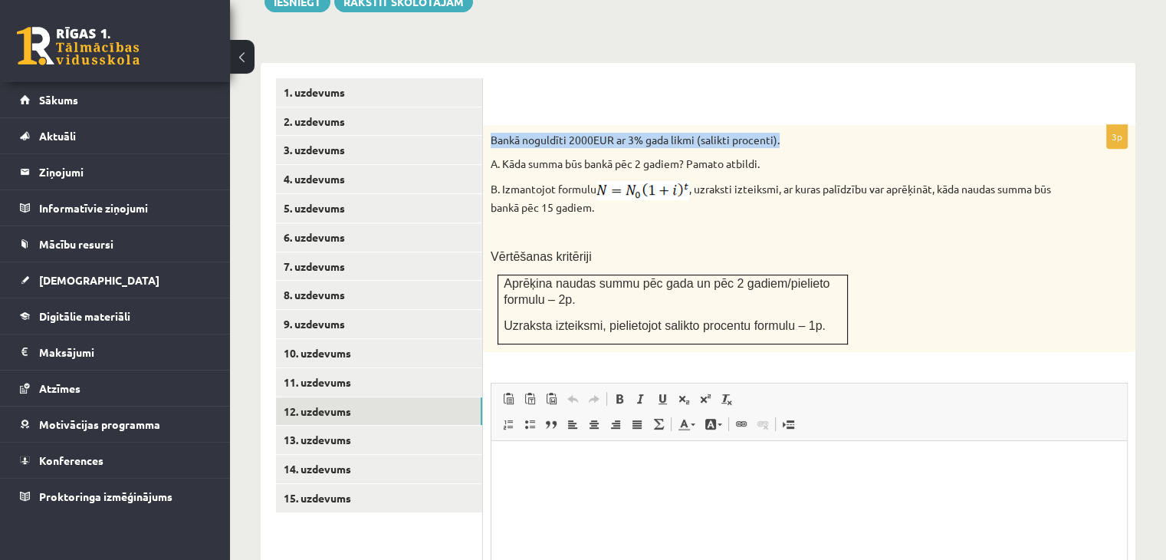
drag, startPoint x: 488, startPoint y: 101, endPoint x: 810, endPoint y: 107, distance: 322.1
click at [835, 125] on div "Bankā noguldīti 2000EUR ar 3% gada likmi (salikti procenti). A. Kāda summa būs …" at bounding box center [809, 238] width 652 height 227
copy p "Bankā noguldīti 2000EUR ar 3% gada likmi (salikti procenti)."
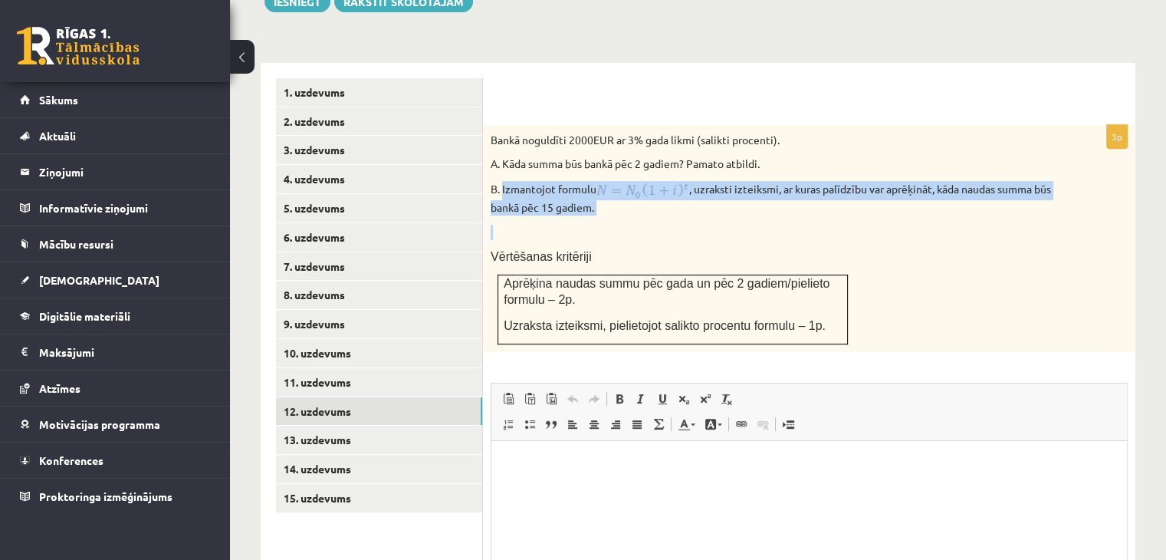
drag, startPoint x: 644, startPoint y: 182, endPoint x: 506, endPoint y: 154, distance: 140.7
click at [503, 142] on div "Bankā noguldīti 2000EUR ar 3% gada likmi (salikti procenti). A. Kāda summa būs …" at bounding box center [809, 238] width 652 height 227
copy div "Izmantojot formulu , uzraksti izteiksmi, ar kuras palīdzību var aprēķināt, kāda…"
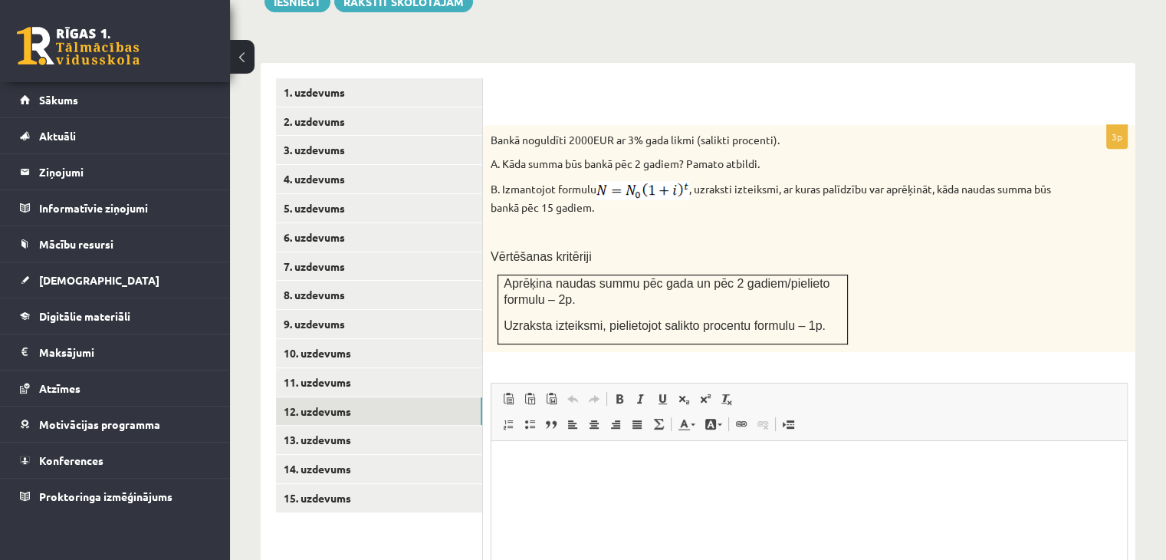
click at [736, 248] on p "Vērtēšanas kritēriji" at bounding box center [771, 256] width 560 height 16
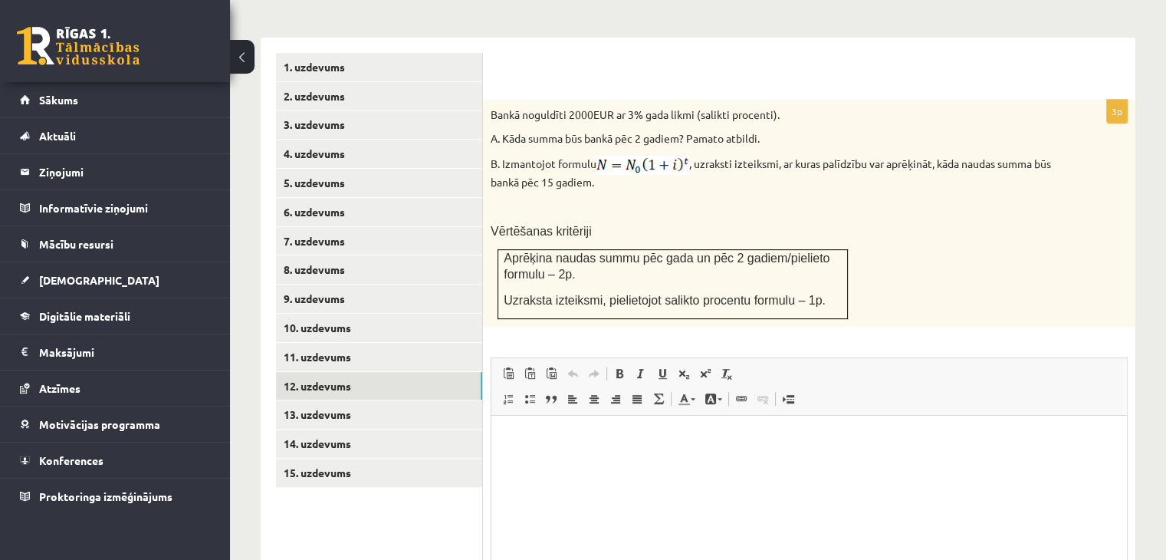
scroll to position [620, 0]
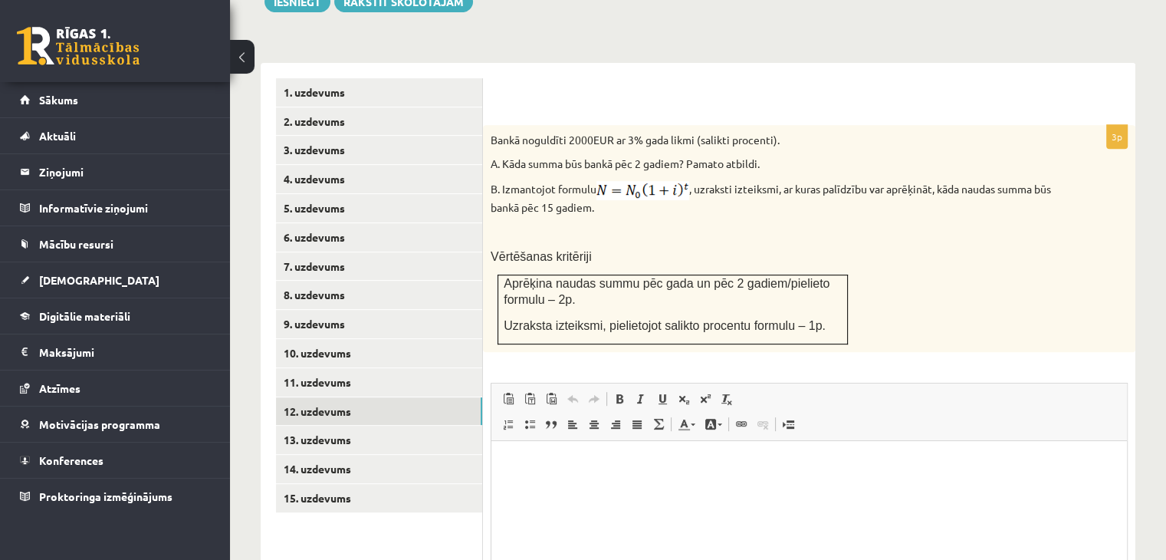
click at [634, 225] on p at bounding box center [771, 232] width 560 height 15
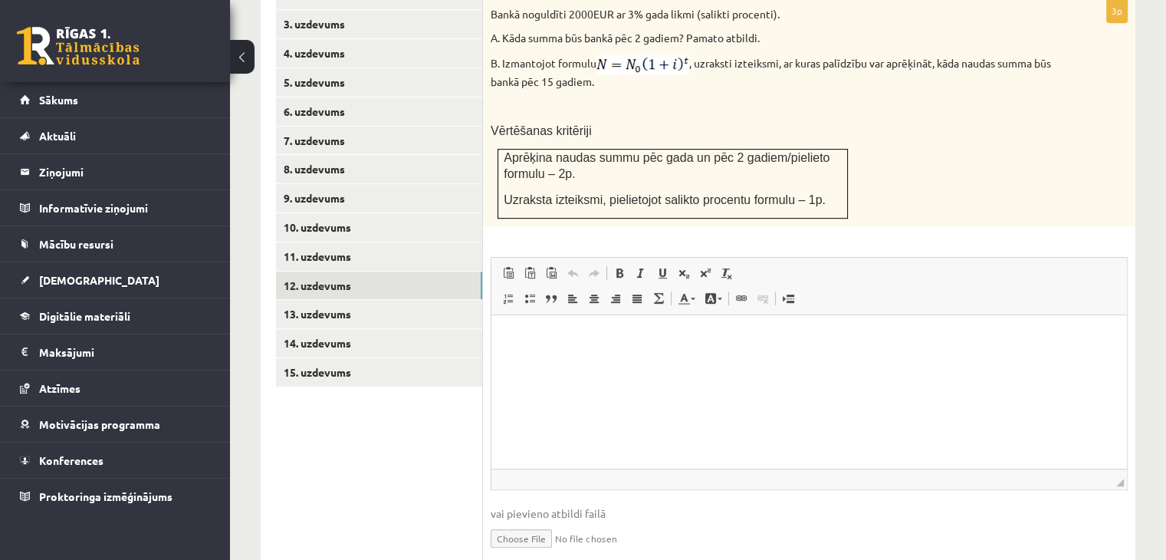
scroll to position [772, 0]
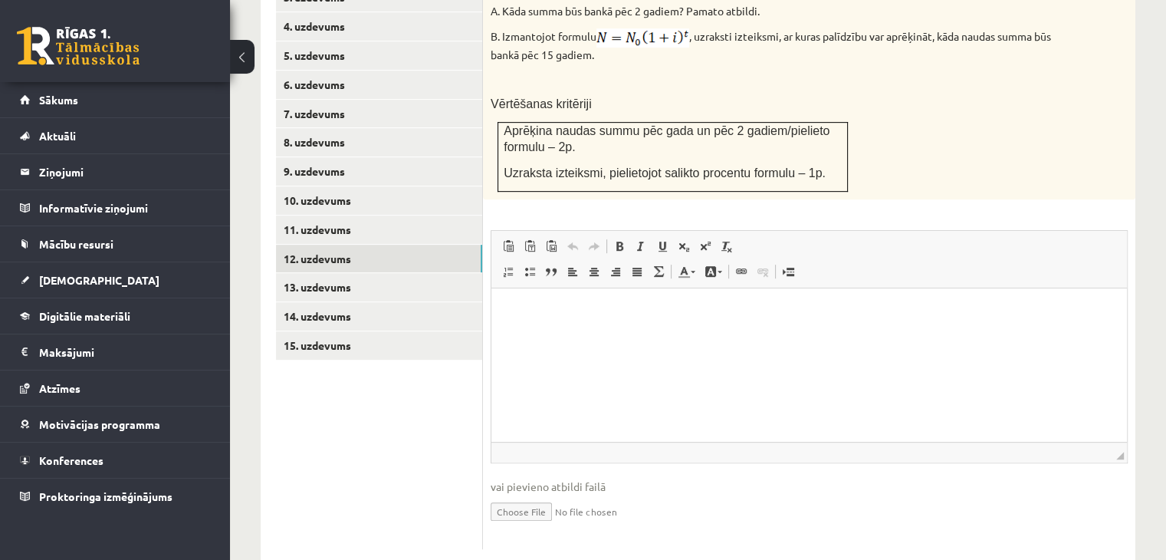
click at [521, 495] on input "file" at bounding box center [809, 510] width 637 height 31
type input "**********"
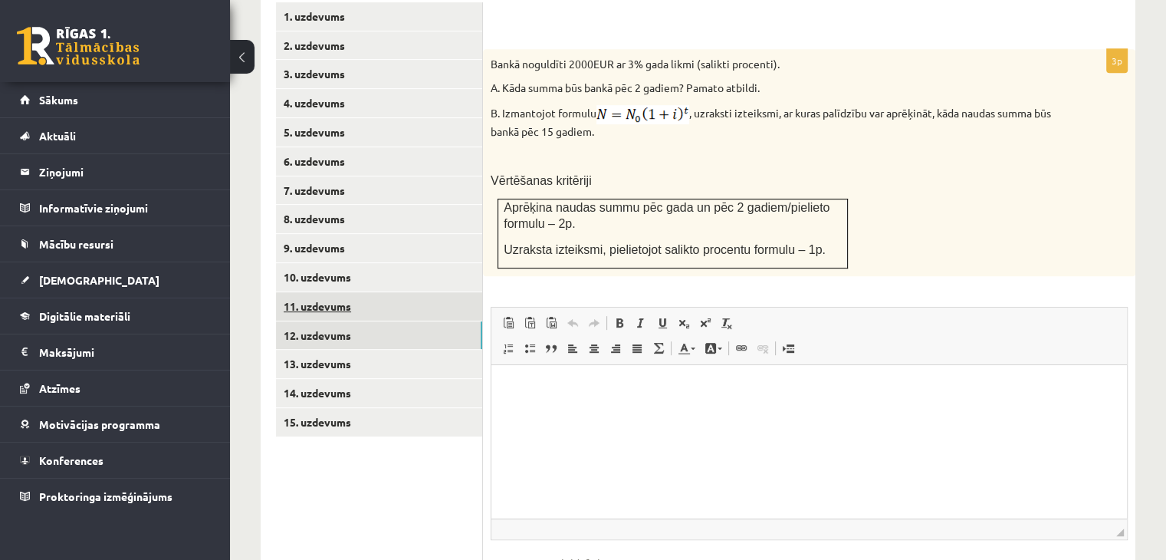
click at [385, 292] on link "11. uzdevums" at bounding box center [379, 306] width 206 height 28
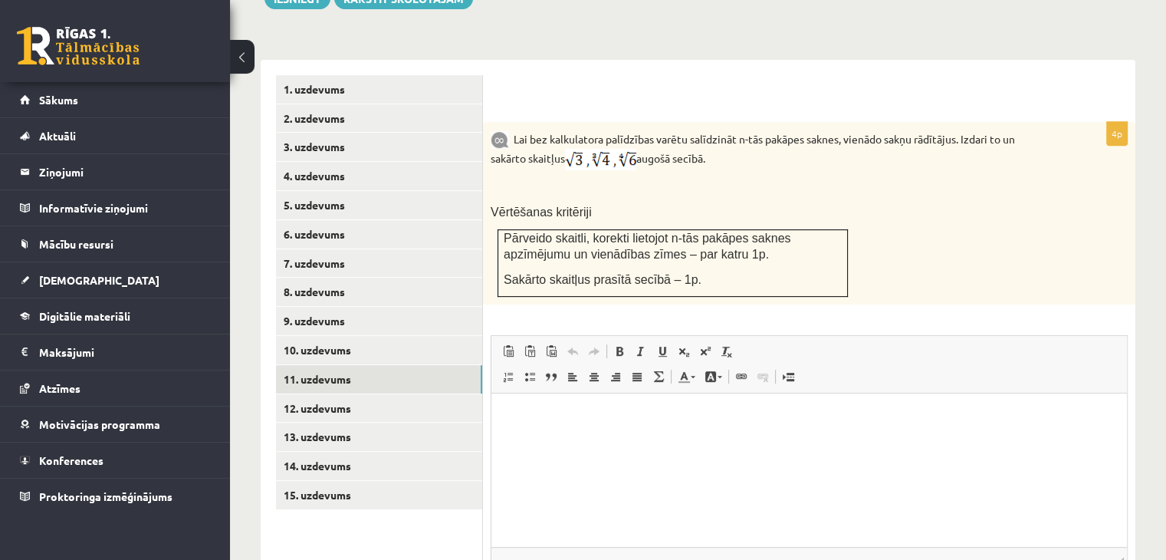
scroll to position [590, 0]
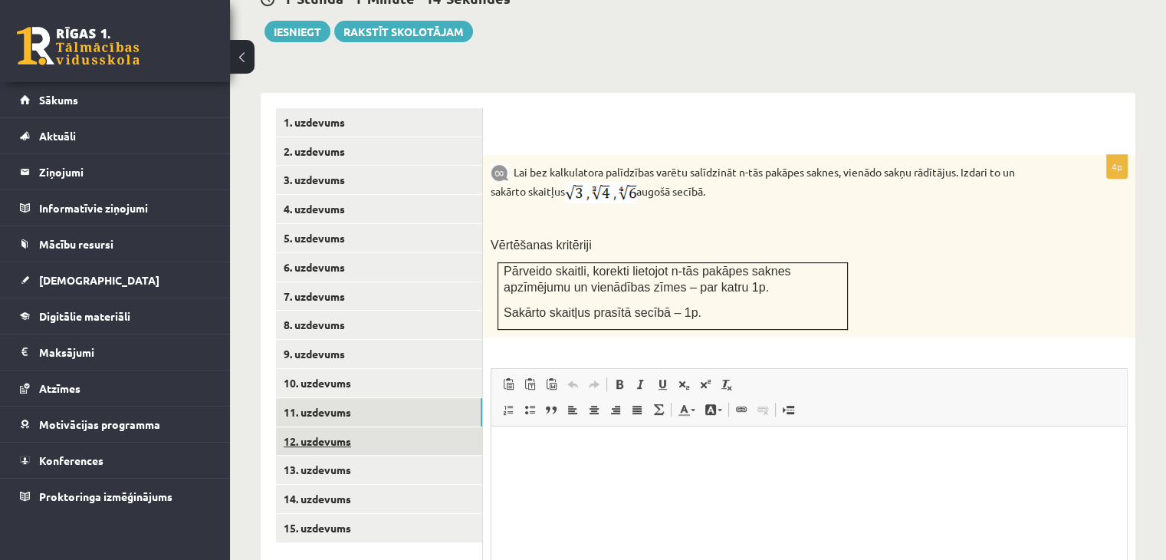
click at [416, 427] on link "12. uzdevums" at bounding box center [379, 441] width 206 height 28
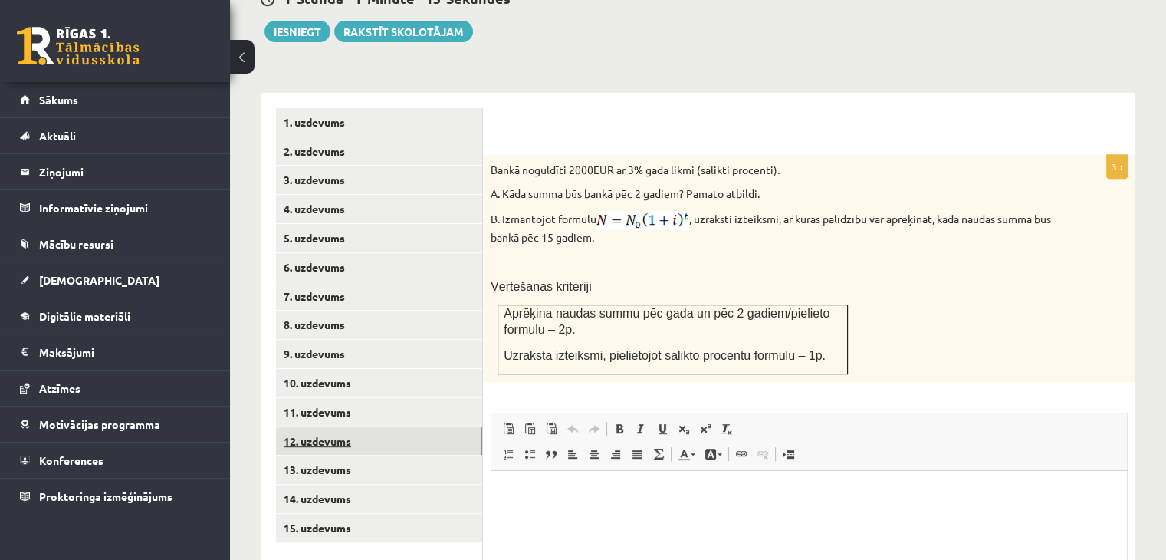
scroll to position [0, 0]
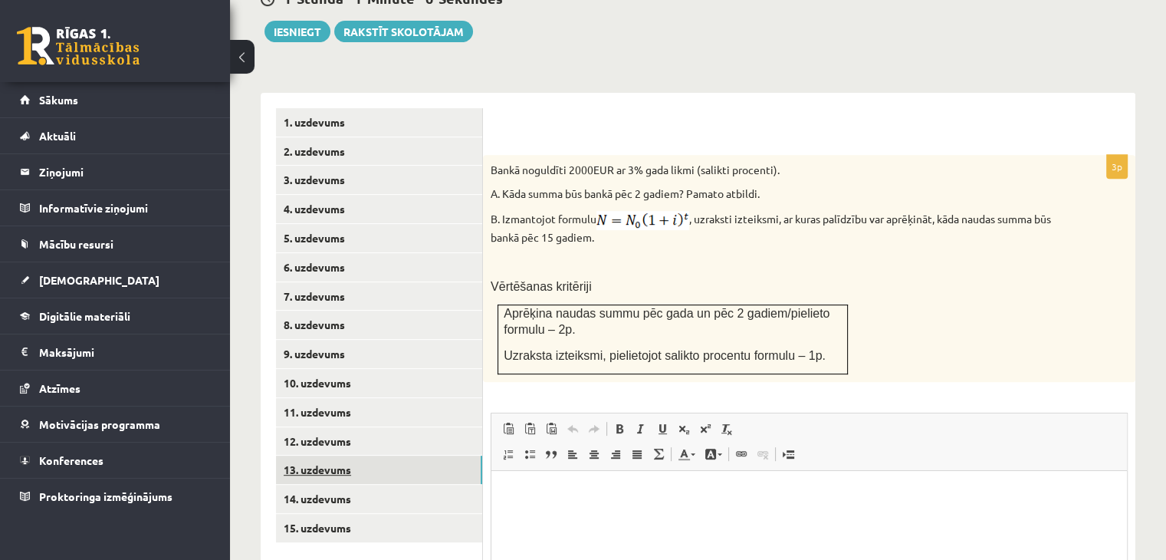
click at [356, 455] on link "13. uzdevums" at bounding box center [379, 469] width 206 height 28
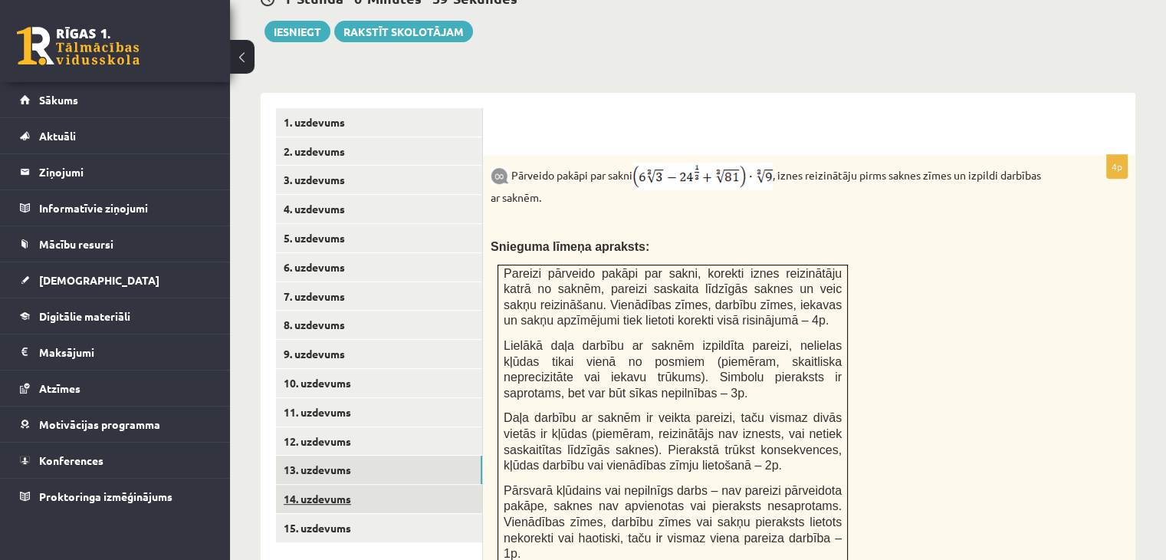
click at [370, 485] on link "14. uzdevums" at bounding box center [379, 499] width 206 height 28
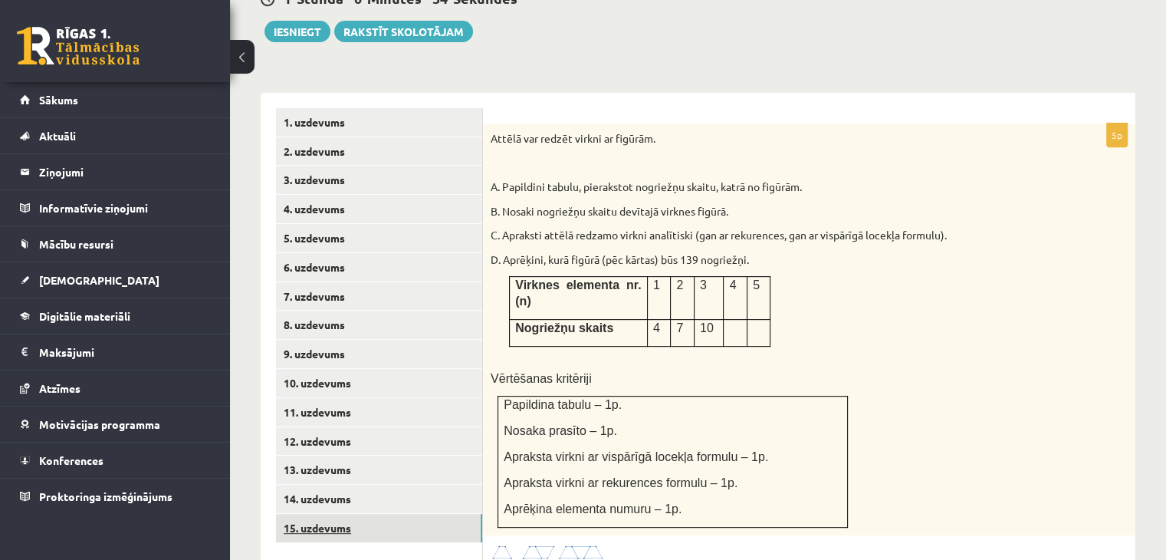
click at [370, 514] on link "15. uzdevums" at bounding box center [379, 528] width 206 height 28
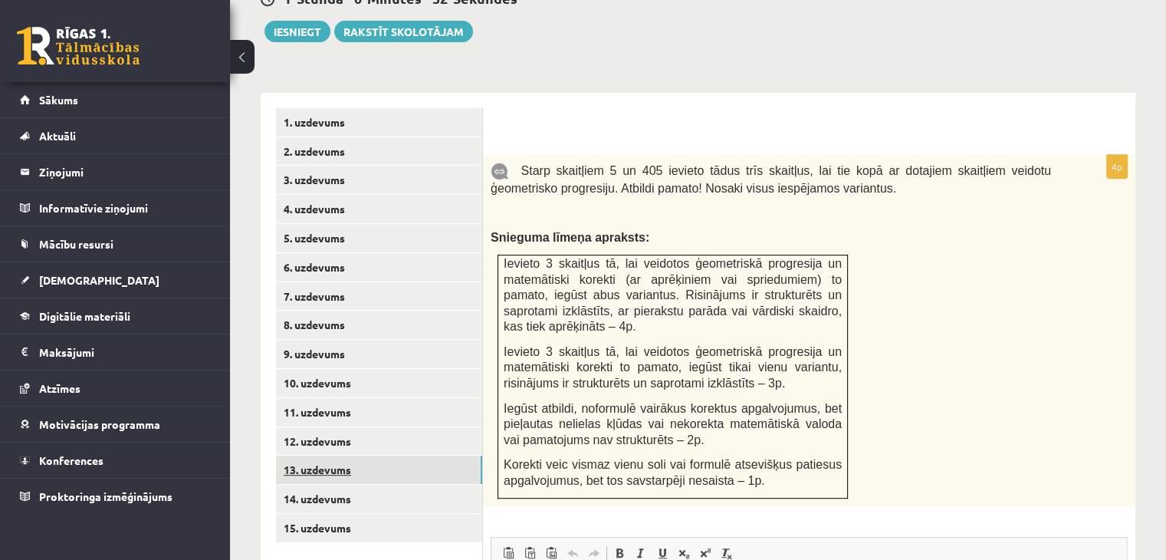
click at [364, 455] on link "13. uzdevums" at bounding box center [379, 469] width 206 height 28
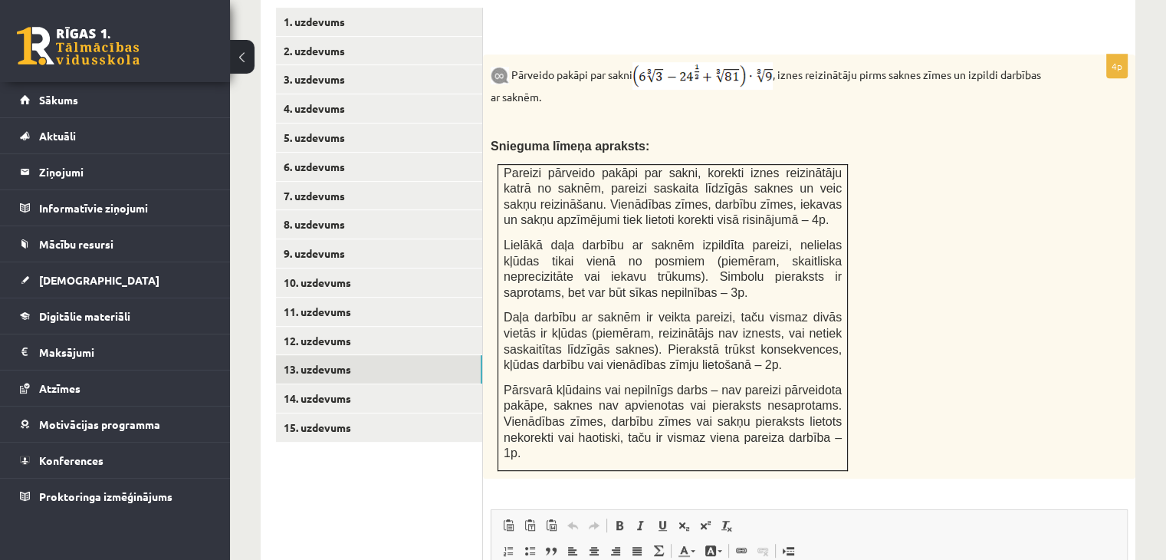
scroll to position [666, 0]
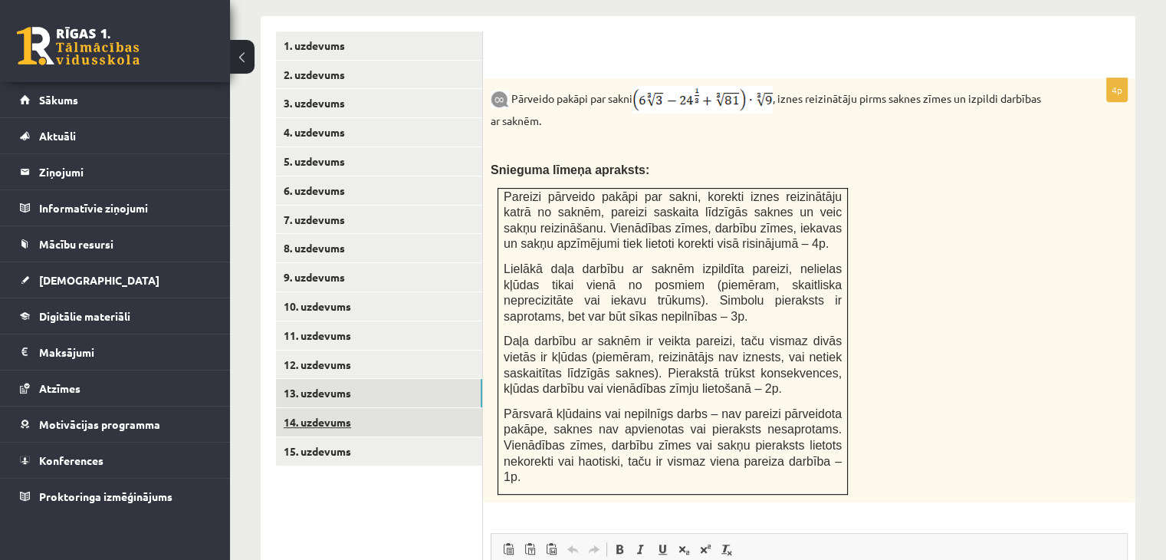
click at [362, 408] on link "14. uzdevums" at bounding box center [379, 422] width 206 height 28
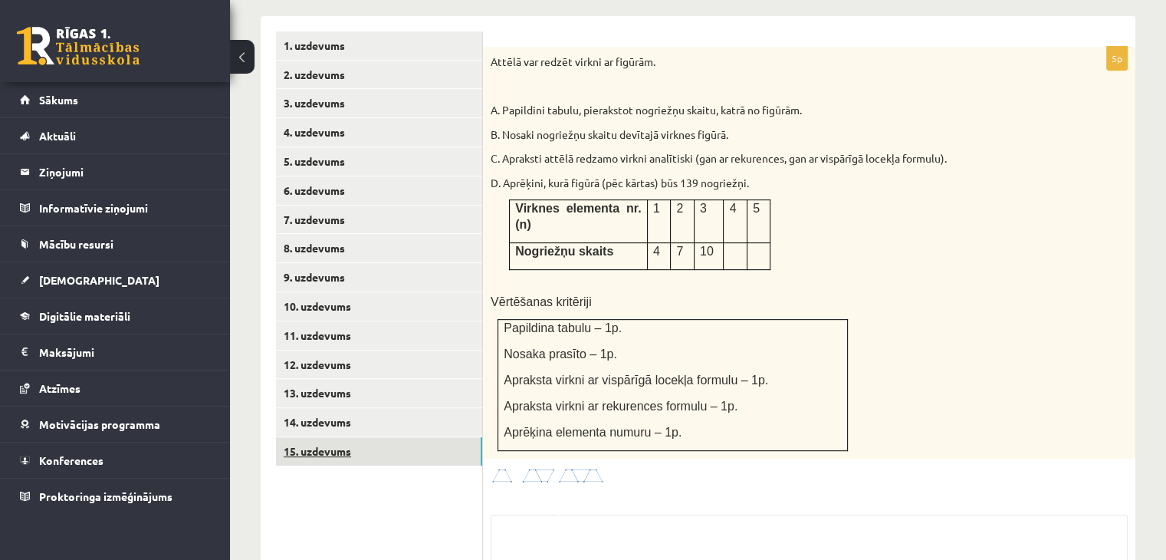
click at [376, 437] on link "15. uzdevums" at bounding box center [379, 451] width 206 height 28
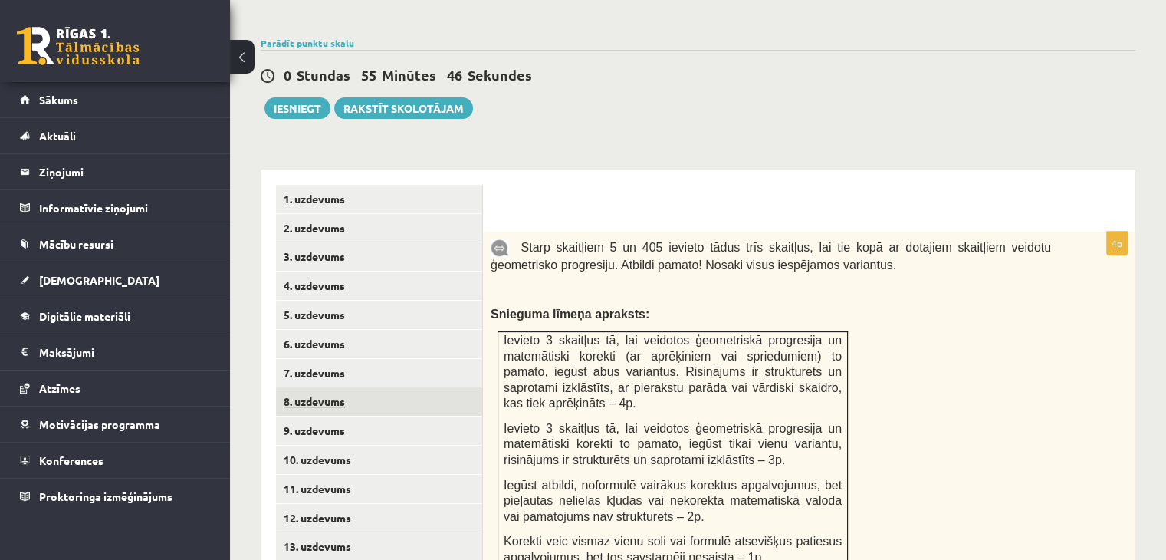
scroll to position [0, 0]
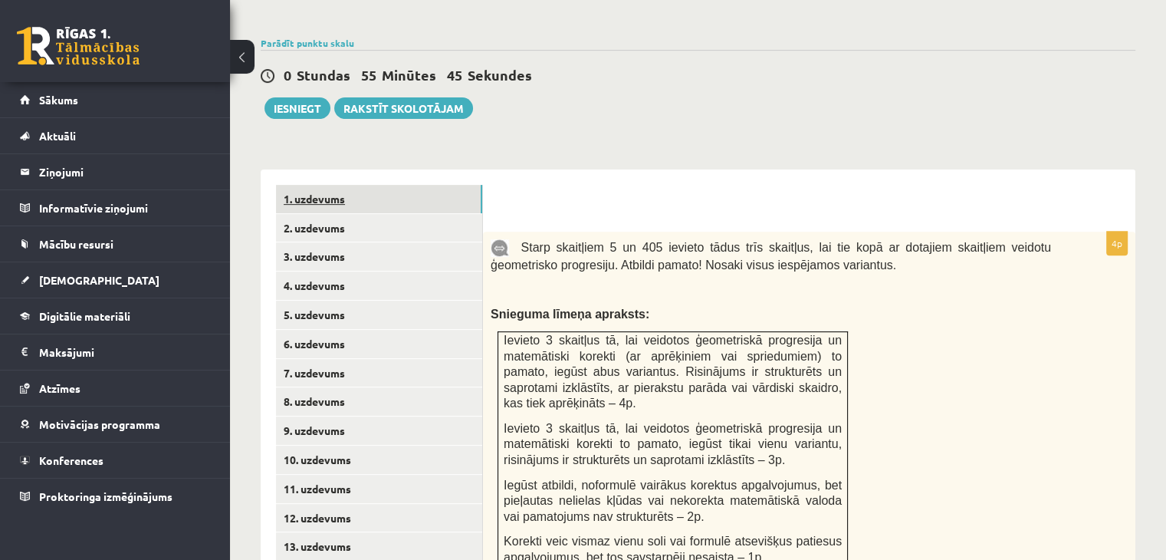
click at [380, 185] on link "1. uzdevums" at bounding box center [379, 199] width 206 height 28
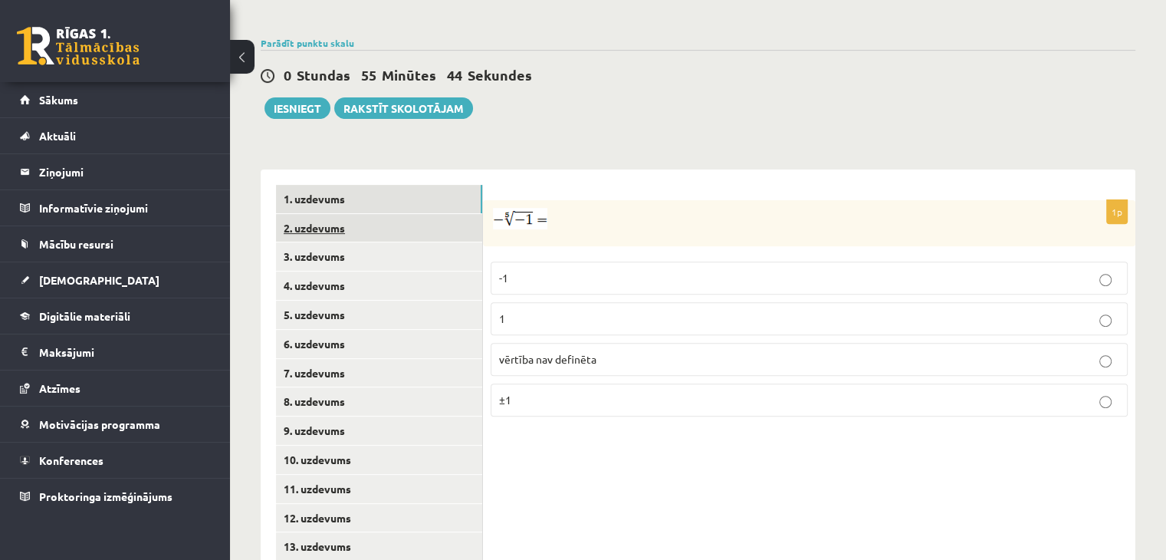
click at [374, 214] on link "2. uzdevums" at bounding box center [379, 228] width 206 height 28
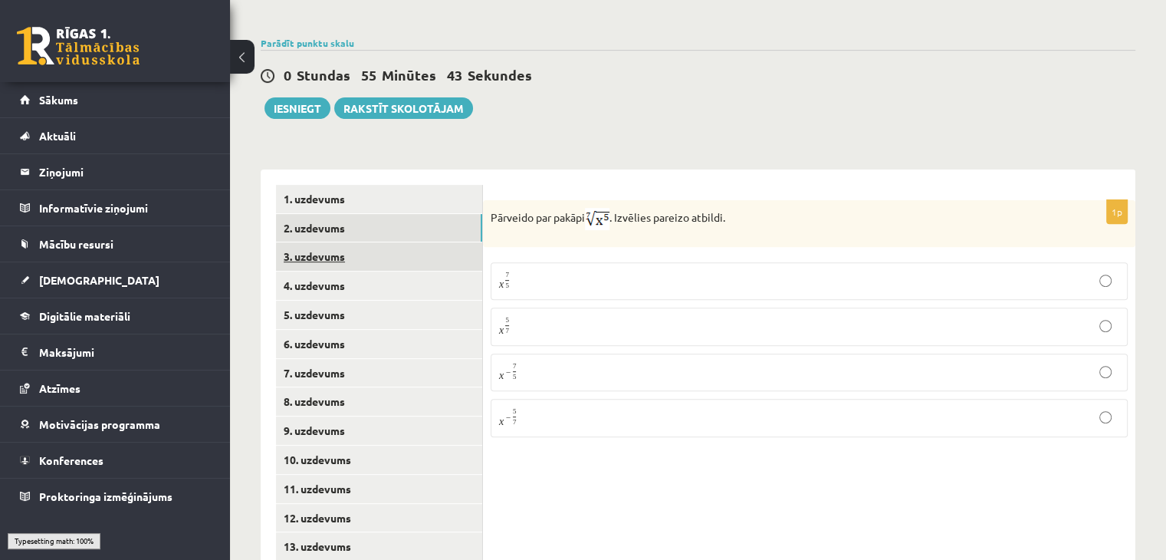
click at [374, 242] on link "3. uzdevums" at bounding box center [379, 256] width 206 height 28
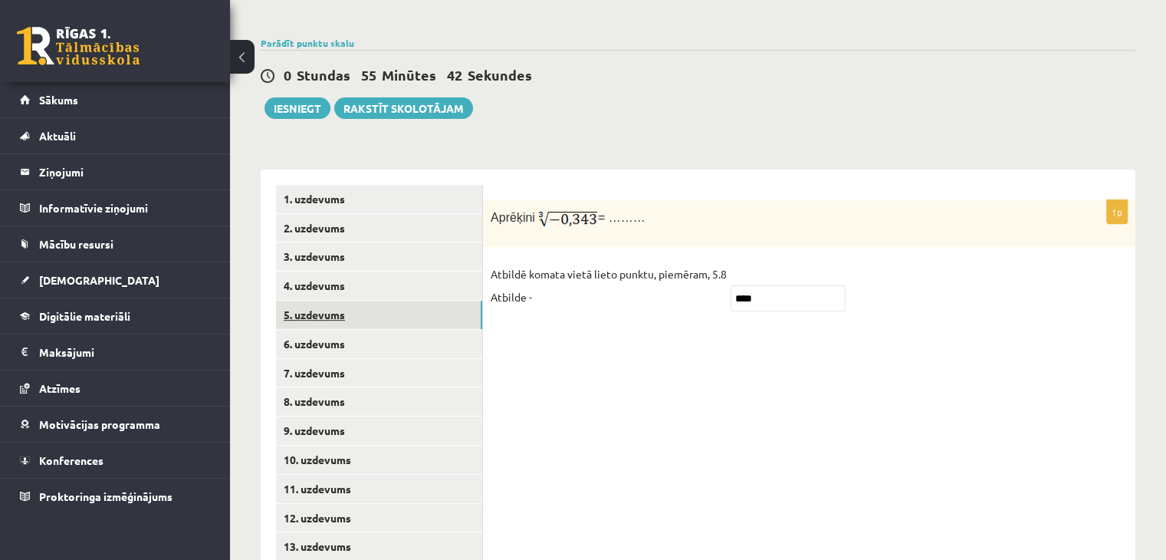
click at [377, 301] on link "5. uzdevums" at bounding box center [379, 315] width 206 height 28
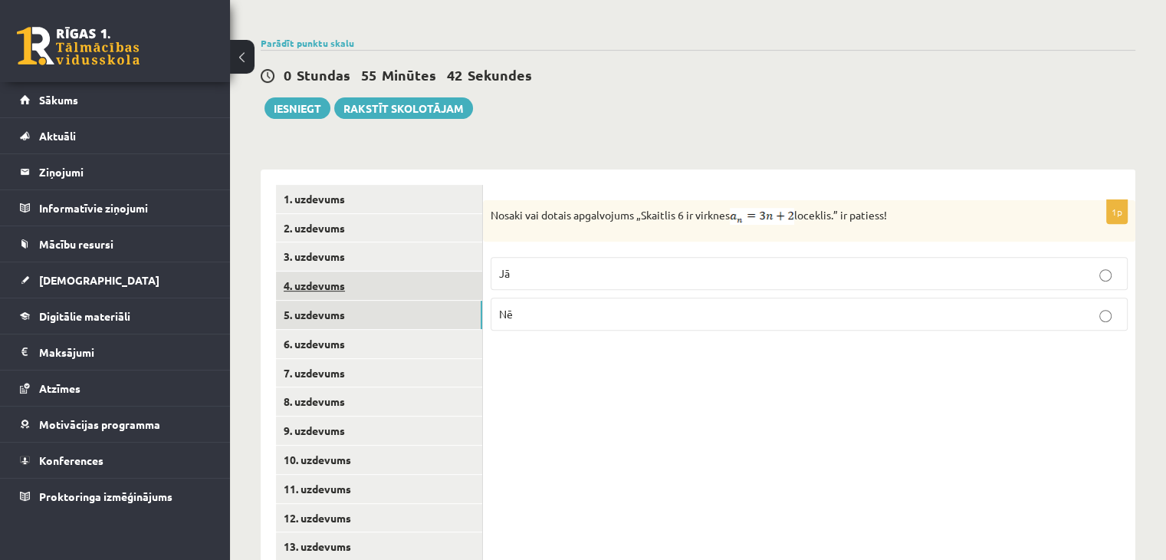
click at [380, 271] on link "4. uzdevums" at bounding box center [379, 285] width 206 height 28
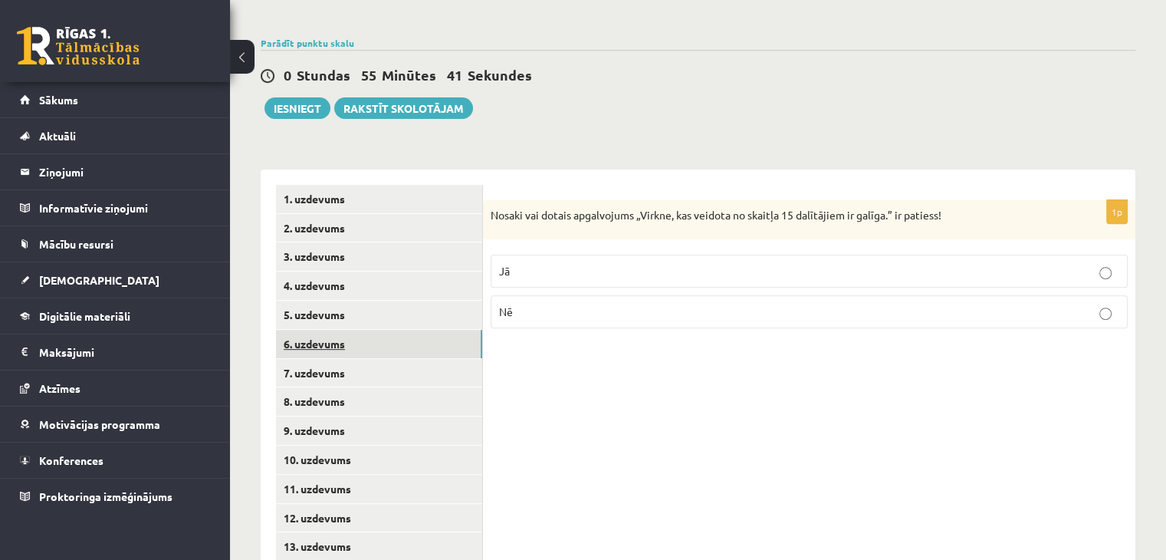
click at [386, 330] on link "6. uzdevums" at bounding box center [379, 344] width 206 height 28
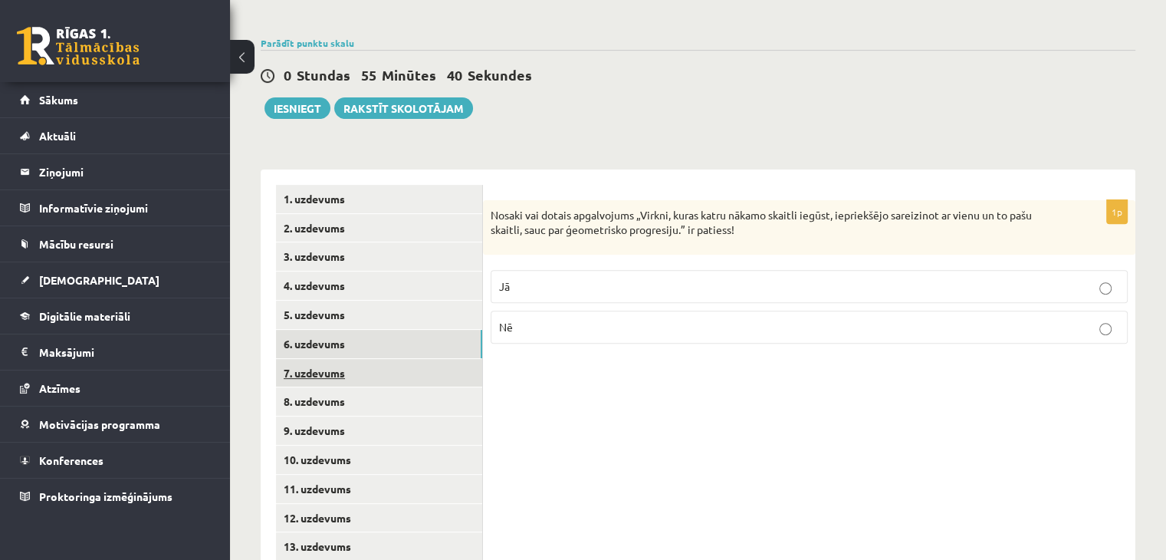
click at [383, 359] on link "7. uzdevums" at bounding box center [379, 373] width 206 height 28
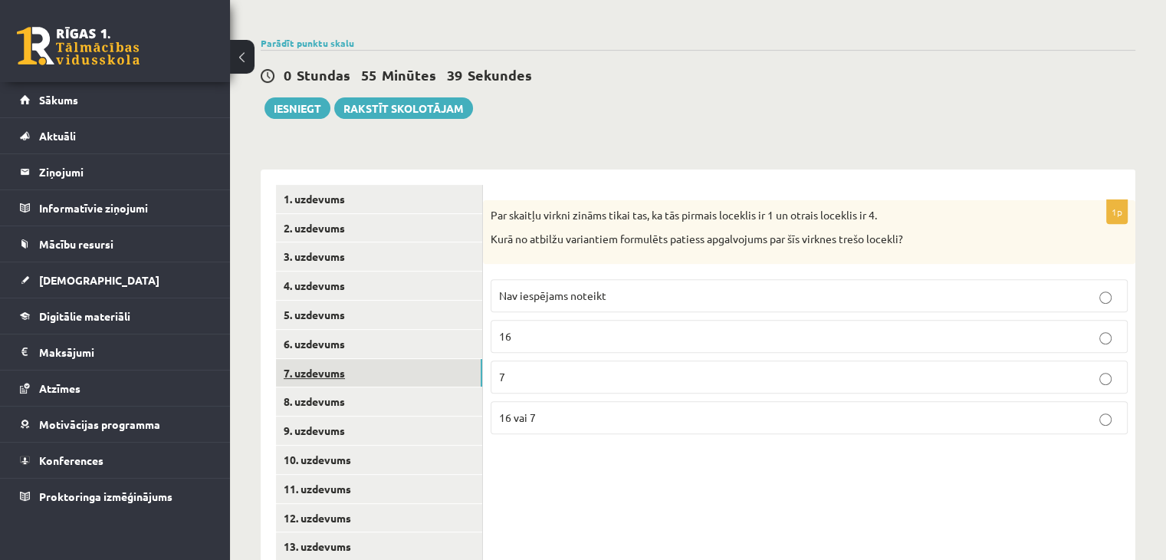
click at [380, 350] on ul "1. uzdevums 2. uzdevums 3. uzdevums 4. uzdevums 5. uzdevums 6. uzdevums 7. uzde…" at bounding box center [379, 402] width 207 height 435
click at [371, 387] on link "8. uzdevums" at bounding box center [379, 401] width 206 height 28
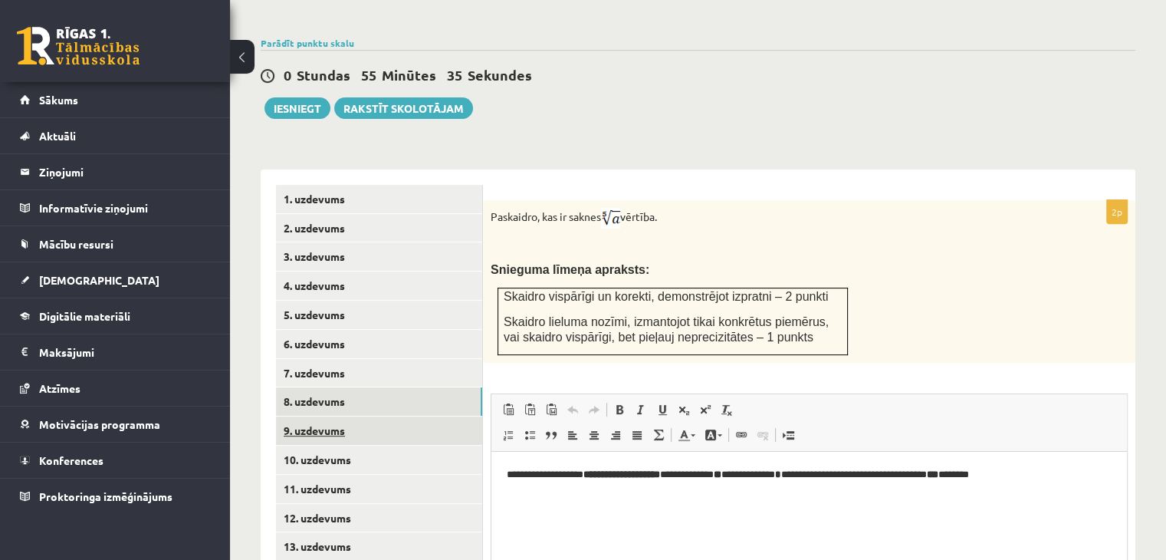
click at [344, 416] on link "9. uzdevums" at bounding box center [379, 430] width 206 height 28
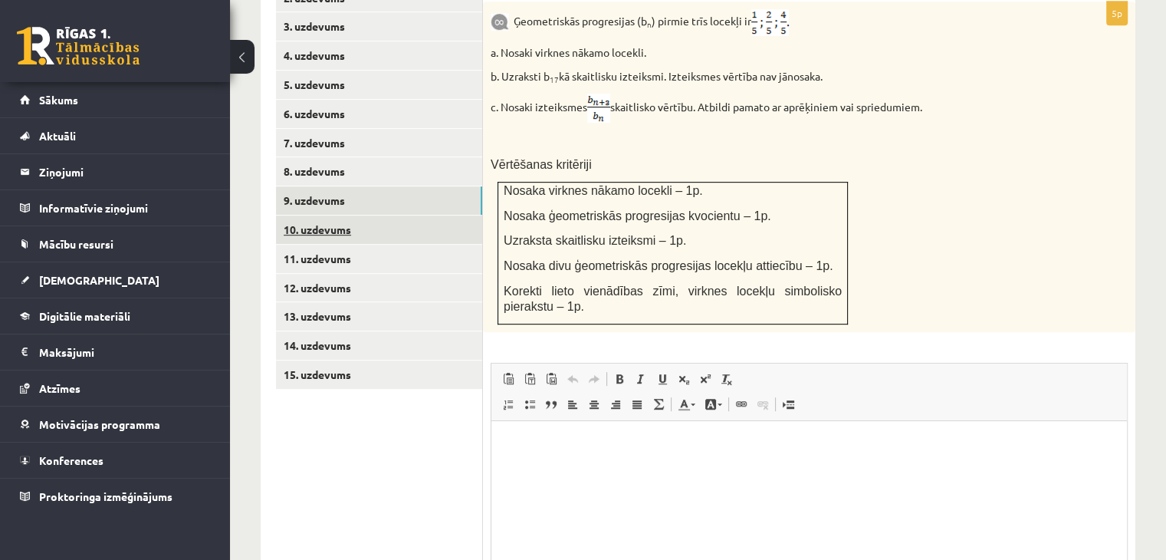
click at [390, 215] on link "10. uzdevums" at bounding box center [379, 229] width 206 height 28
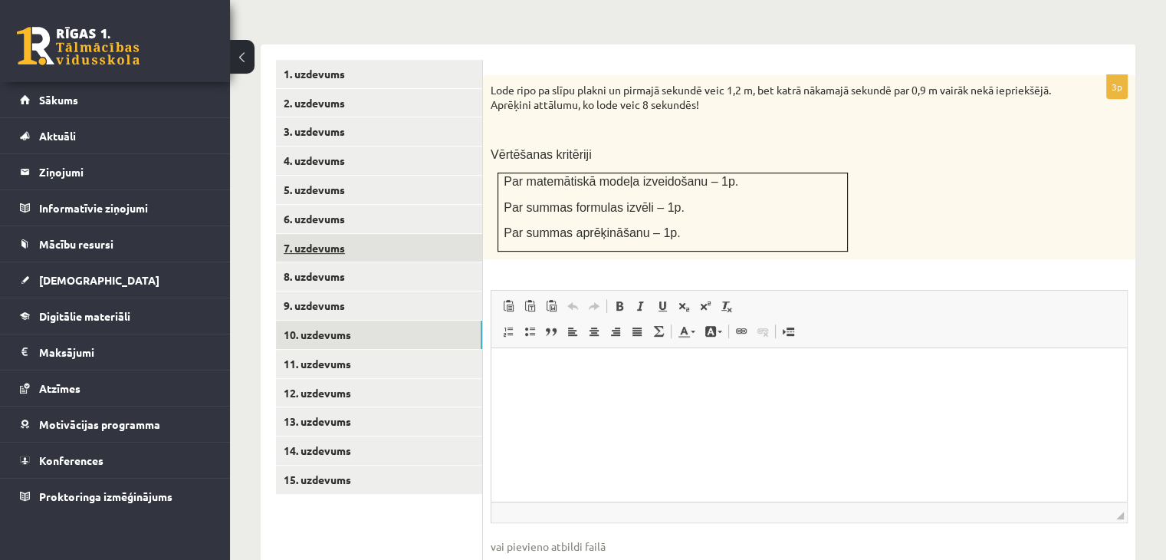
scroll to position [544, 0]
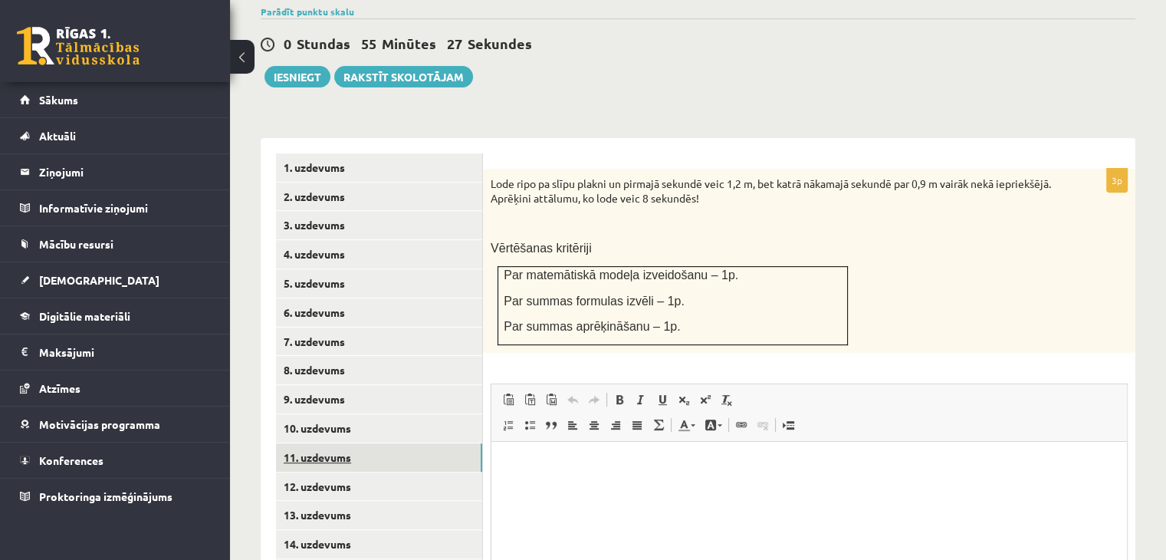
click at [411, 443] on link "11. uzdevums" at bounding box center [379, 457] width 206 height 28
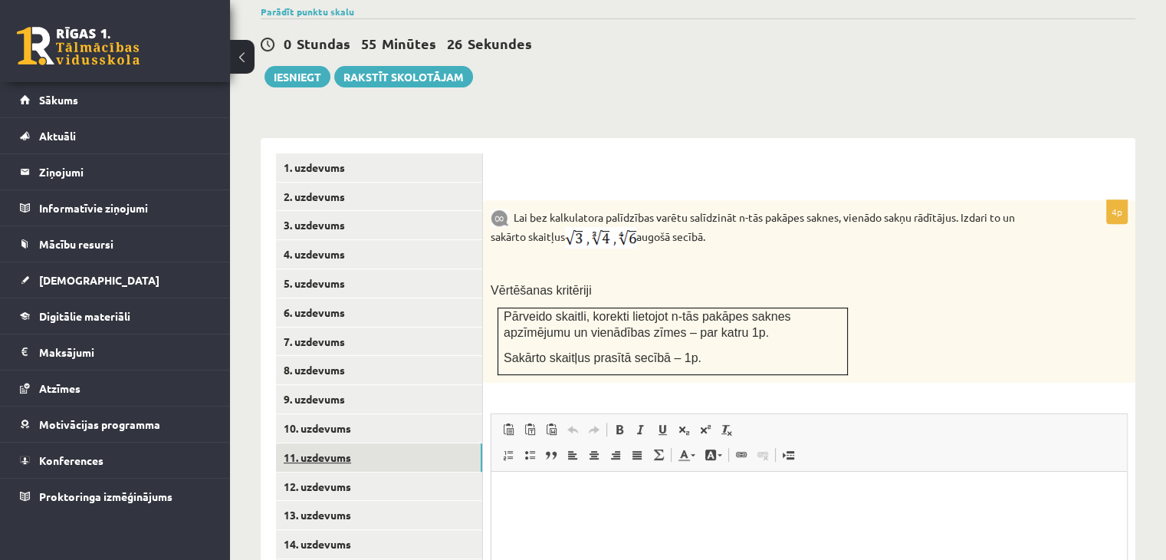
scroll to position [0, 0]
click at [396, 472] on link "12. uzdevums" at bounding box center [379, 486] width 206 height 28
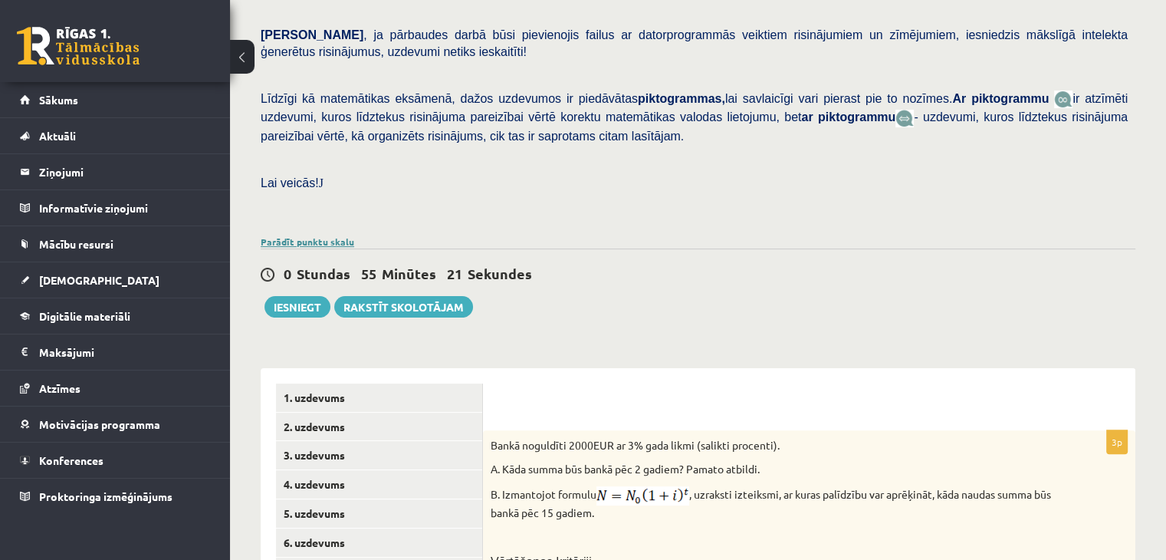
click at [308, 235] on link "Parādīt punktu skalu" at bounding box center [308, 241] width 94 height 12
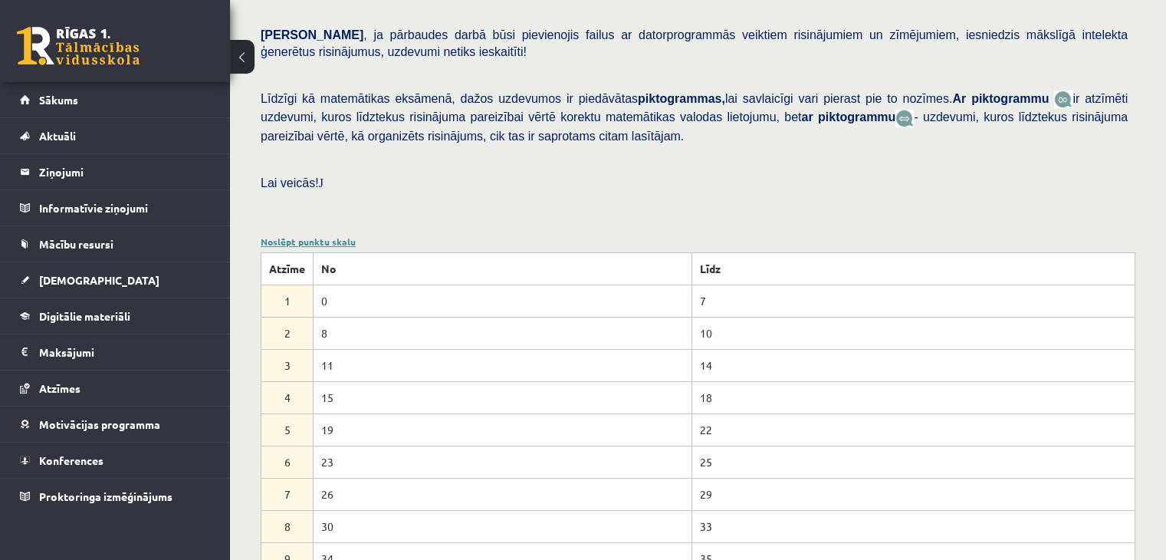
click at [305, 235] on div "Noslēpt punktu skalu Atzīme No Līdz 1 0 7 2 8 10 3 11 14 4 15 18 5 19 22 6 23 2…" at bounding box center [698, 421] width 875 height 373
click at [307, 193] on div "Pārbaudes darbā varēsi demonstrēt savas zināšanas, izpratni, prasmes, kā arī Te…" at bounding box center [698, 12] width 875 height 438
click at [313, 235] on div "Noslēpt punktu skalu Atzīme No Līdz 1 0 7 2 8 10 3 11 14 4 15 18 5 19 22 6 23 2…" at bounding box center [698, 421] width 875 height 373
click at [313, 235] on link "Noslēpt punktu skalu" at bounding box center [308, 241] width 95 height 12
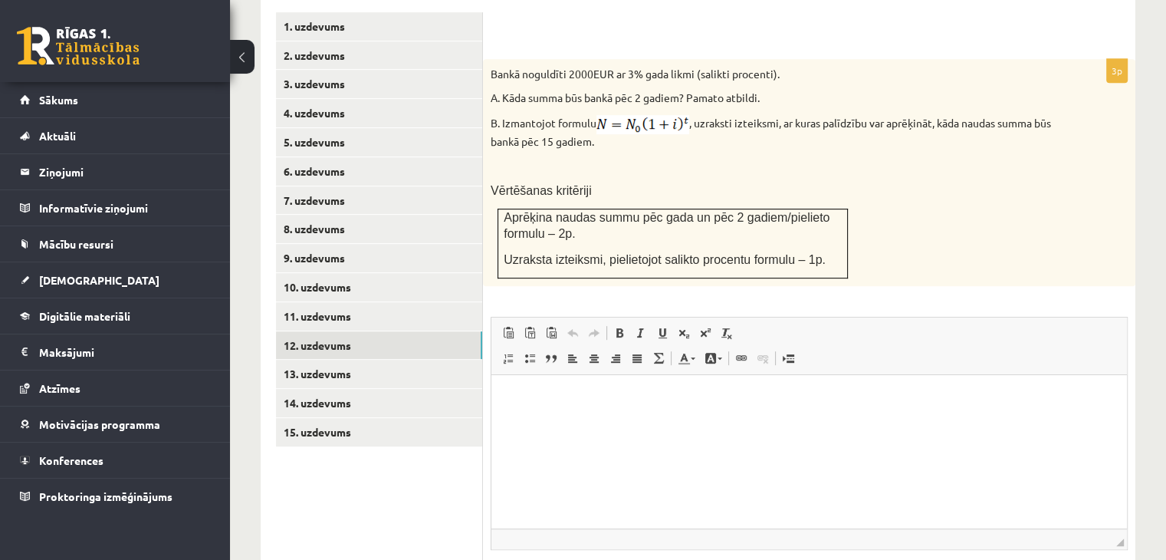
scroll to position [698, 0]
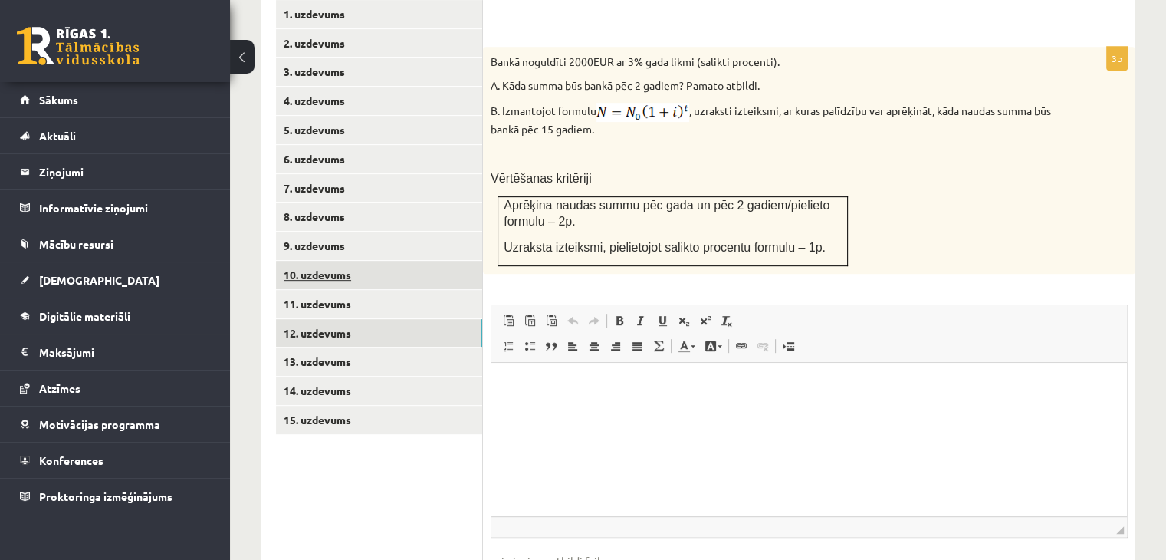
click at [280, 261] on link "10. uzdevums" at bounding box center [379, 275] width 206 height 28
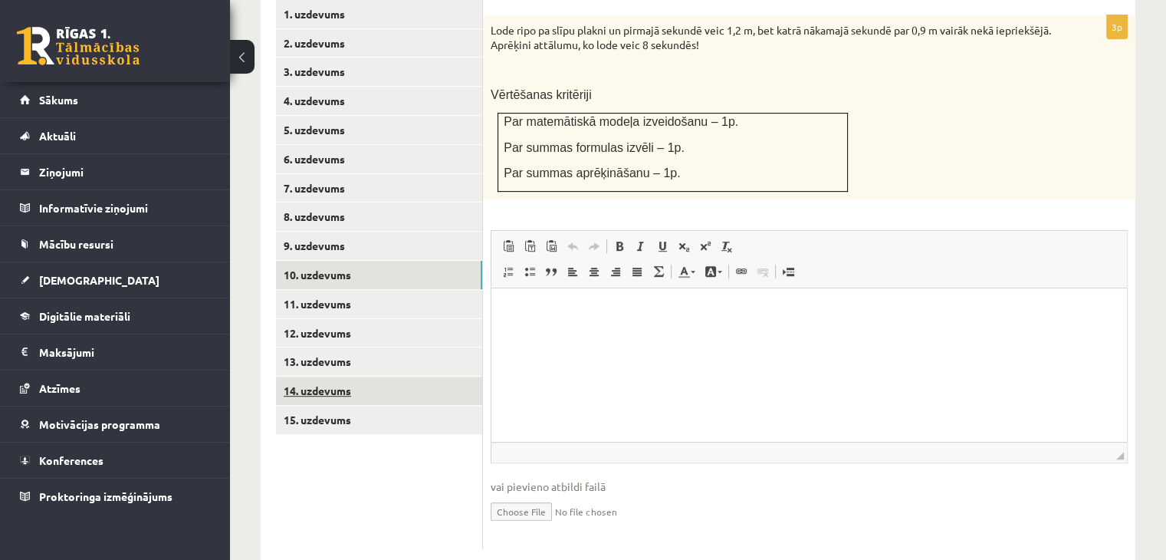
scroll to position [0, 0]
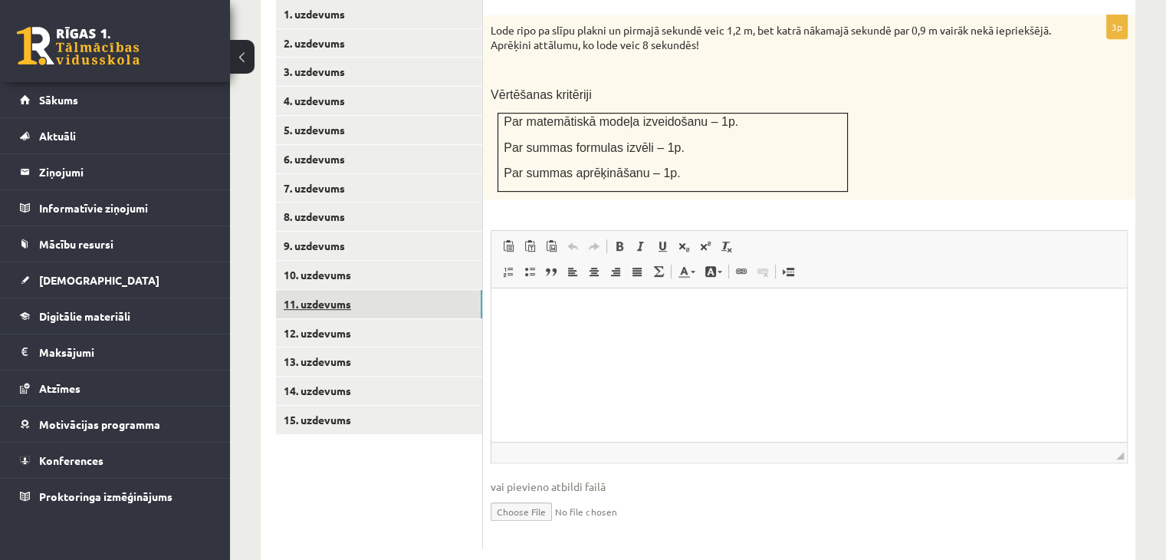
click at [385, 290] on link "11. uzdevums" at bounding box center [379, 304] width 206 height 28
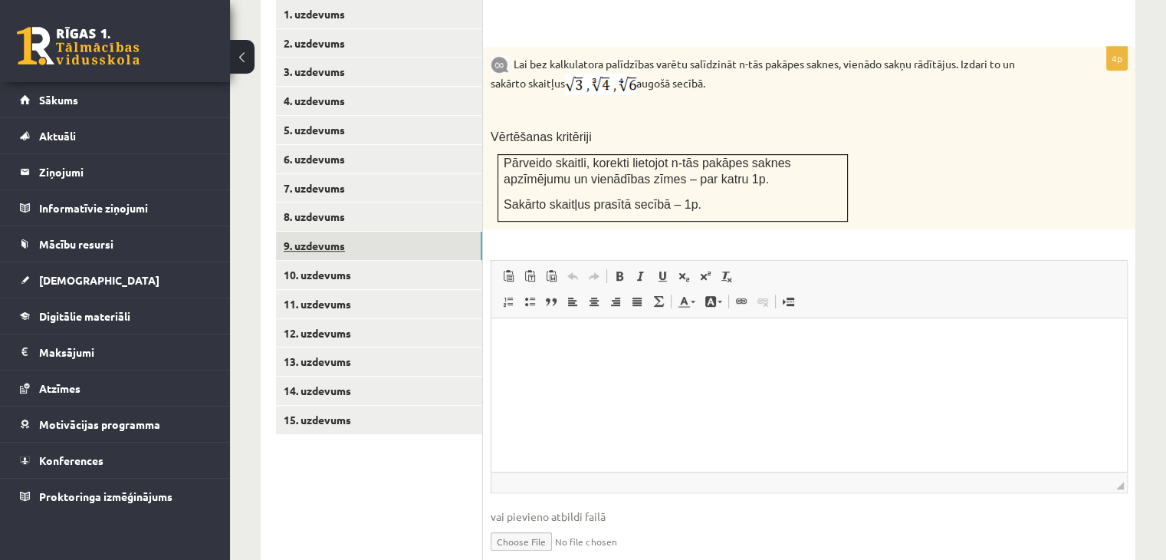
click at [347, 232] on link "9. uzdevums" at bounding box center [379, 246] width 206 height 28
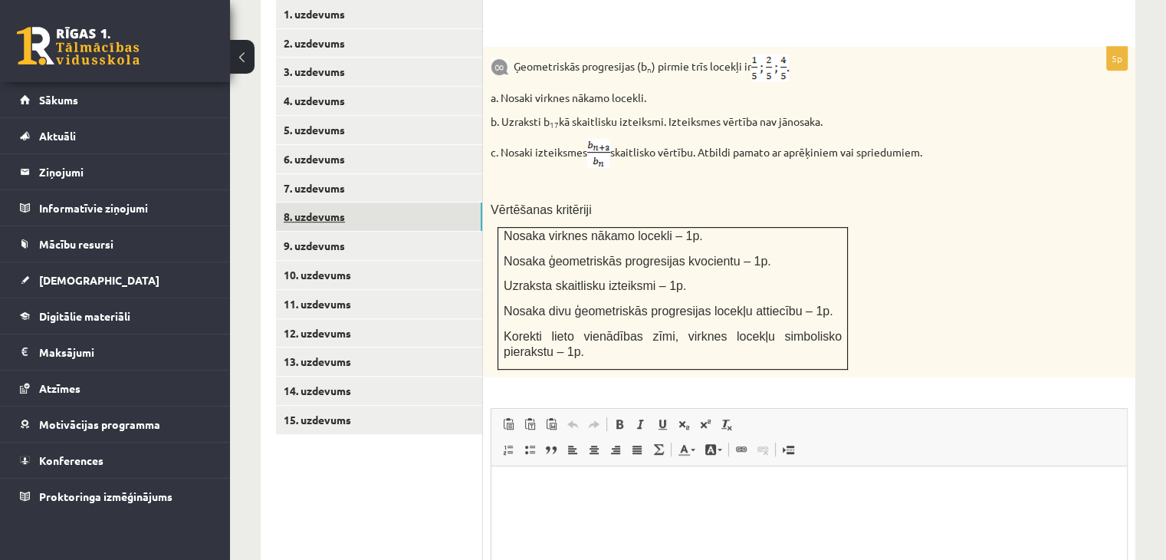
click at [331, 202] on link "8. uzdevums" at bounding box center [379, 216] width 206 height 28
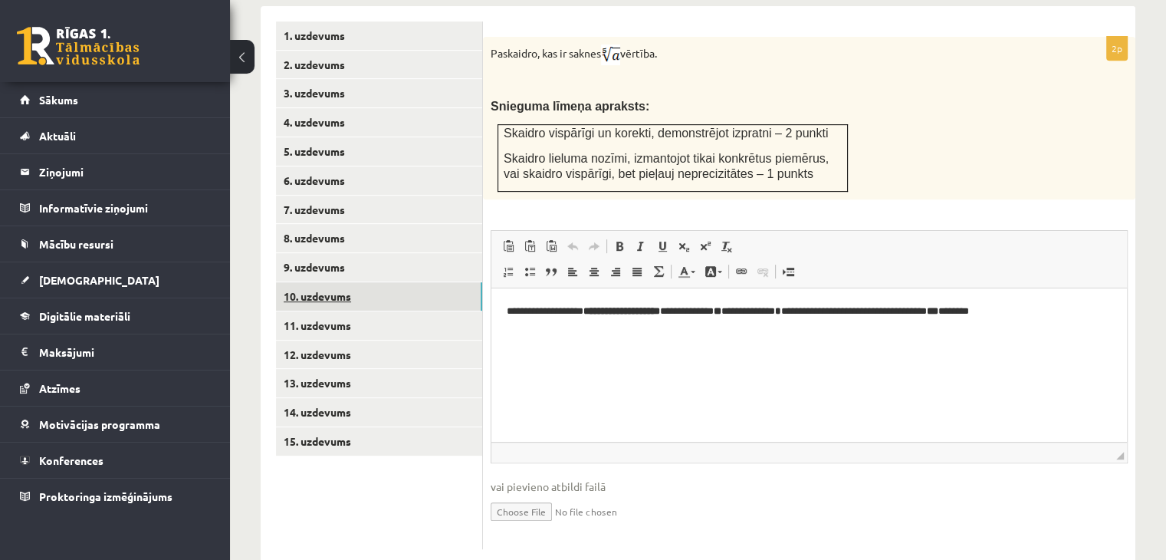
click at [378, 282] on link "10. uzdevums" at bounding box center [379, 296] width 206 height 28
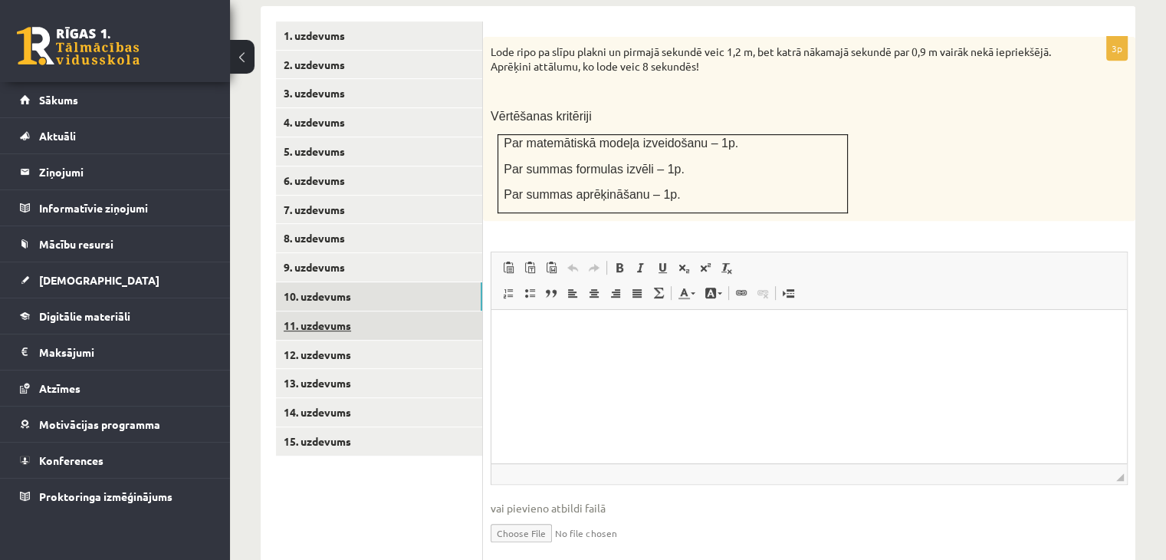
click at [347, 304] on ul "1. uzdevums 2. uzdevums 3. uzdevums 4. uzdevums 5. uzdevums 6. uzdevums 7. uzde…" at bounding box center [379, 295] width 207 height 549
click at [347, 311] on link "11. uzdevums" at bounding box center [379, 325] width 206 height 28
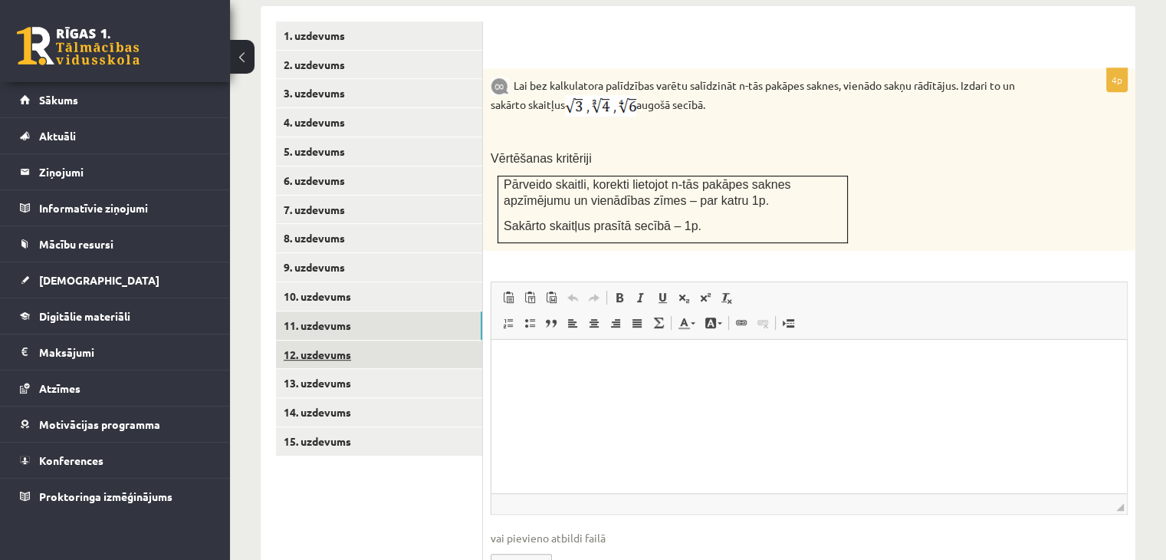
click at [349, 340] on link "12. uzdevums" at bounding box center [379, 354] width 206 height 28
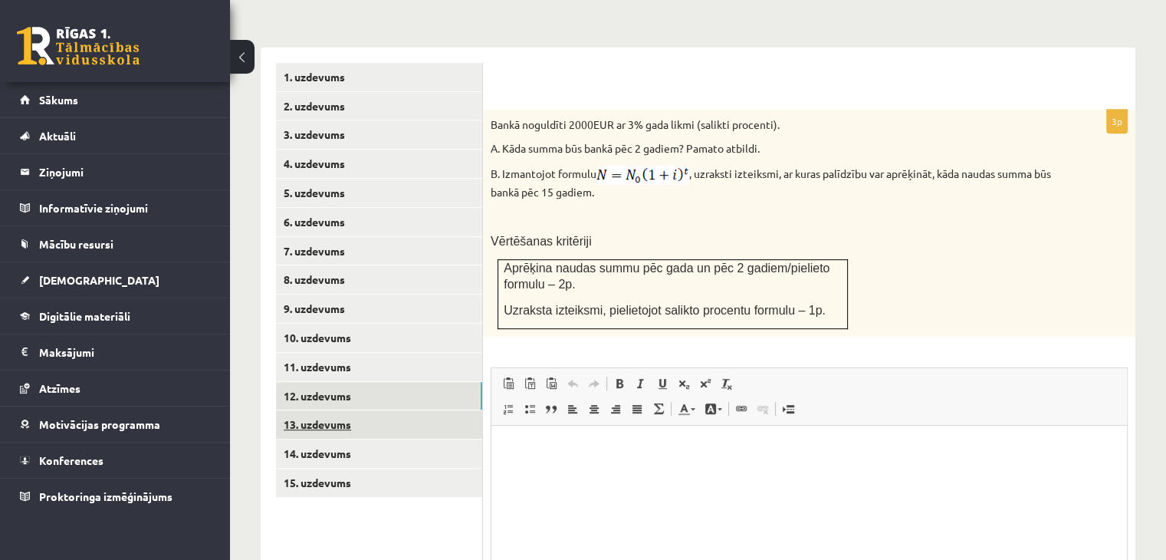
click at [436, 410] on link "13. uzdevums" at bounding box center [379, 424] width 206 height 28
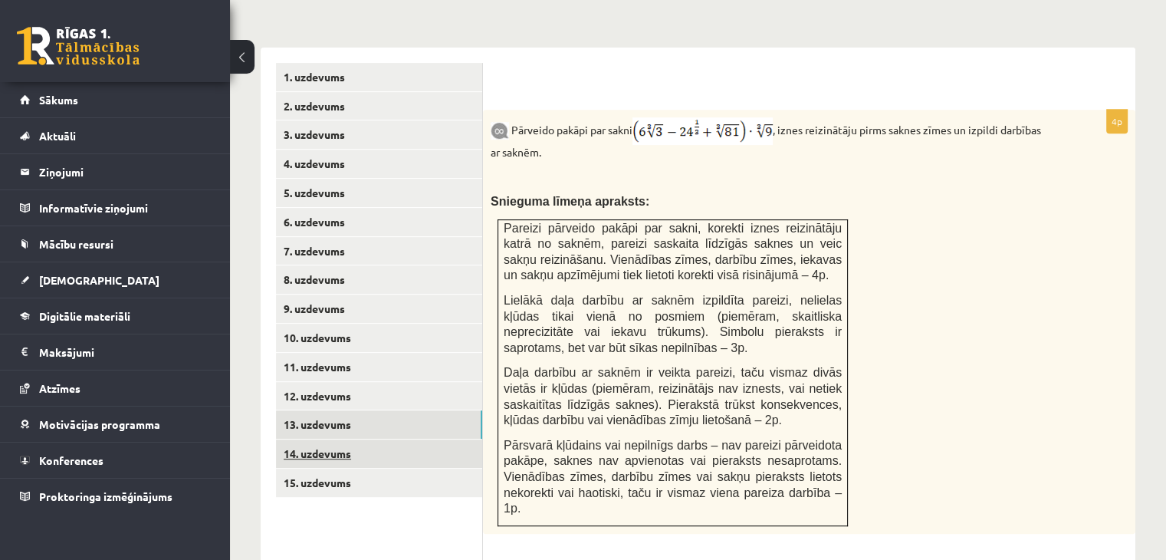
click at [396, 439] on link "14. uzdevums" at bounding box center [379, 453] width 206 height 28
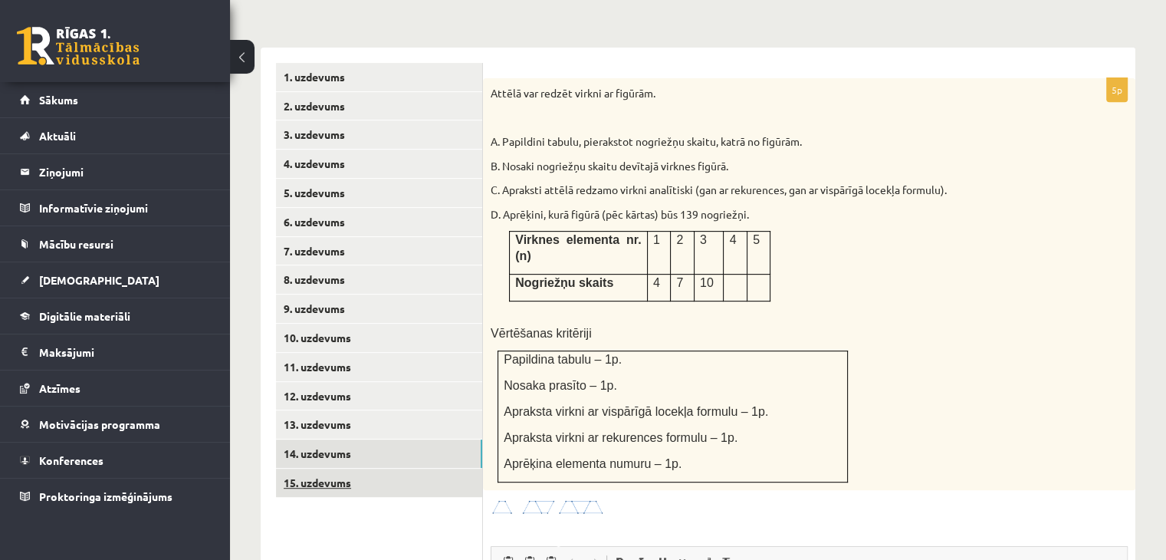
click at [411, 468] on link "15. uzdevums" at bounding box center [379, 482] width 206 height 28
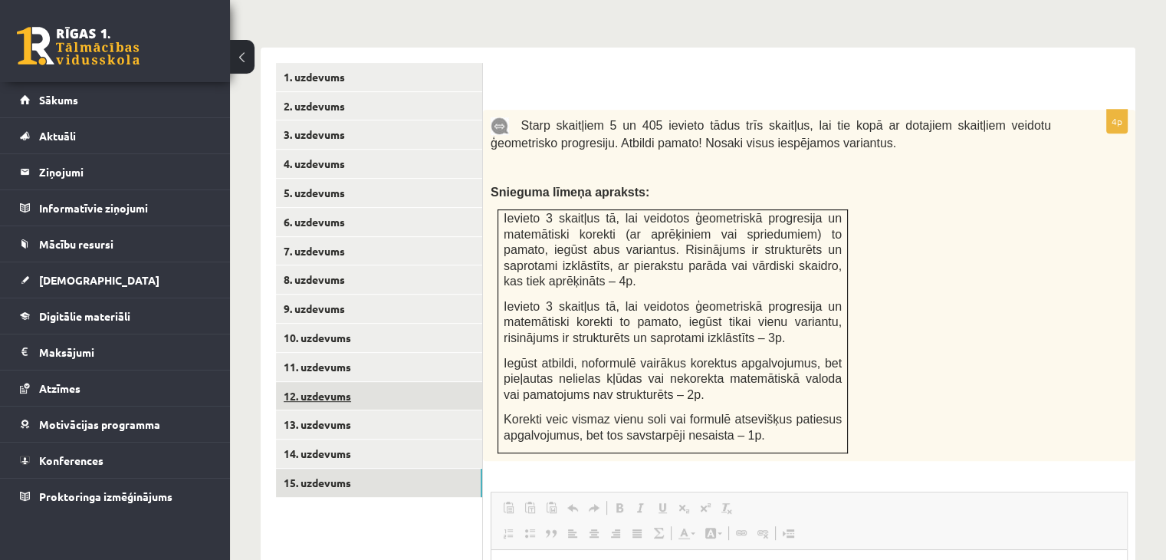
click at [428, 382] on link "12. uzdevums" at bounding box center [379, 396] width 206 height 28
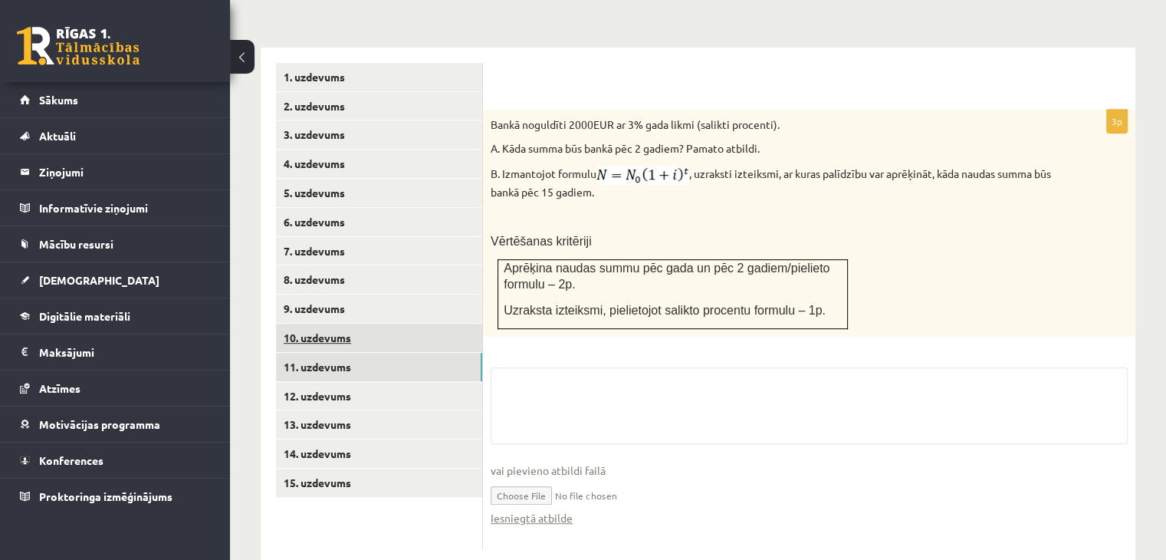
click at [433, 317] on ul "1. uzdevums 2. uzdevums 3. uzdevums 4. uzdevums 5. uzdevums 6. uzdevums 7. uzde…" at bounding box center [379, 306] width 207 height 486
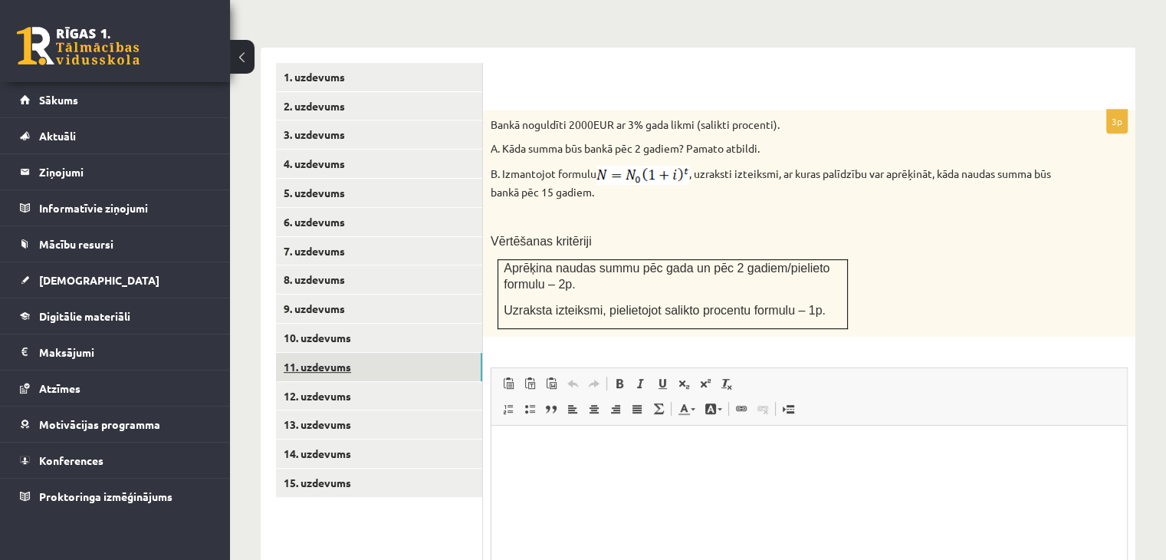
click at [438, 353] on link "11. uzdevums" at bounding box center [379, 367] width 206 height 28
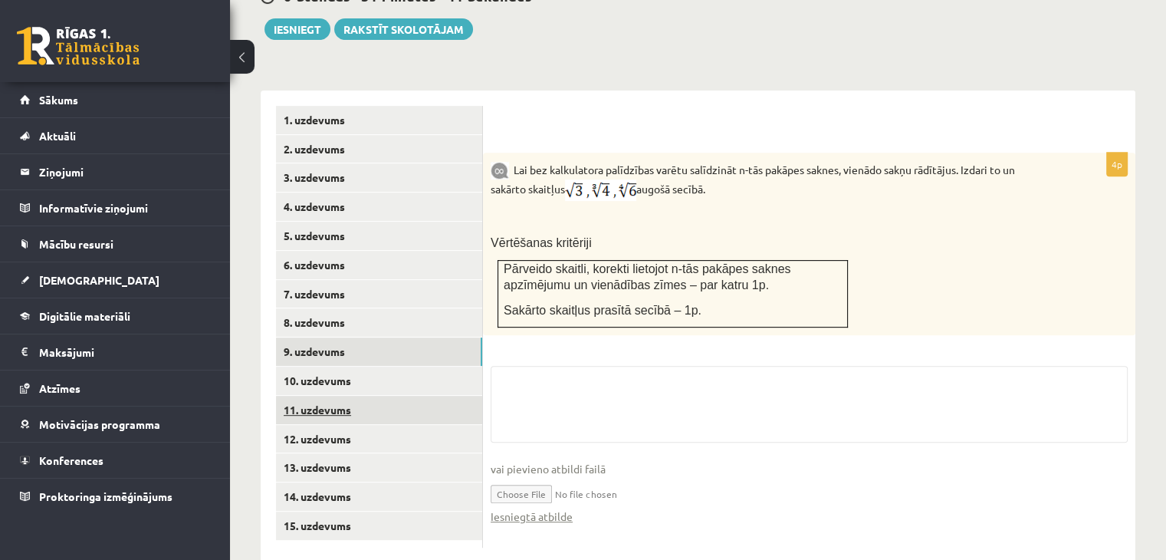
click at [438, 337] on link "9. uzdevums" at bounding box center [379, 351] width 206 height 28
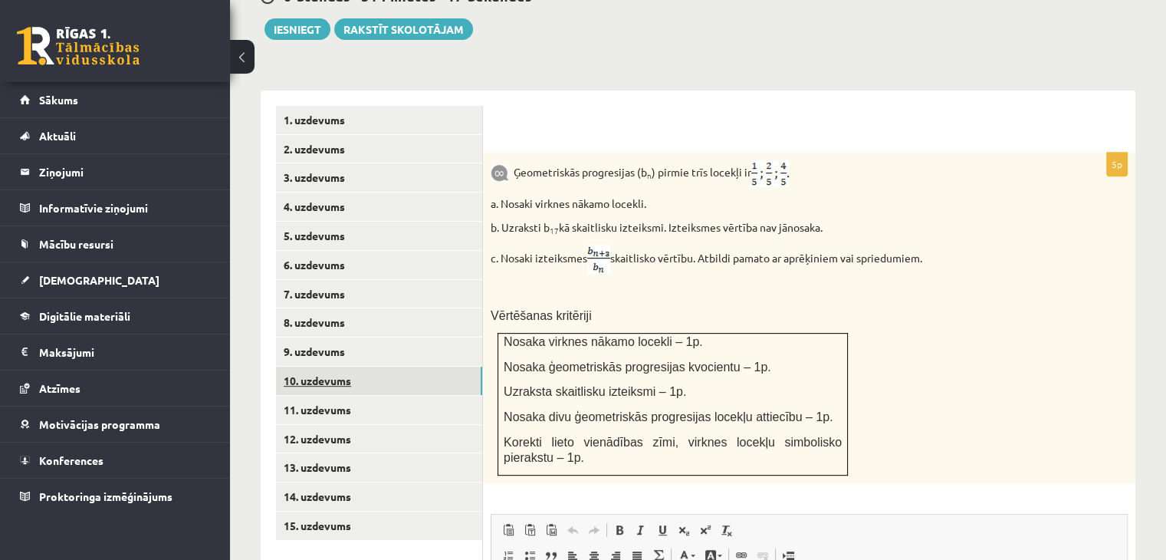
click at [356, 367] on link "10. uzdevums" at bounding box center [379, 381] width 206 height 28
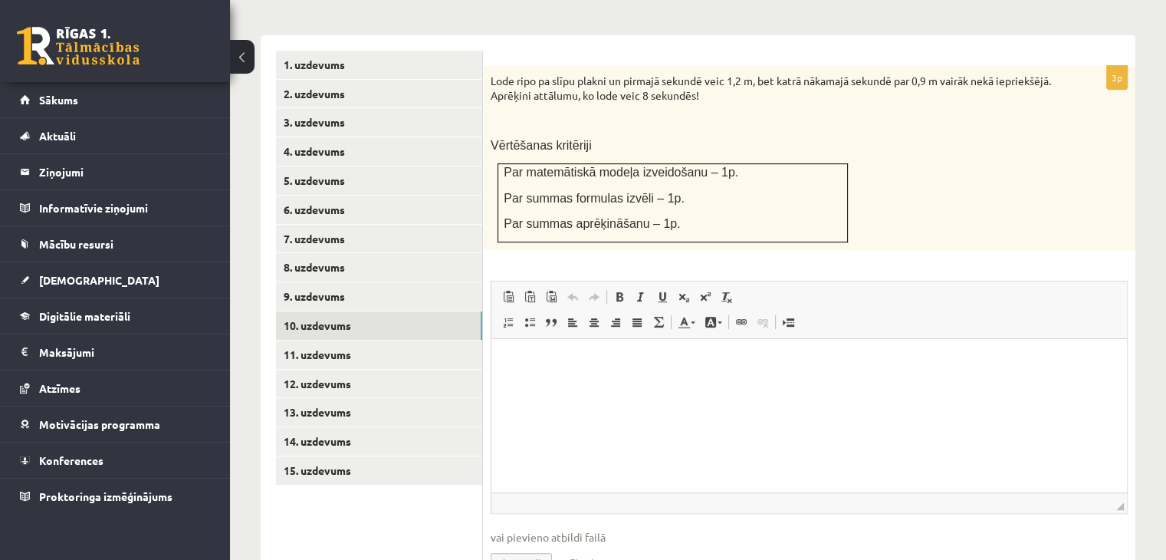
scroll to position [698, 0]
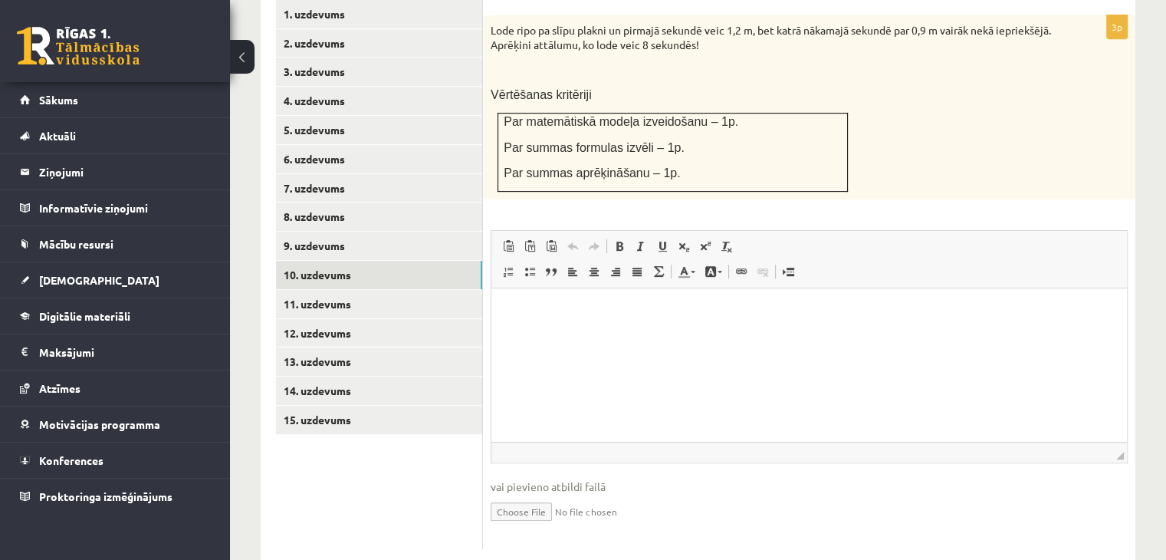
click at [547, 495] on input "file" at bounding box center [809, 510] width 637 height 31
type input "**********"
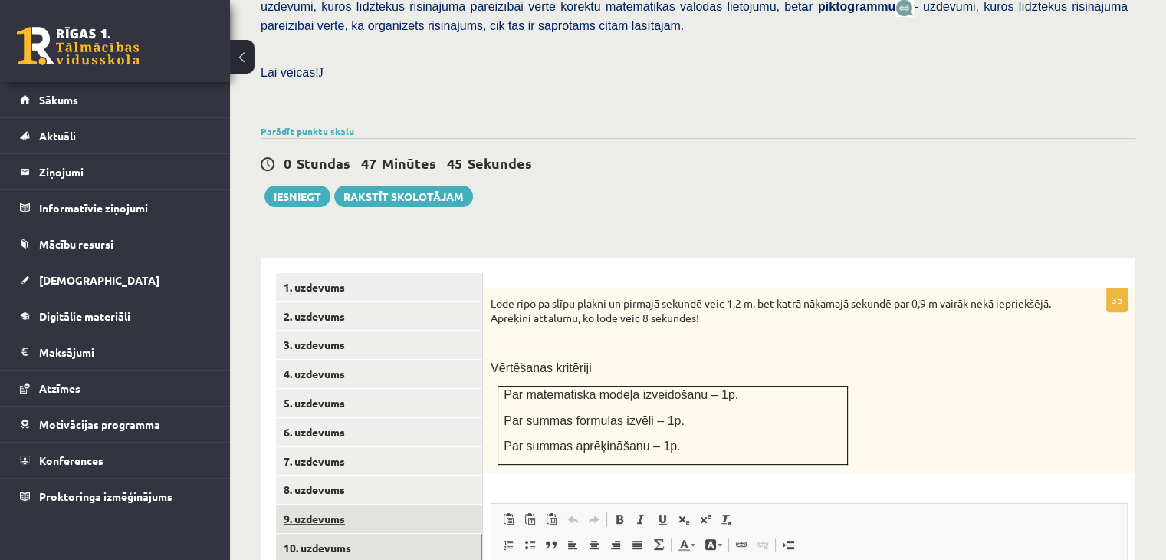
scroll to position [561, 0]
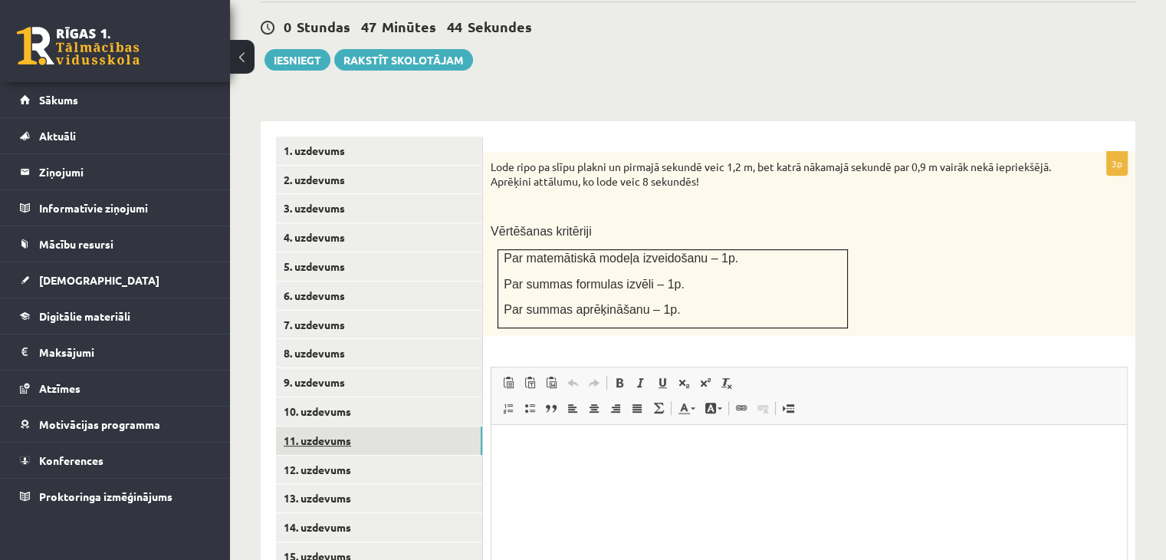
click at [349, 426] on link "11. uzdevums" at bounding box center [379, 440] width 206 height 28
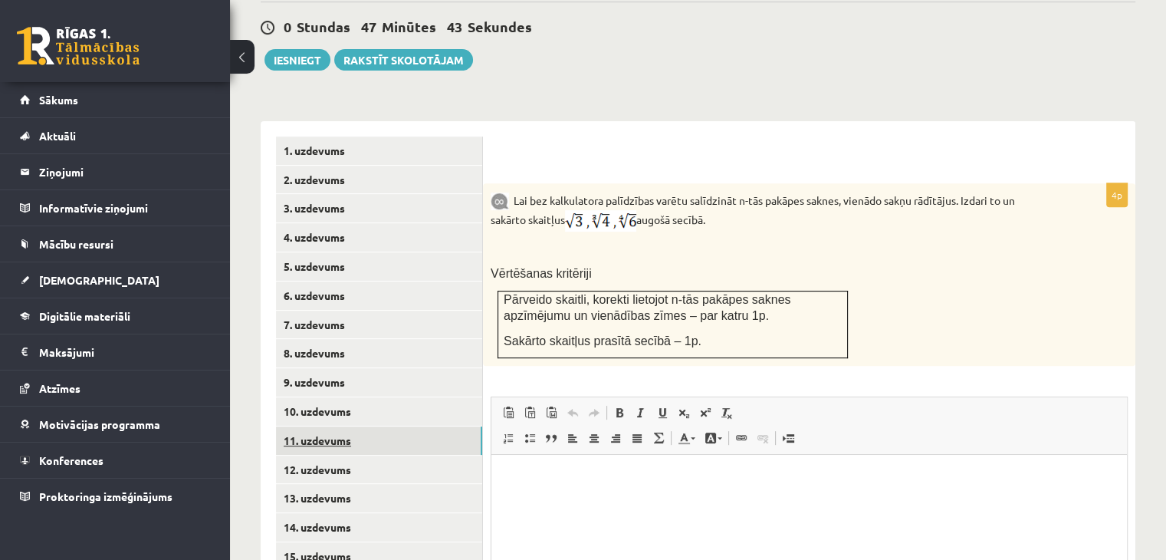
scroll to position [0, 0]
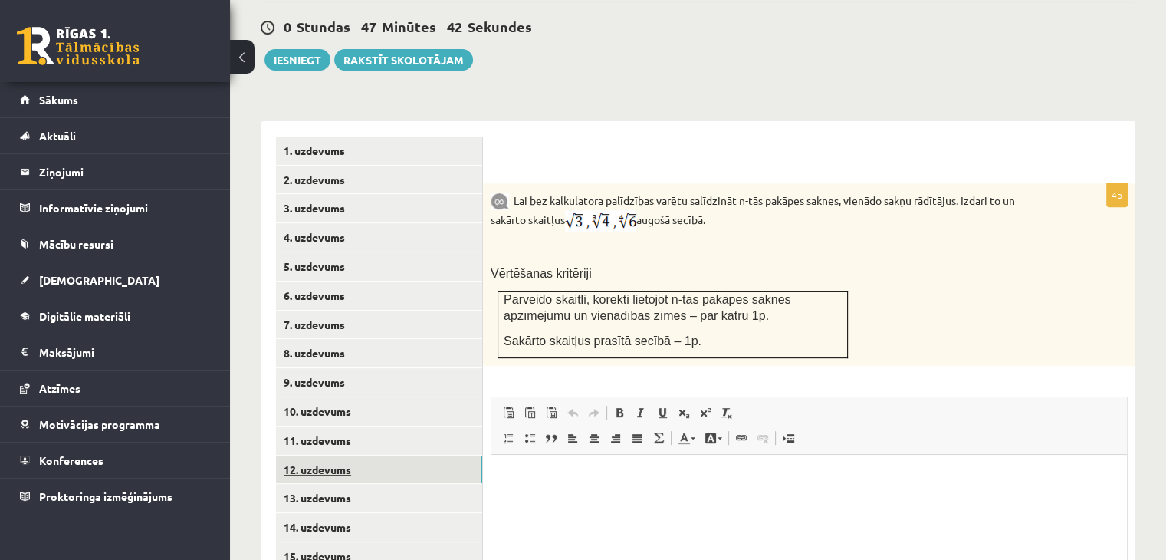
click at [356, 455] on link "12. uzdevums" at bounding box center [379, 469] width 206 height 28
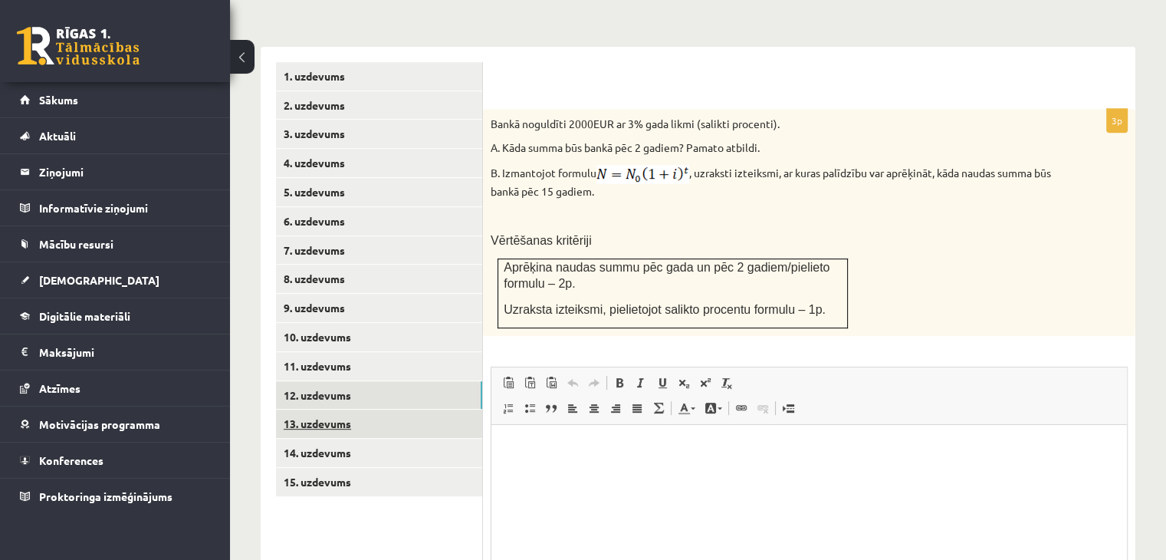
click at [364, 409] on link "13. uzdevums" at bounding box center [379, 423] width 206 height 28
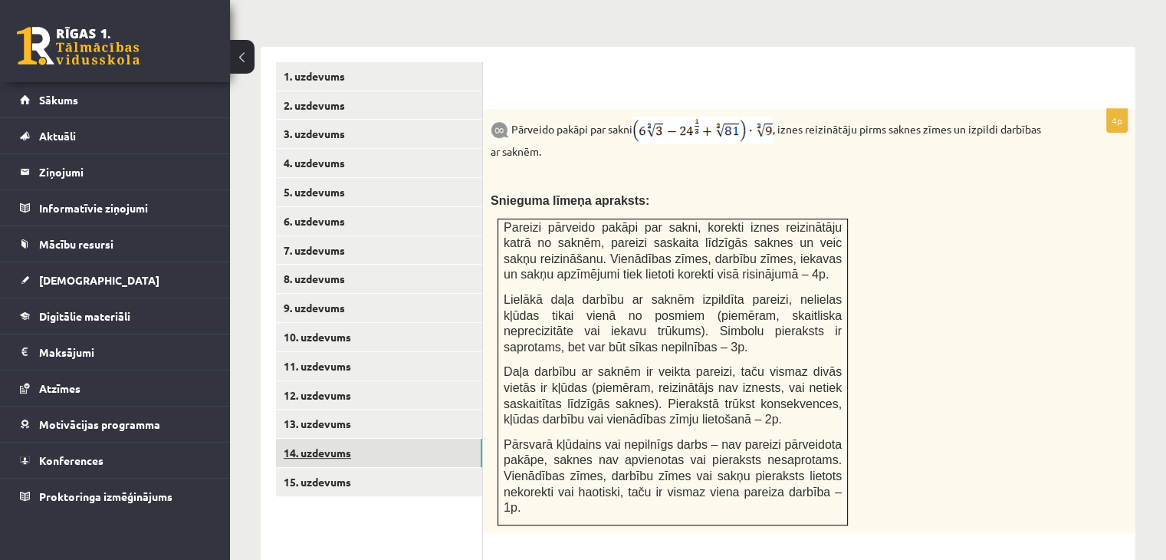
click at [421, 439] on link "14. uzdevums" at bounding box center [379, 453] width 206 height 28
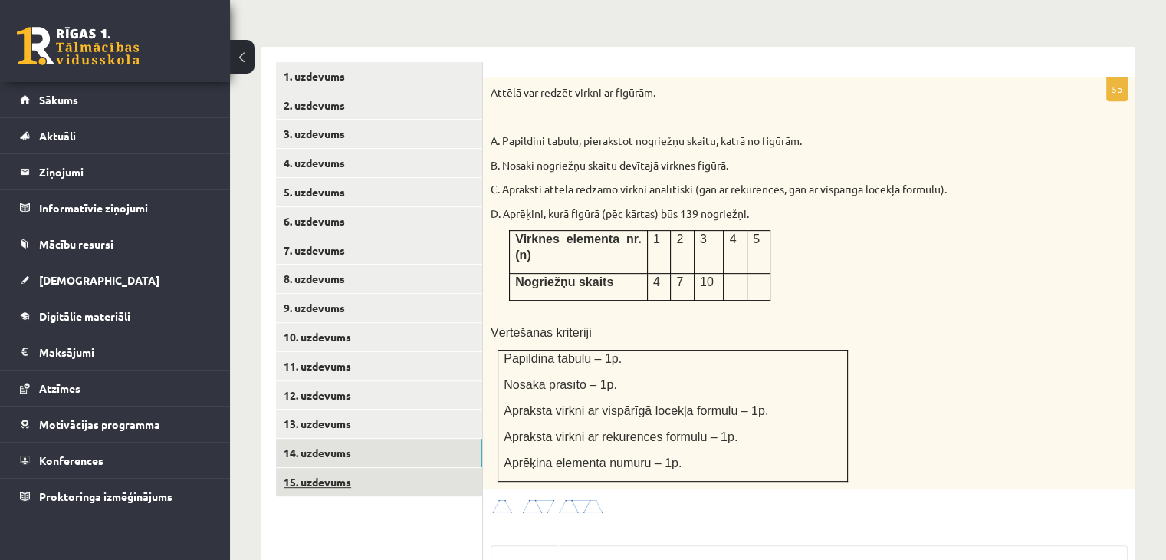
click at [426, 468] on link "15. uzdevums" at bounding box center [379, 482] width 206 height 28
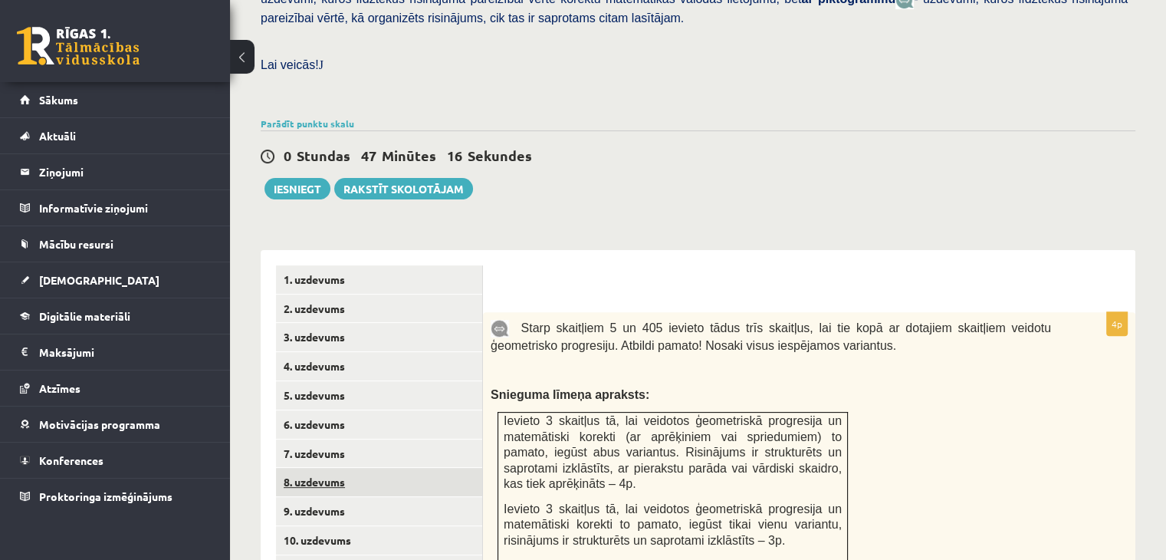
scroll to position [406, 0]
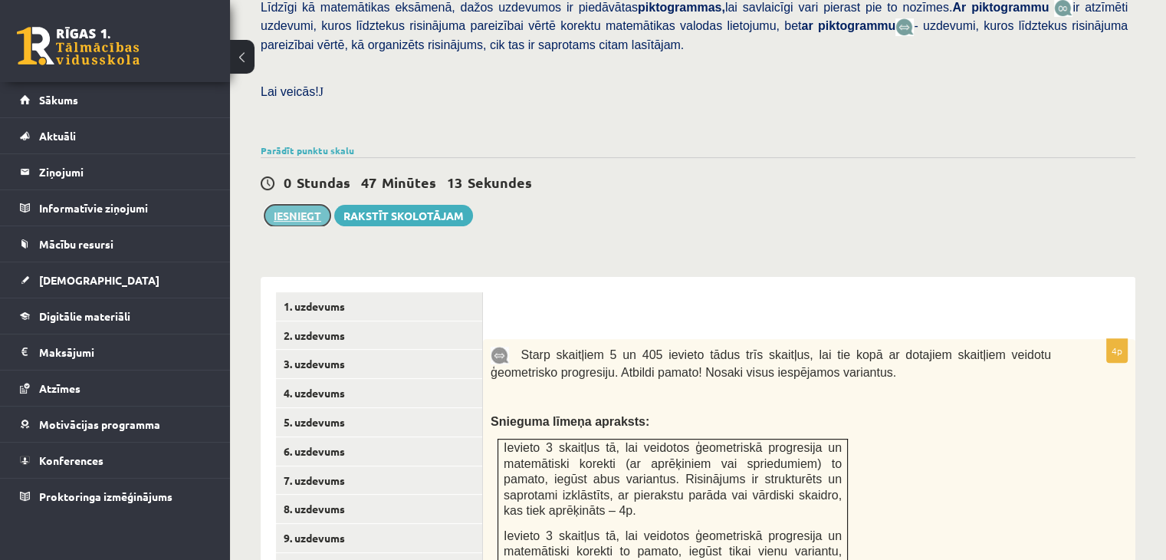
click at [314, 205] on button "Iesniegt" at bounding box center [298, 215] width 66 height 21
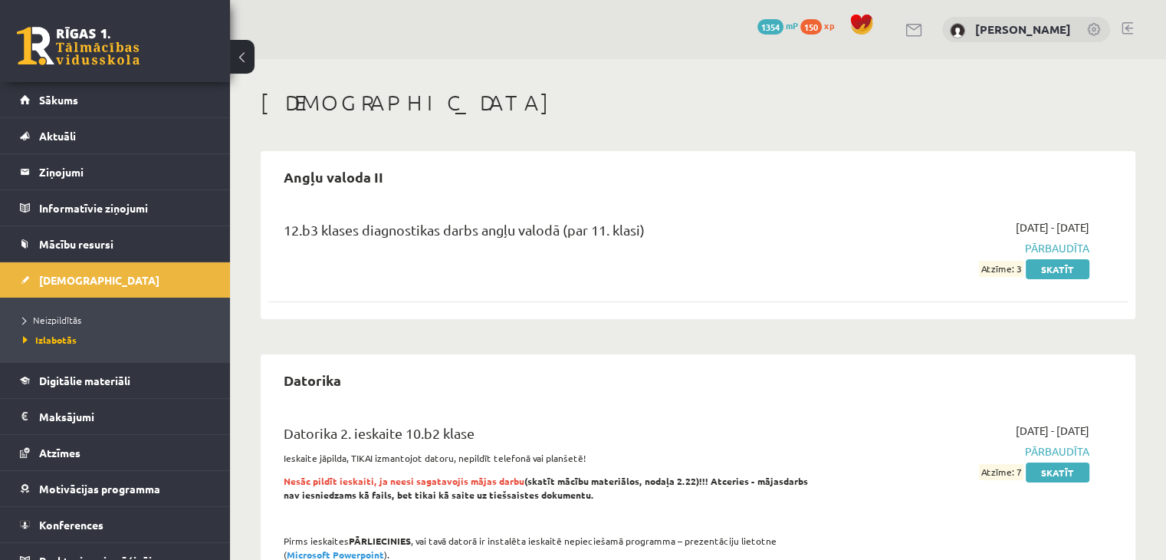
click at [81, 58] on link at bounding box center [78, 46] width 123 height 38
